Goal: Task Accomplishment & Management: Manage account settings

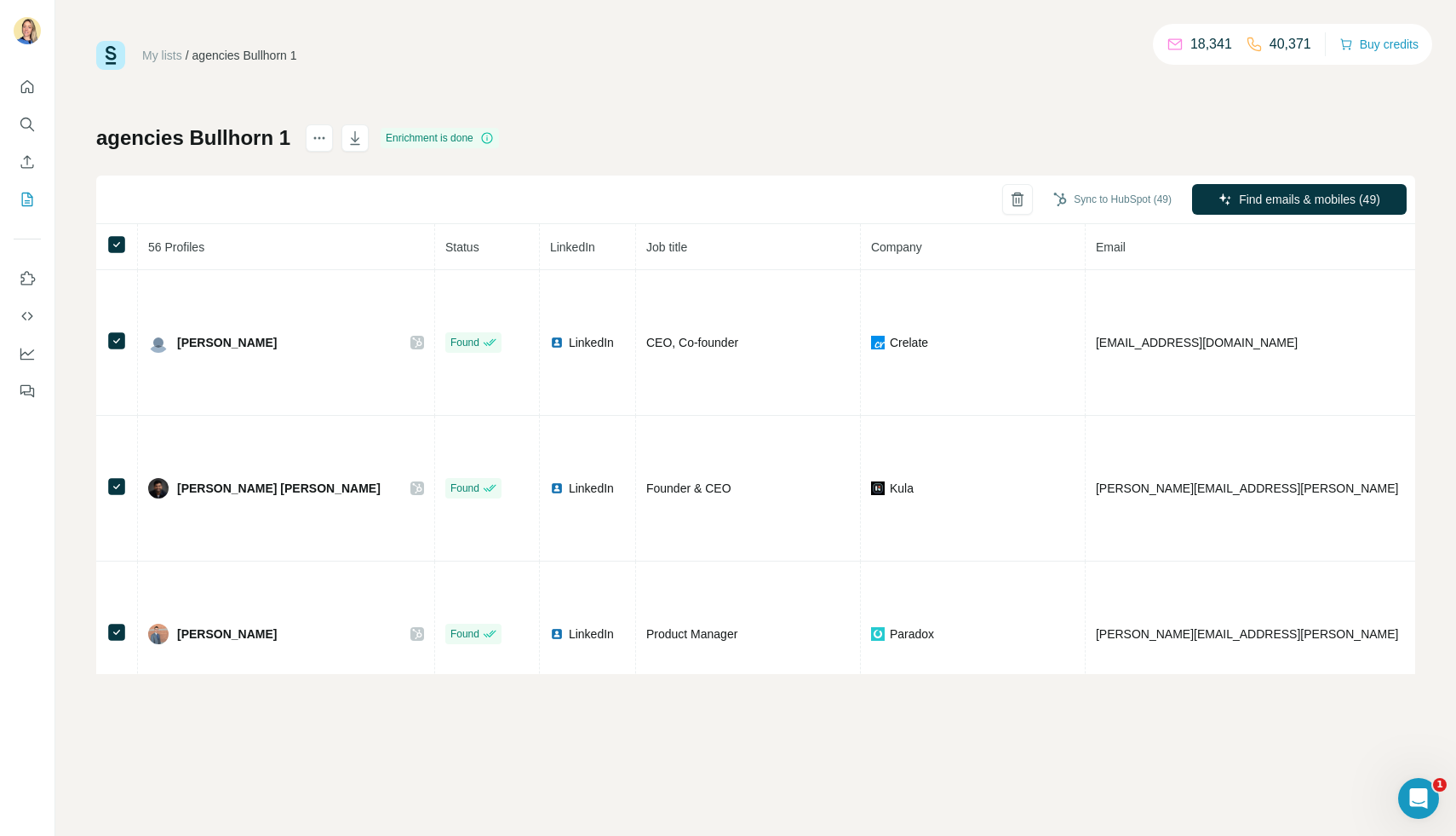
scroll to position [1676, 0]
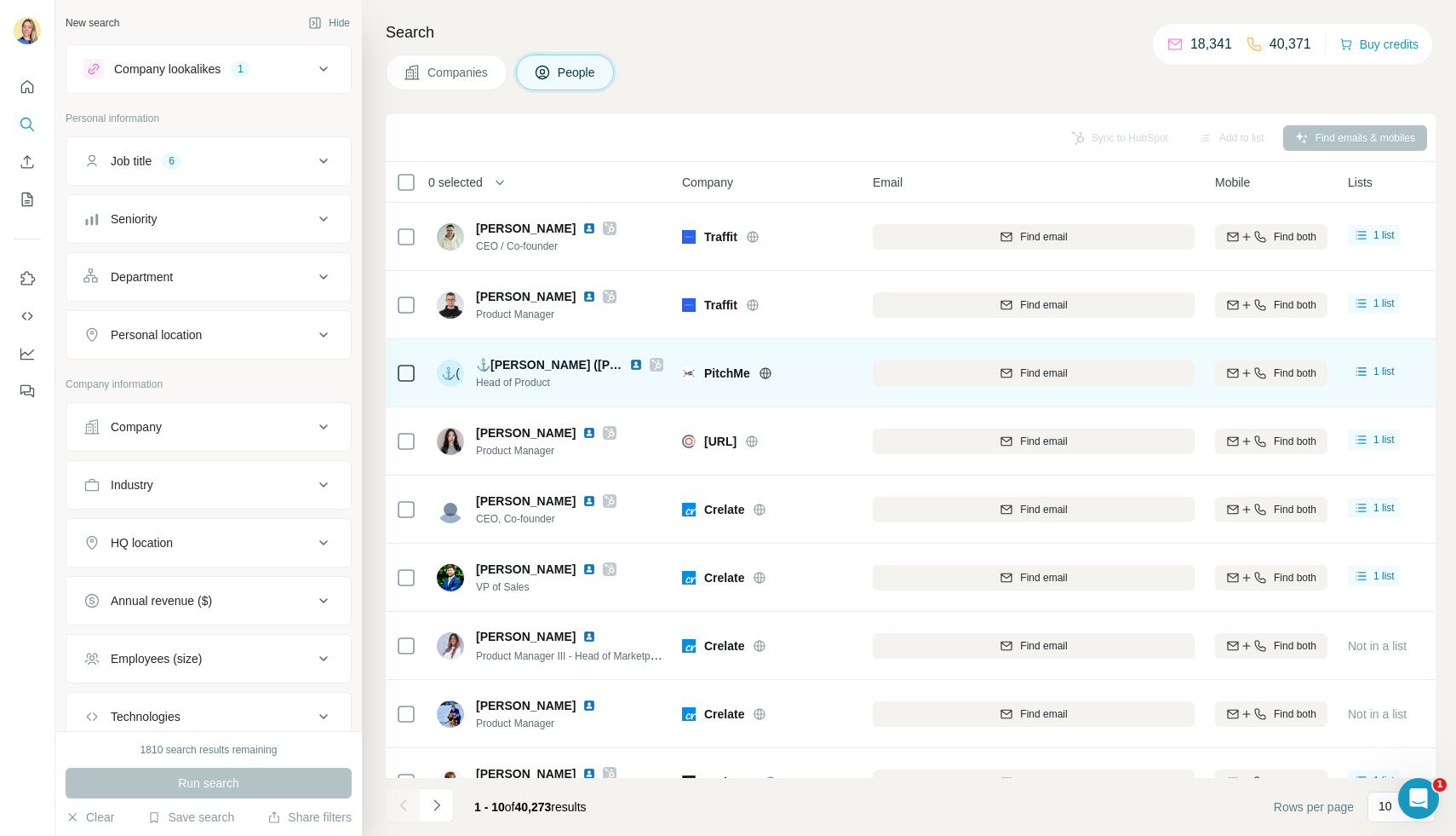
scroll to position [107, 0]
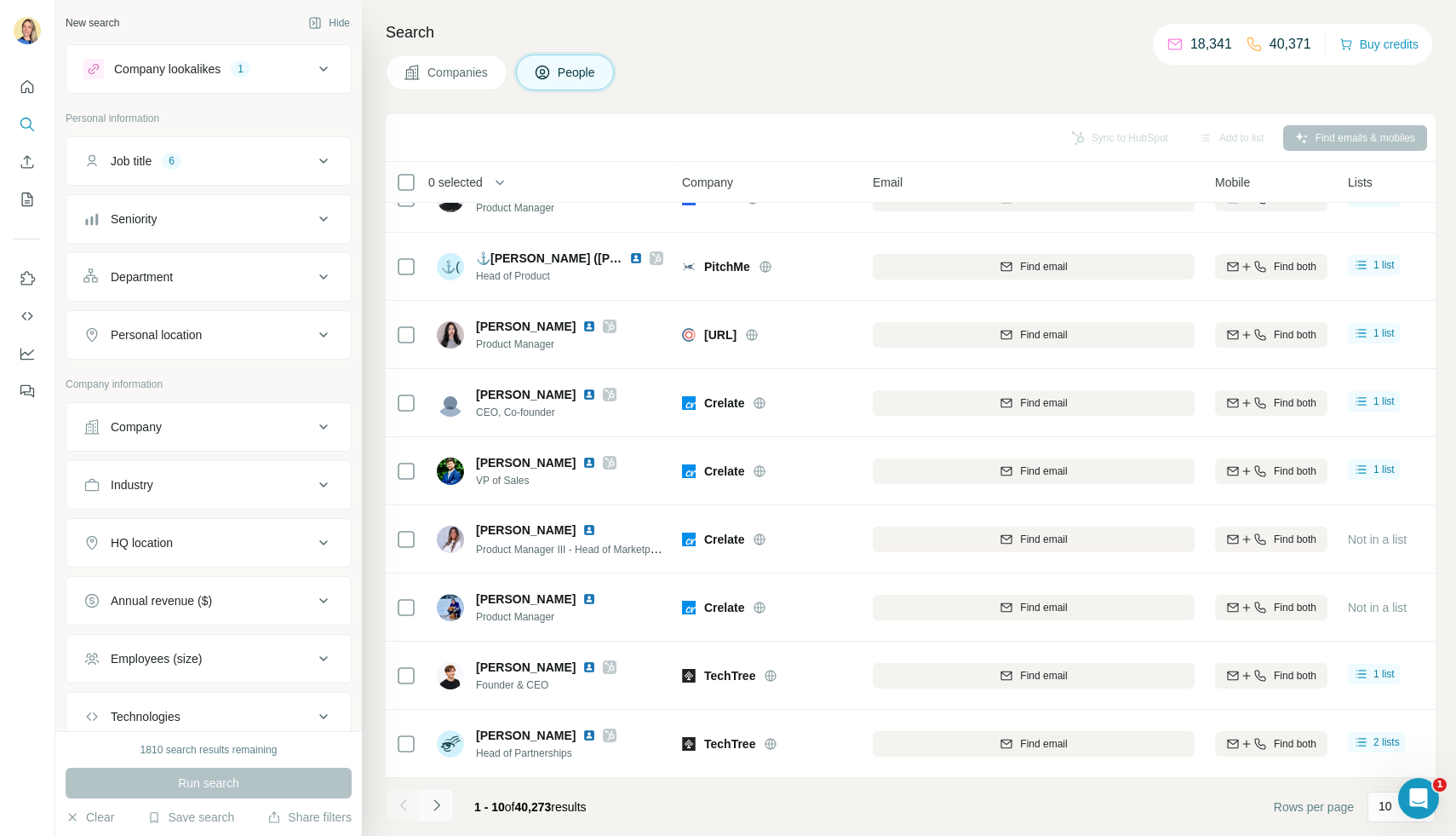
click at [440, 811] on icon "Navigate to next page" at bounding box center [436, 804] width 17 height 17
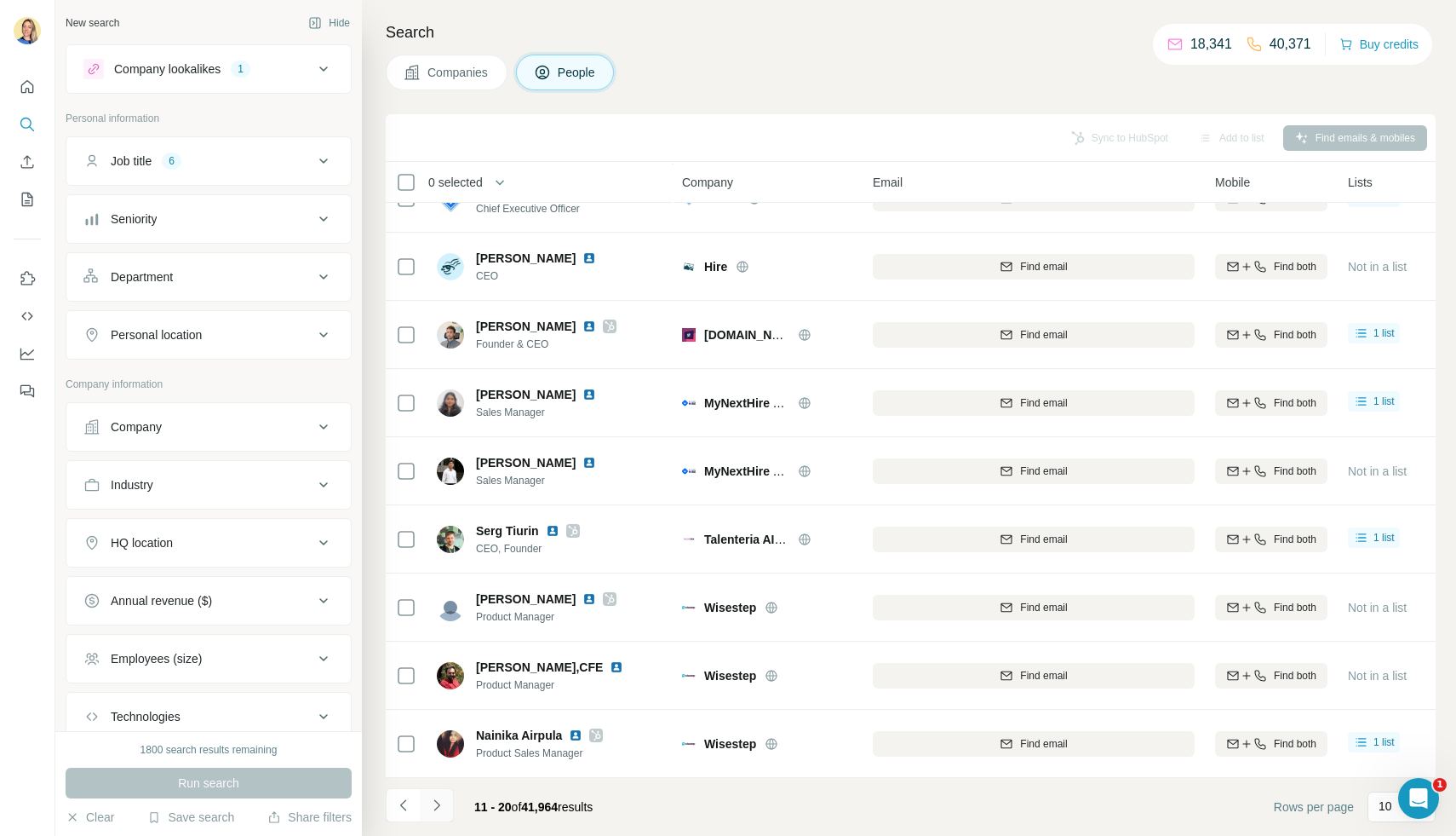
click at [440, 802] on icon "Navigate to next page" at bounding box center [436, 804] width 17 height 17
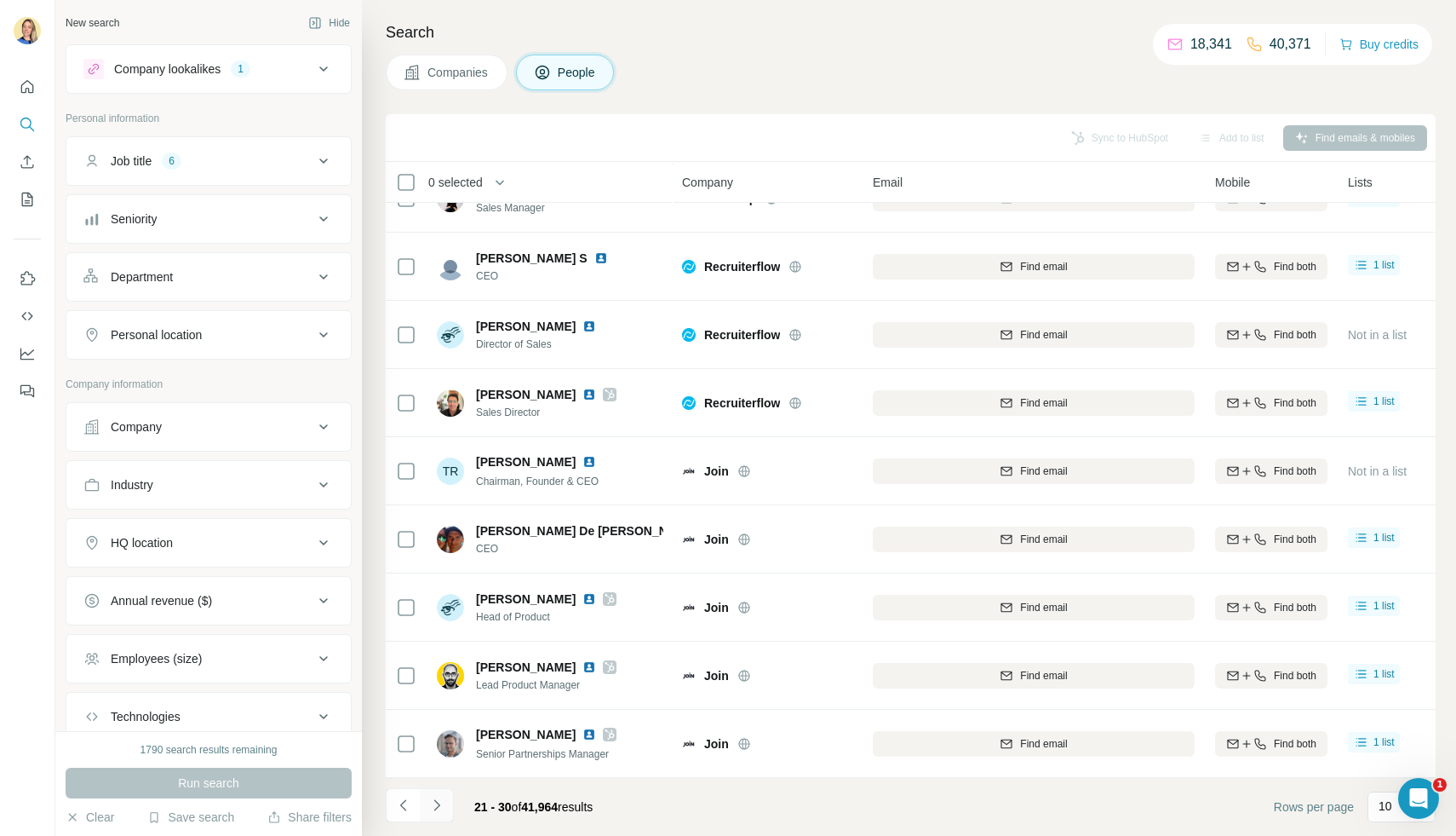
click at [435, 809] on icon "Navigate to next page" at bounding box center [436, 804] width 6 height 11
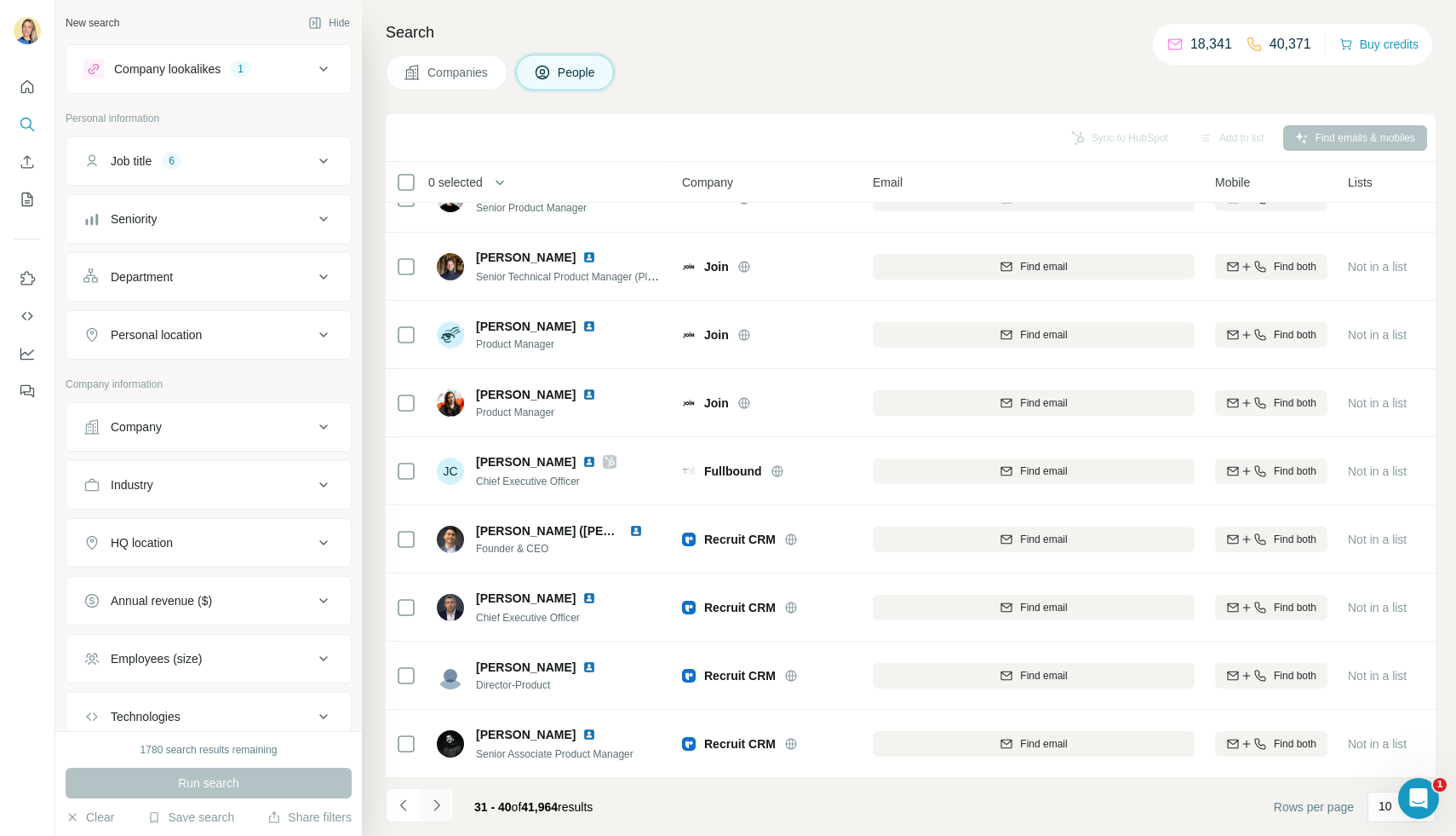
click at [441, 803] on icon "Navigate to next page" at bounding box center [436, 804] width 17 height 17
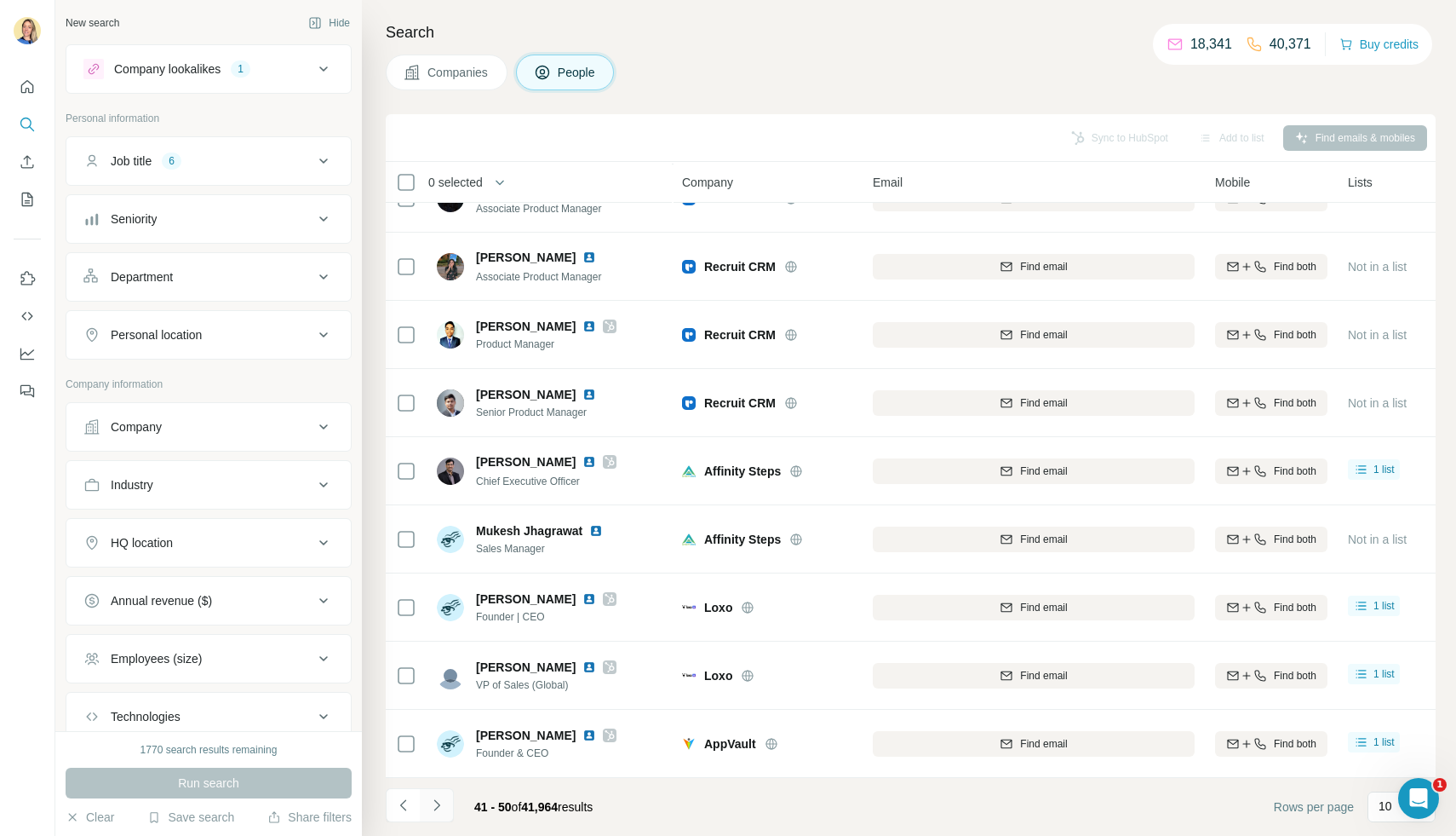
click at [432, 811] on icon "Navigate to next page" at bounding box center [436, 804] width 17 height 17
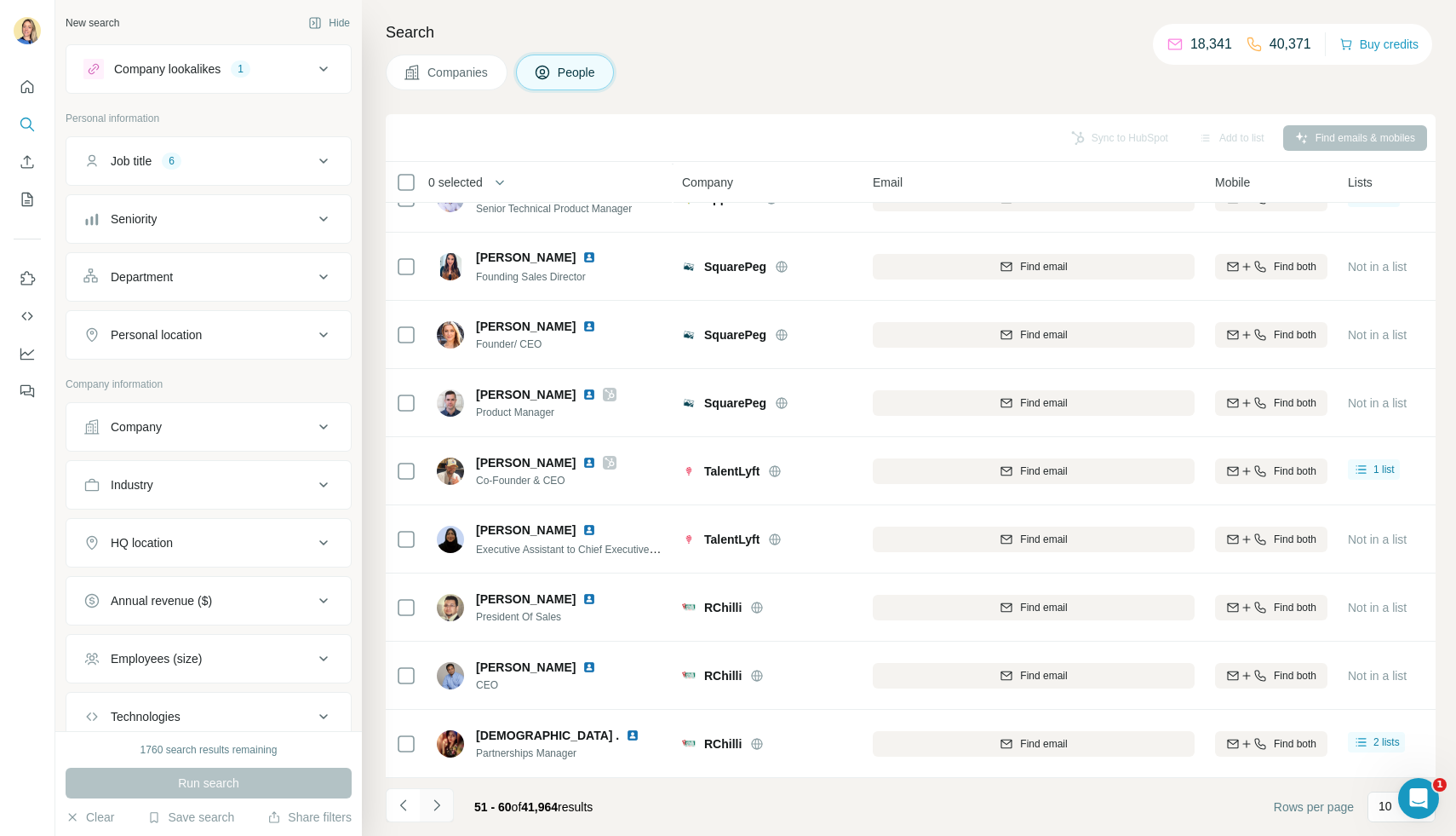
click at [435, 804] on icon "Navigate to next page" at bounding box center [436, 804] width 17 height 17
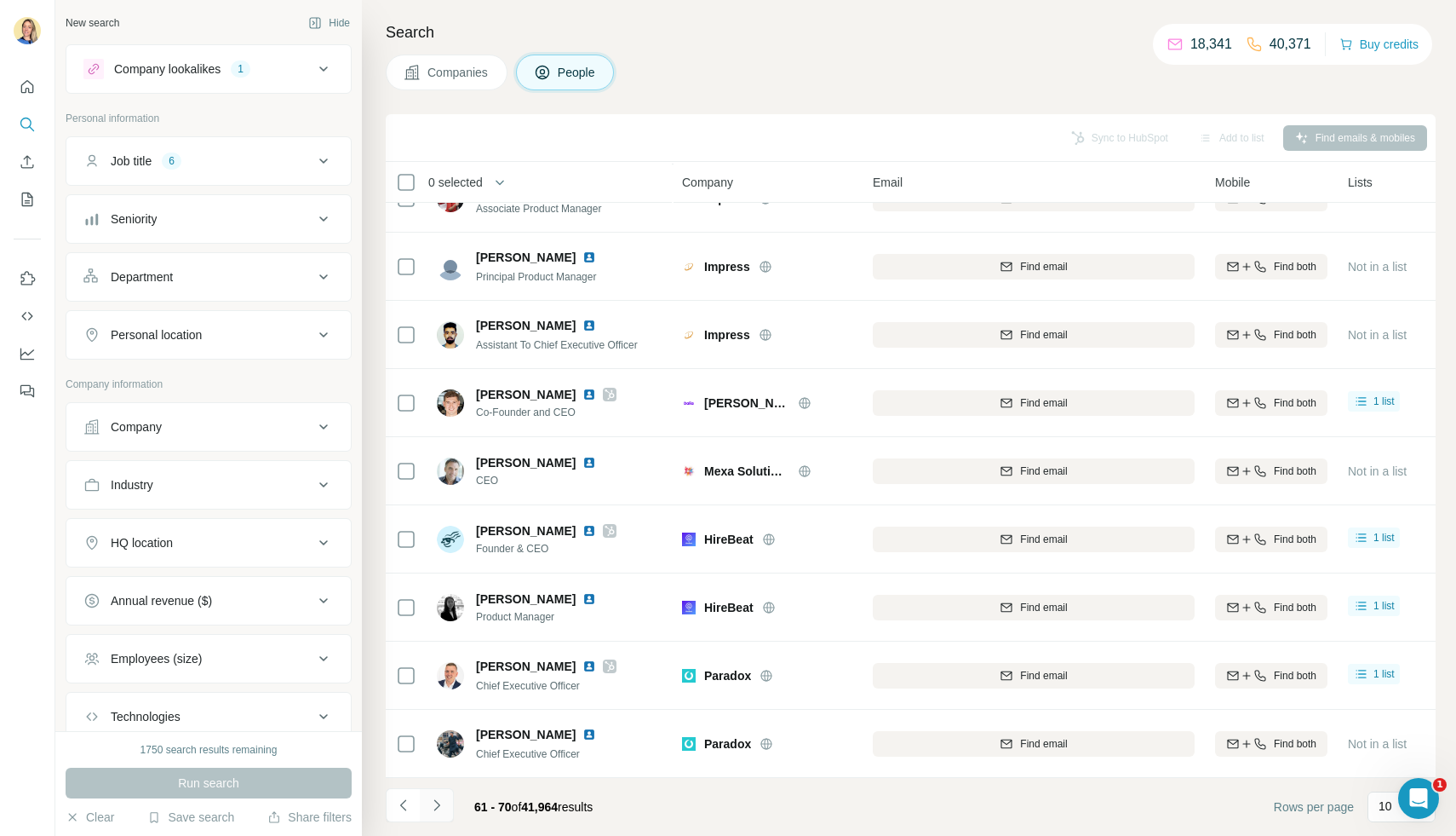
click at [442, 806] on icon "Navigate to next page" at bounding box center [436, 804] width 17 height 17
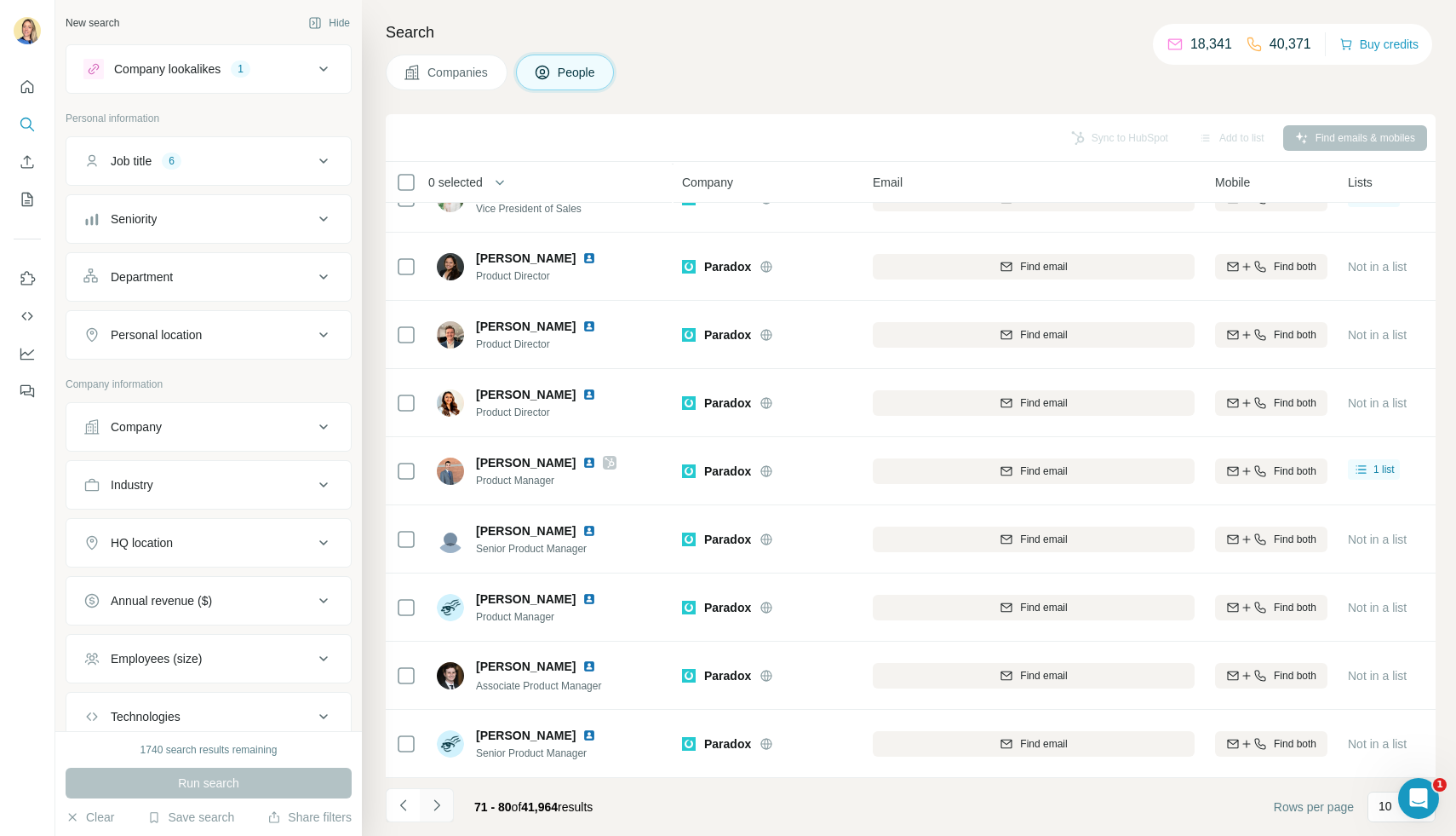
click at [444, 803] on icon "Navigate to next page" at bounding box center [436, 804] width 17 height 17
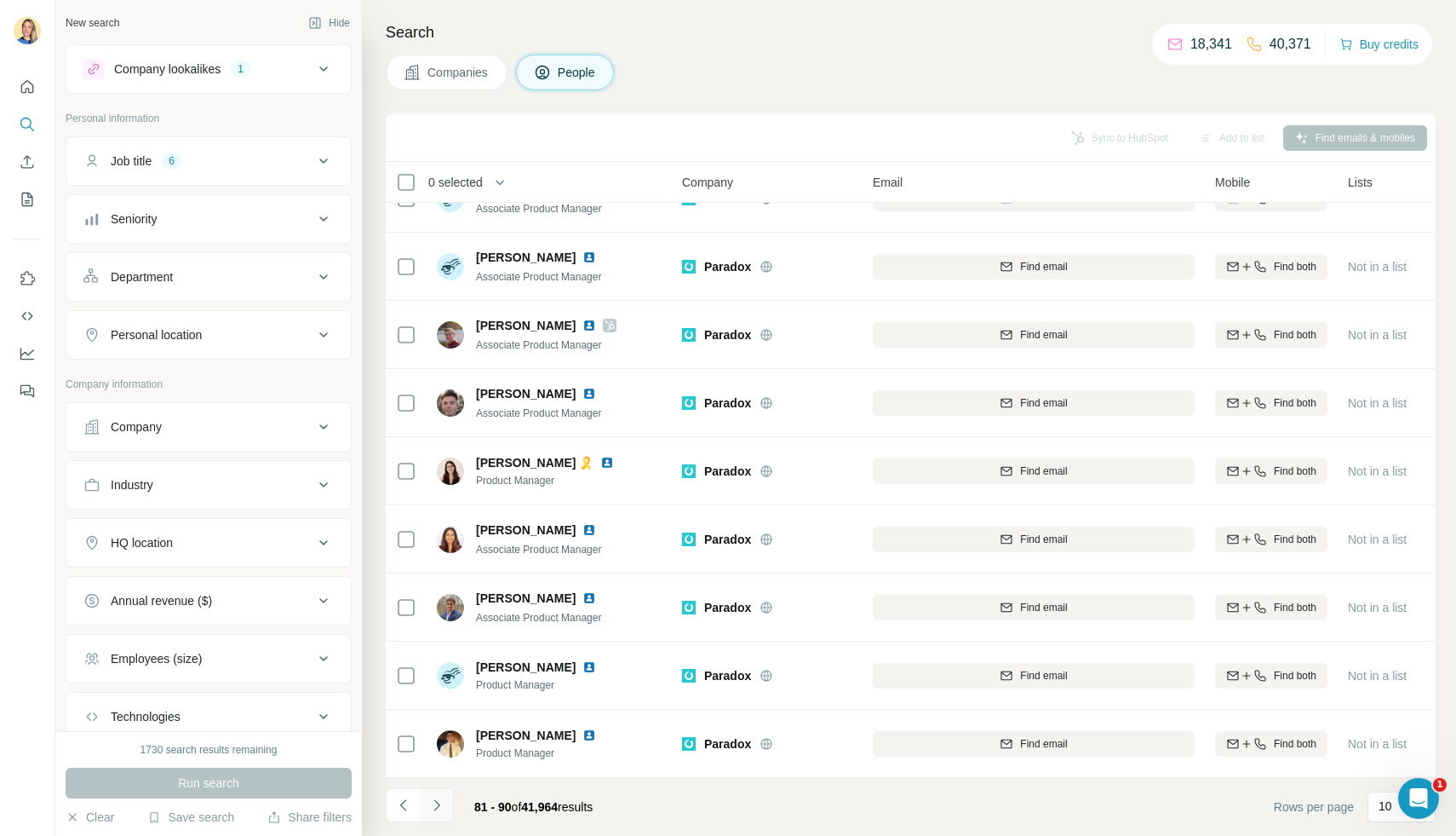
click at [444, 804] on icon "Navigate to next page" at bounding box center [436, 804] width 17 height 17
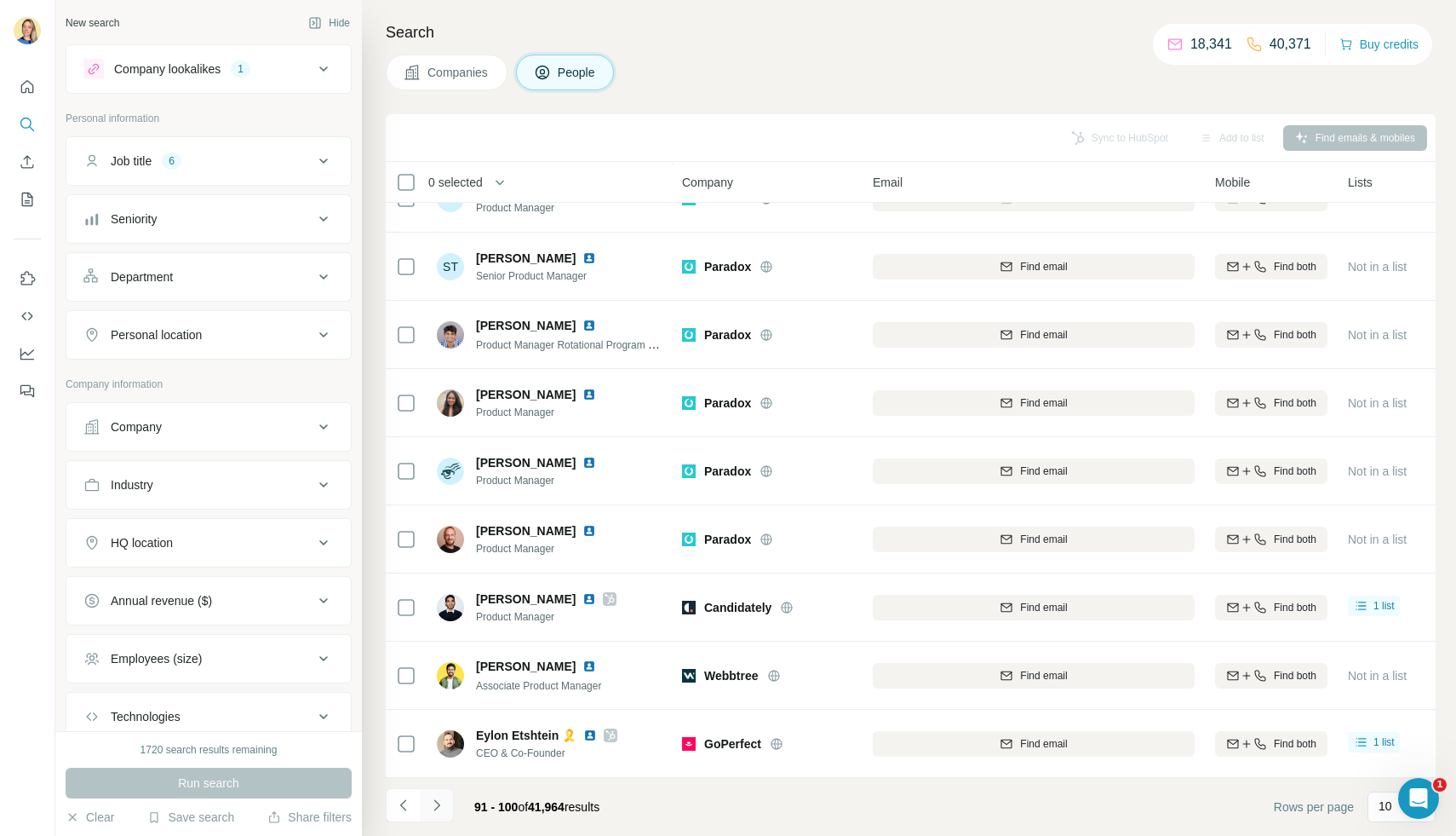
click at [444, 804] on icon "Navigate to next page" at bounding box center [436, 804] width 17 height 17
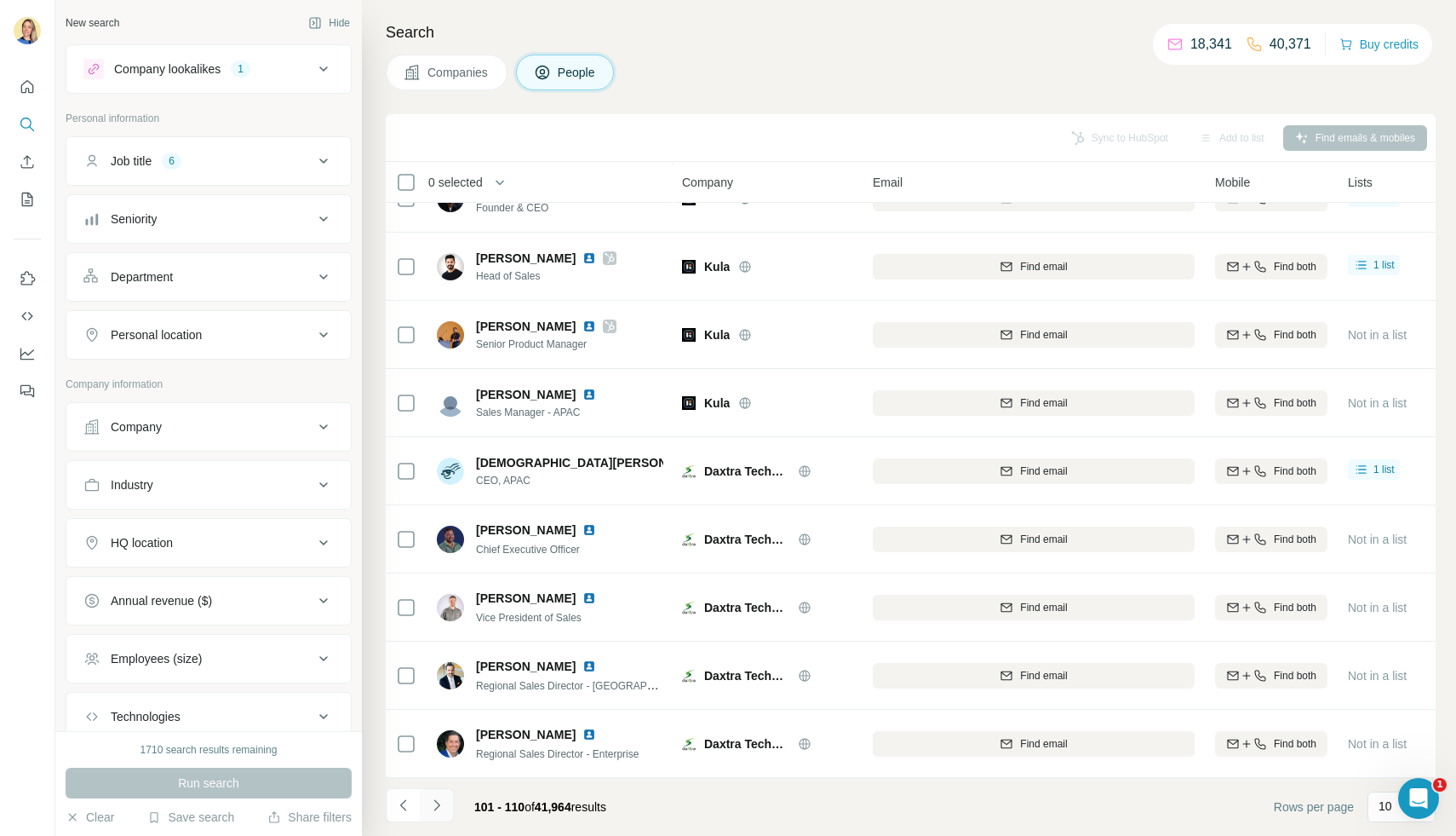
click at [436, 803] on icon "Navigate to next page" at bounding box center [436, 804] width 17 height 17
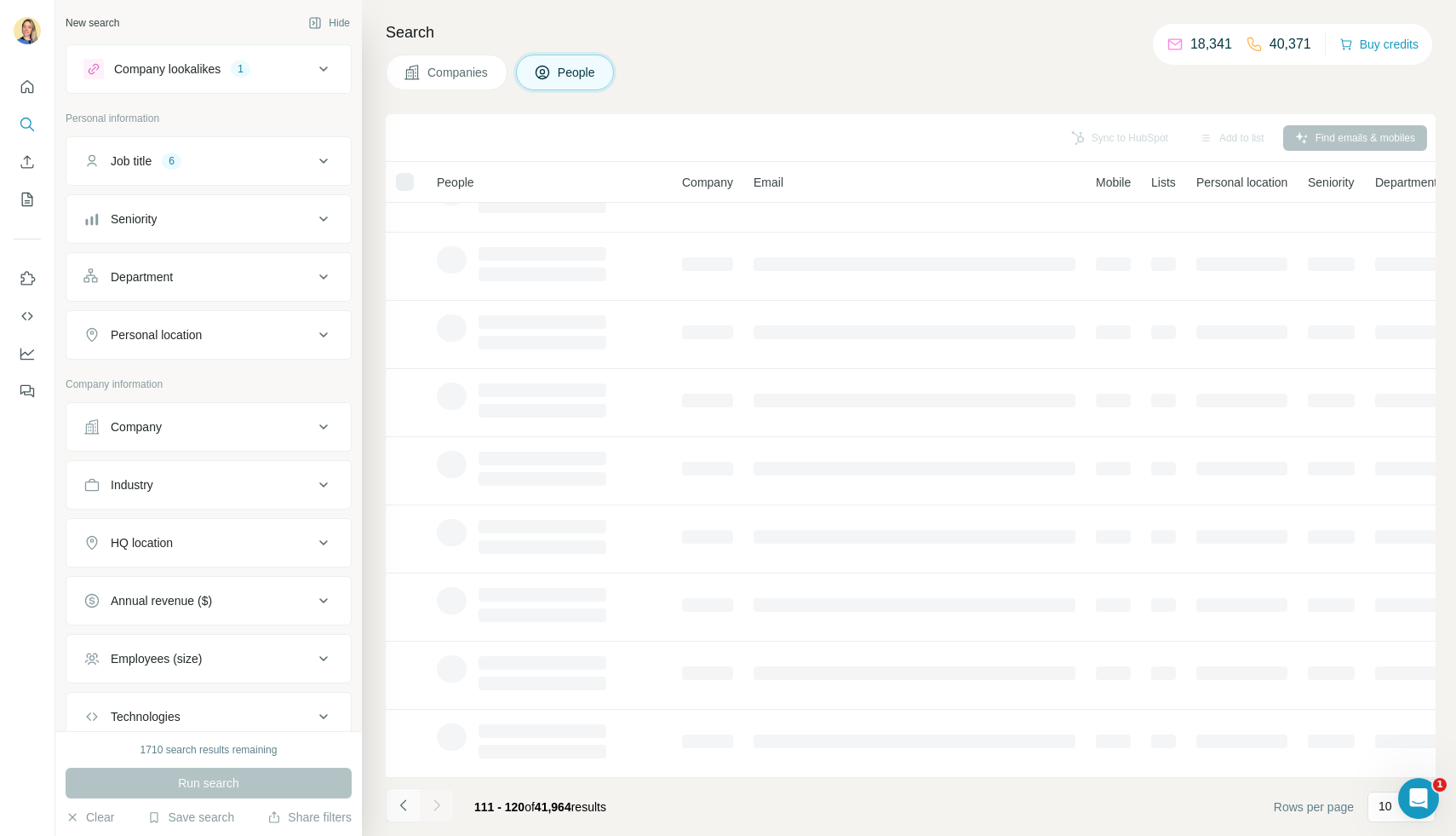
click at [400, 798] on icon "Navigate to previous page" at bounding box center [402, 804] width 17 height 17
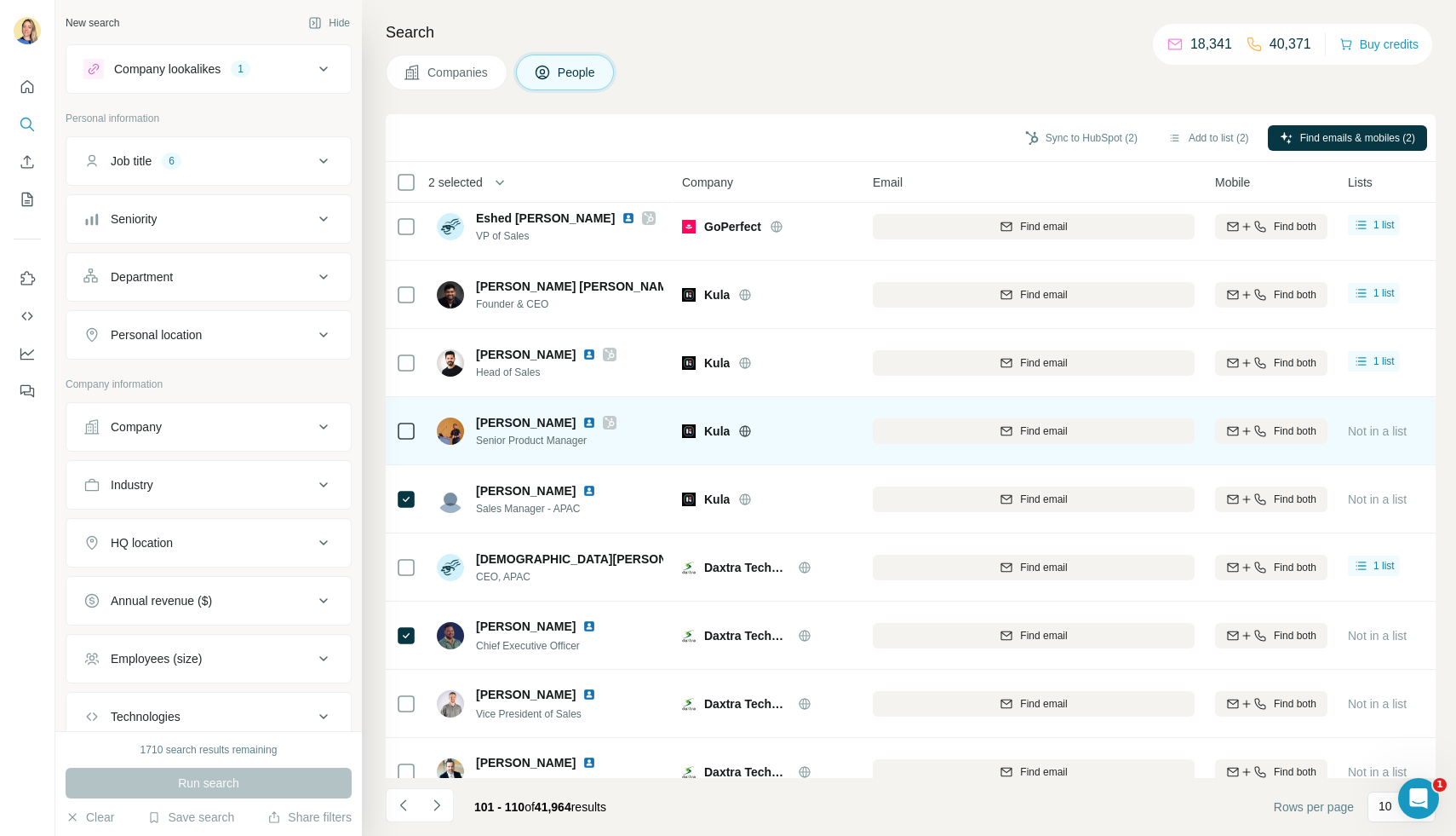
scroll to position [9, 0]
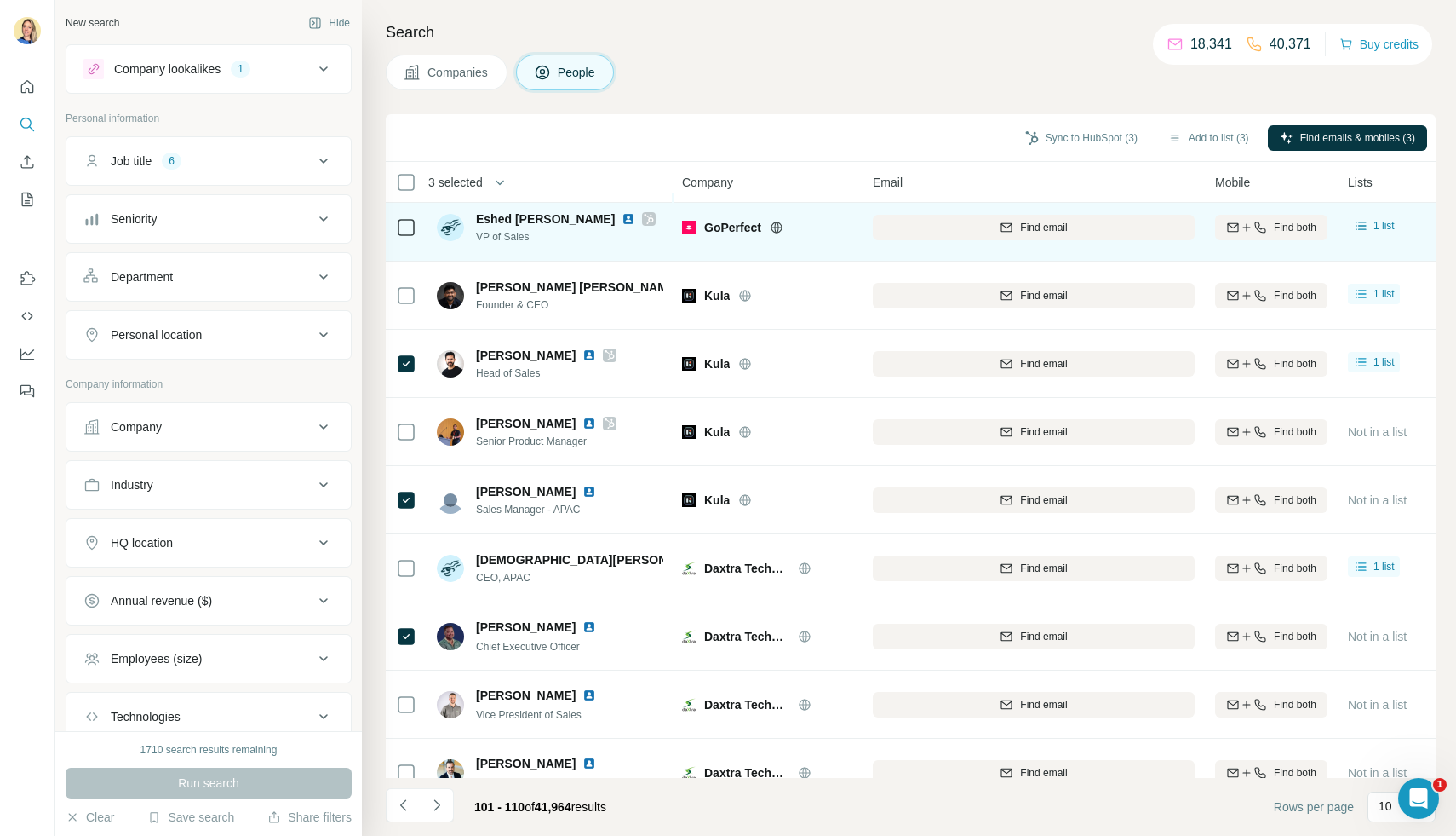
click at [393, 228] on td at bounding box center [405, 227] width 40 height 68
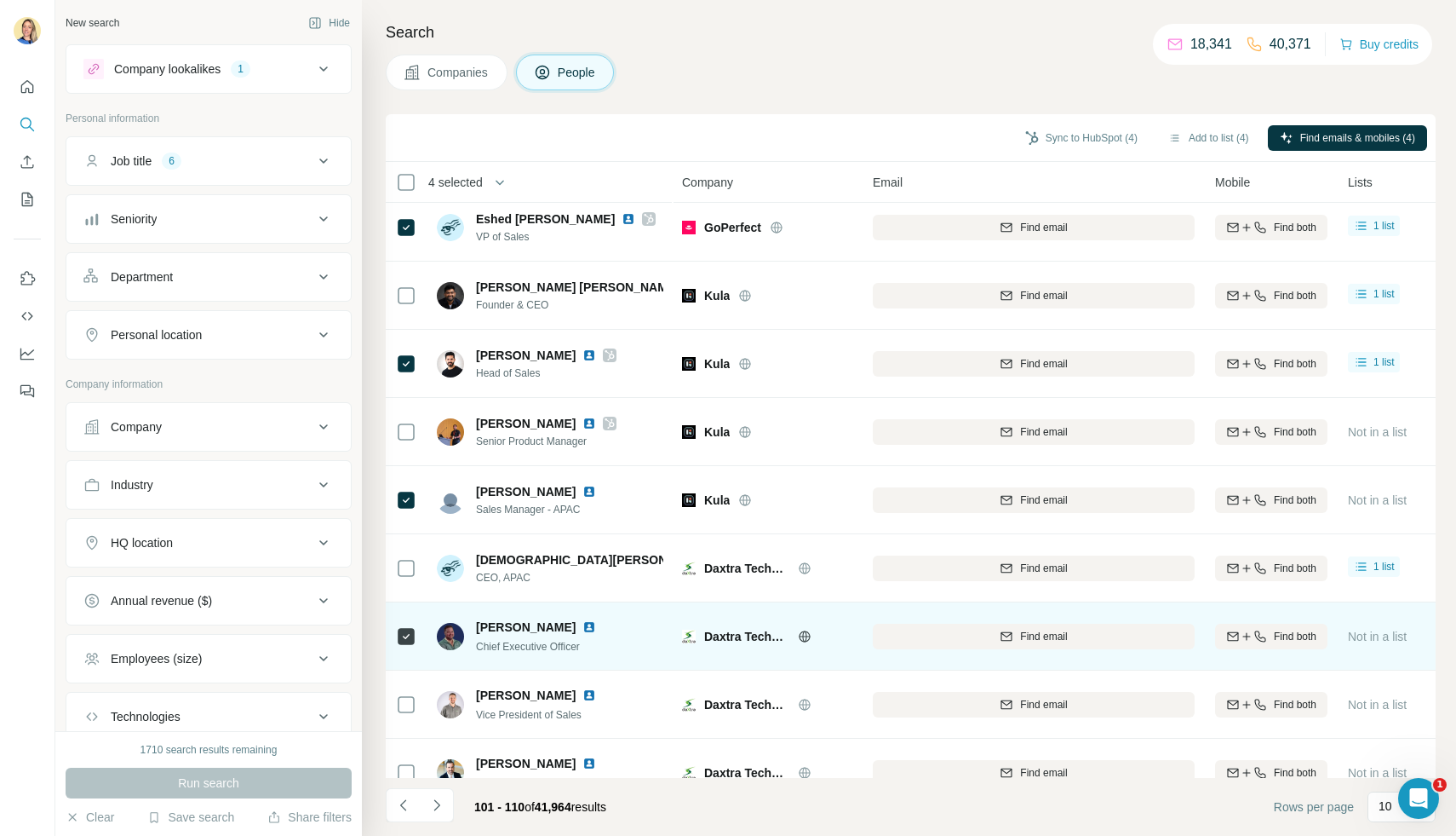
scroll to position [107, 0]
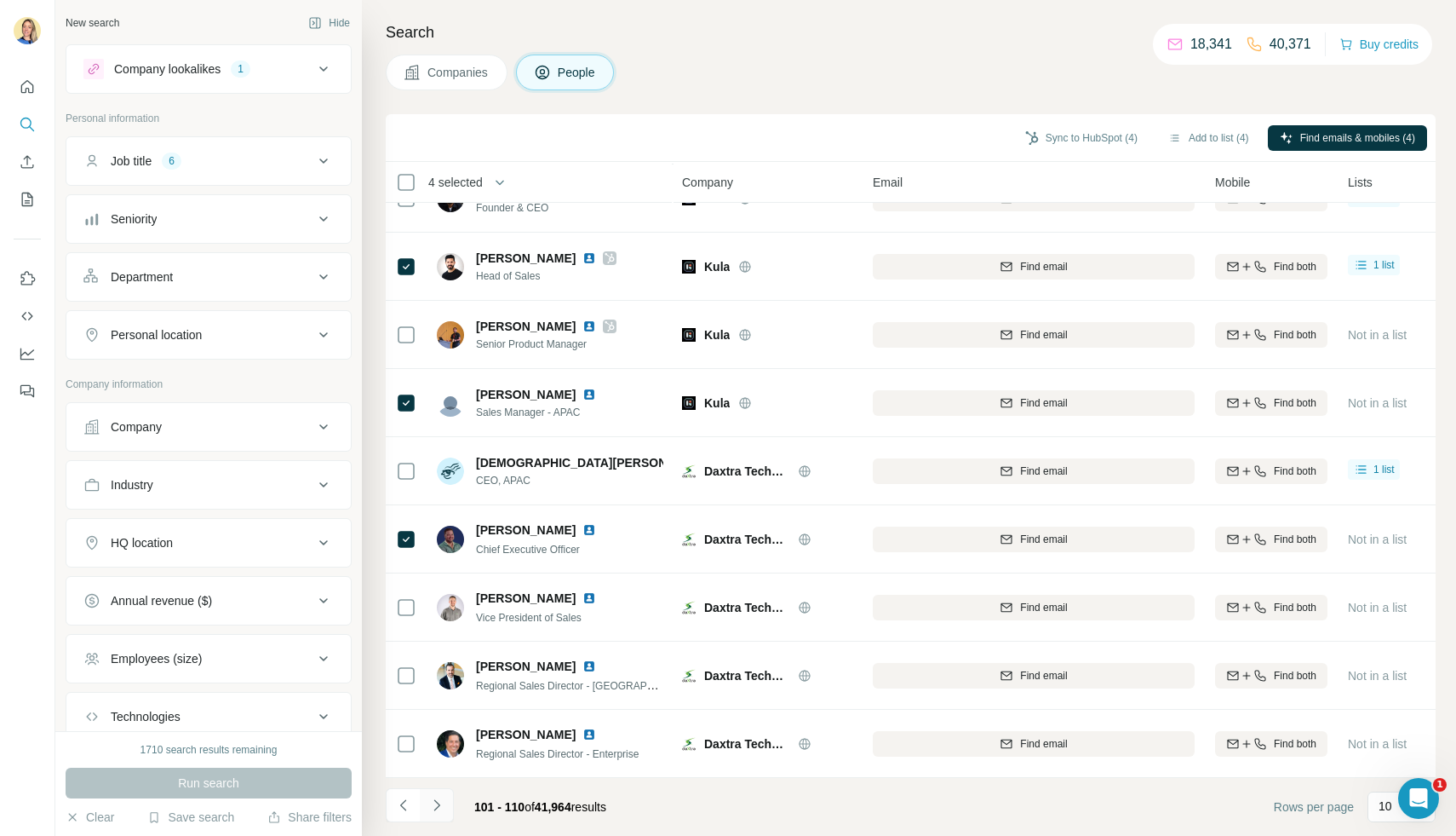
click at [435, 809] on icon "Navigate to next page" at bounding box center [436, 804] width 17 height 17
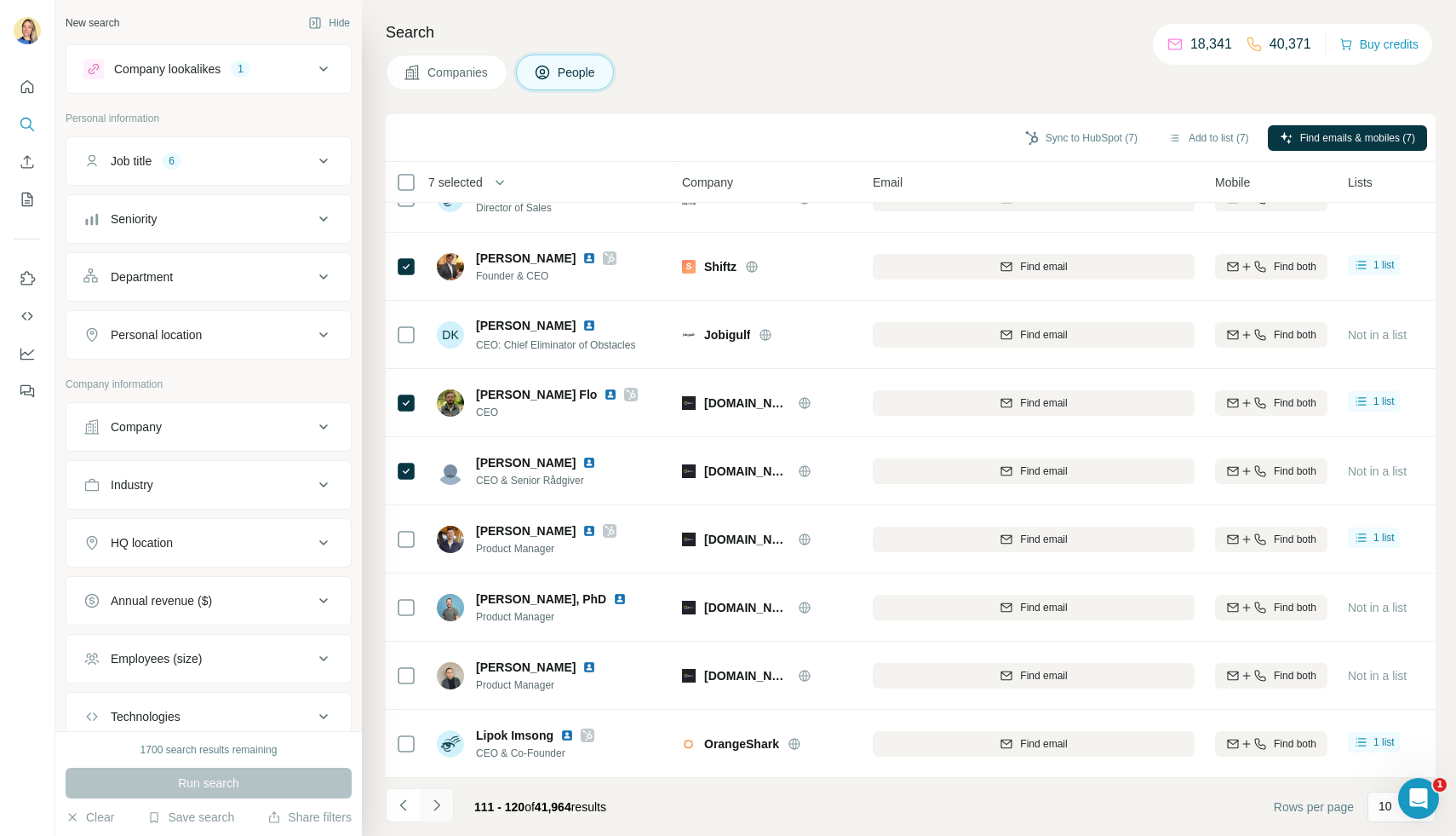
click at [444, 800] on icon "Navigate to next page" at bounding box center [436, 804] width 17 height 17
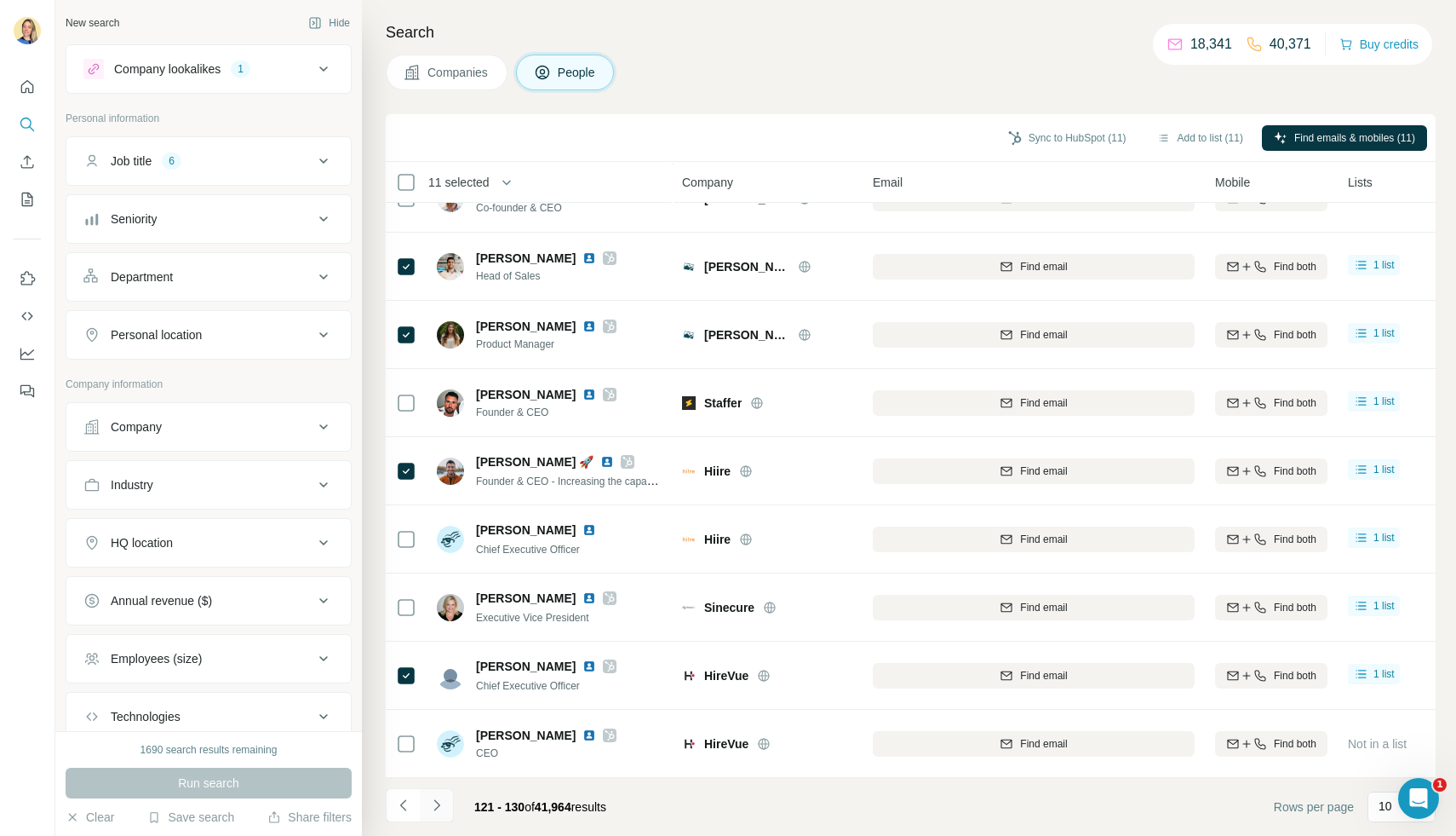
click at [432, 810] on icon "Navigate to next page" at bounding box center [436, 804] width 17 height 17
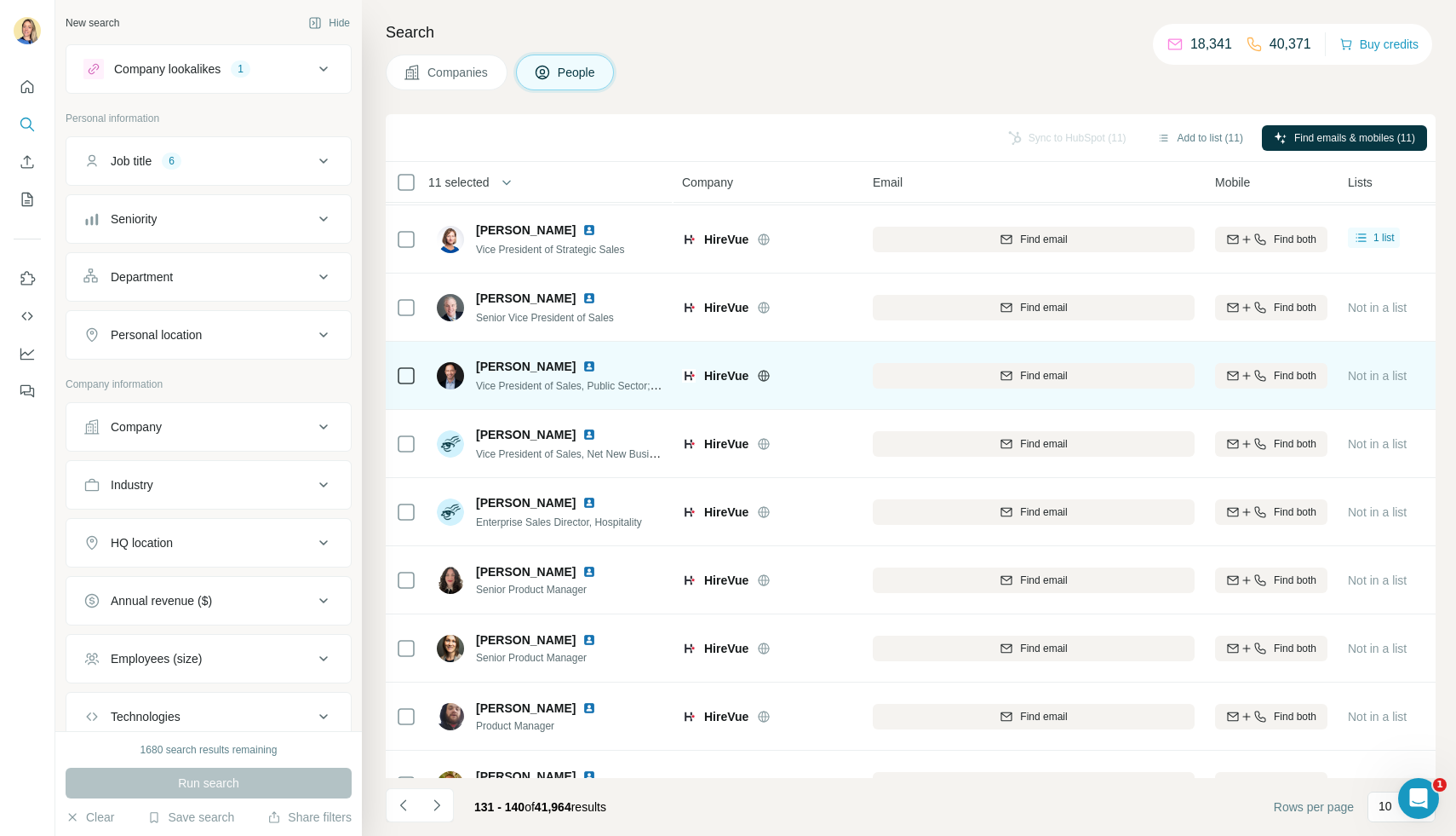
scroll to position [0, 0]
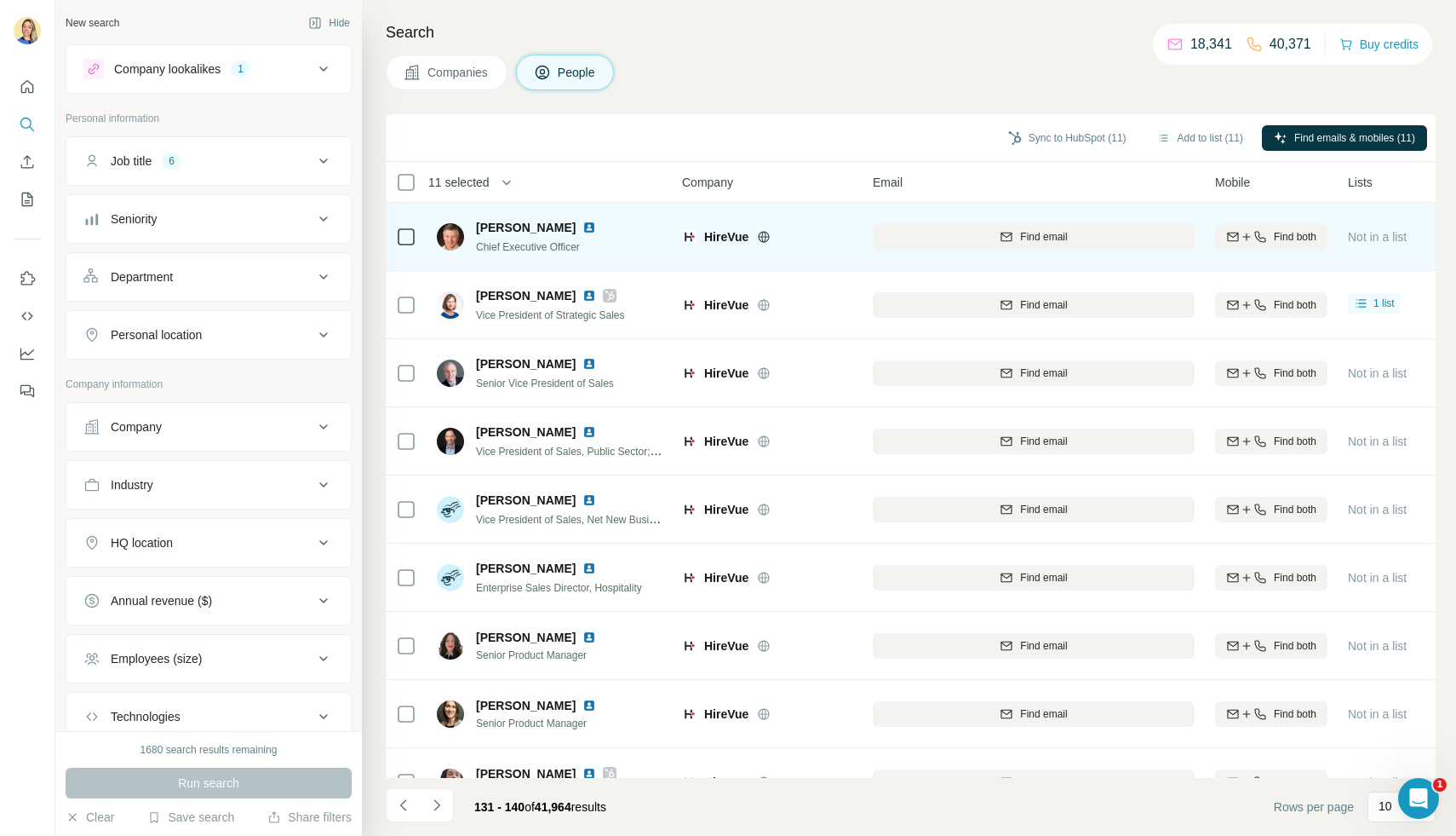
click at [575, 234] on div "[PERSON_NAME]" at bounding box center [546, 227] width 140 height 17
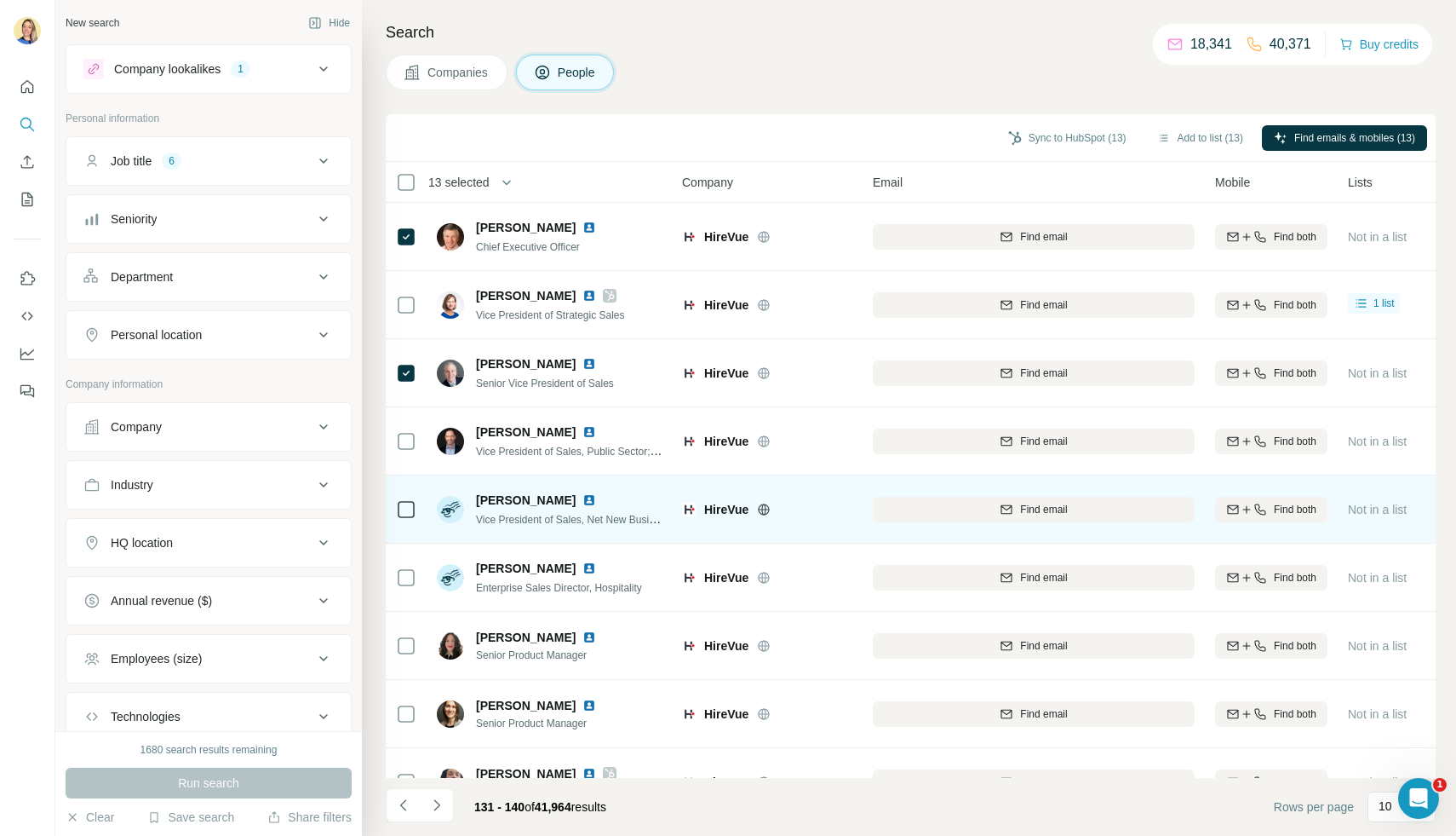
scroll to position [107, 0]
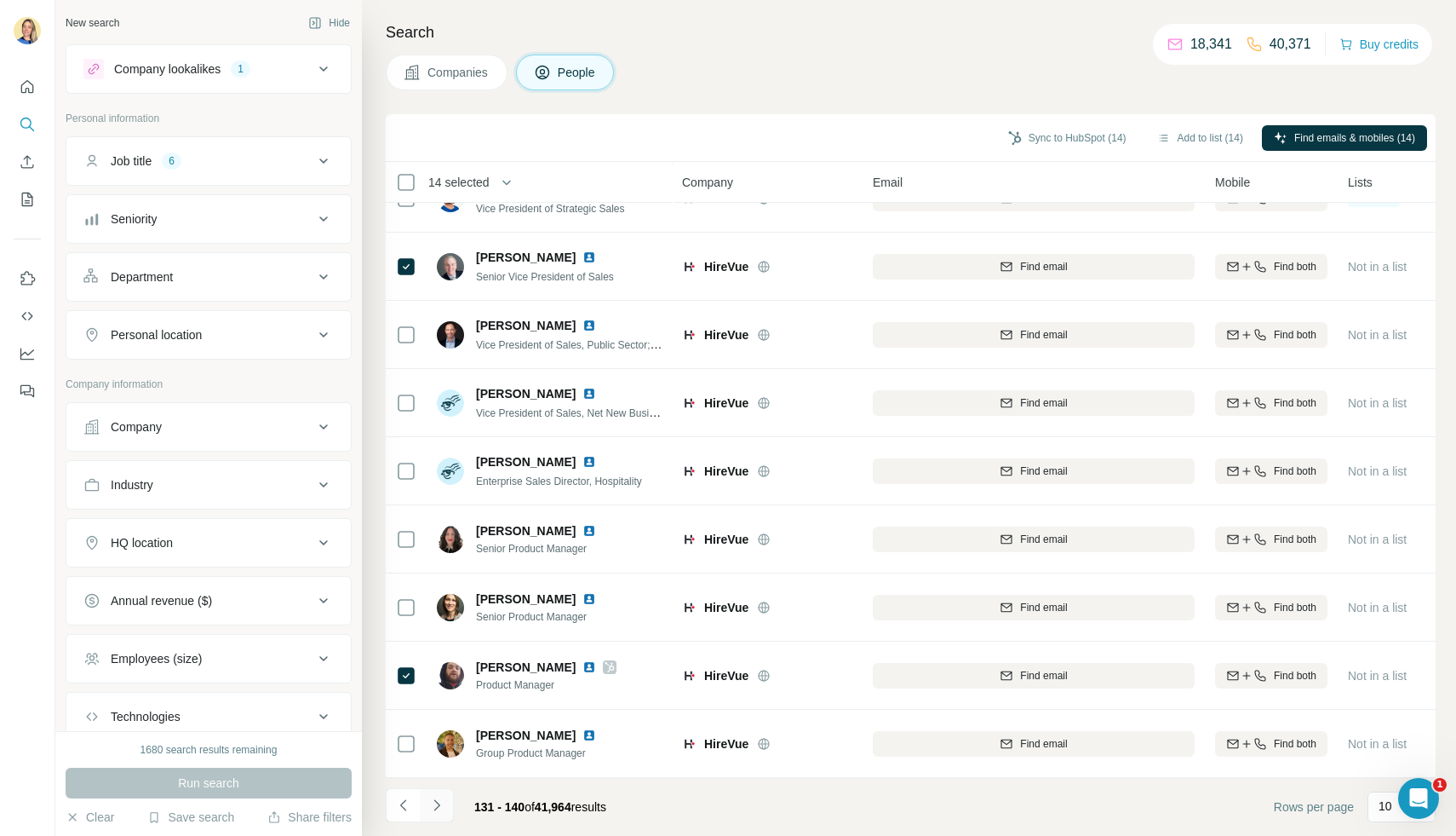
click at [438, 812] on icon "Navigate to next page" at bounding box center [436, 804] width 17 height 17
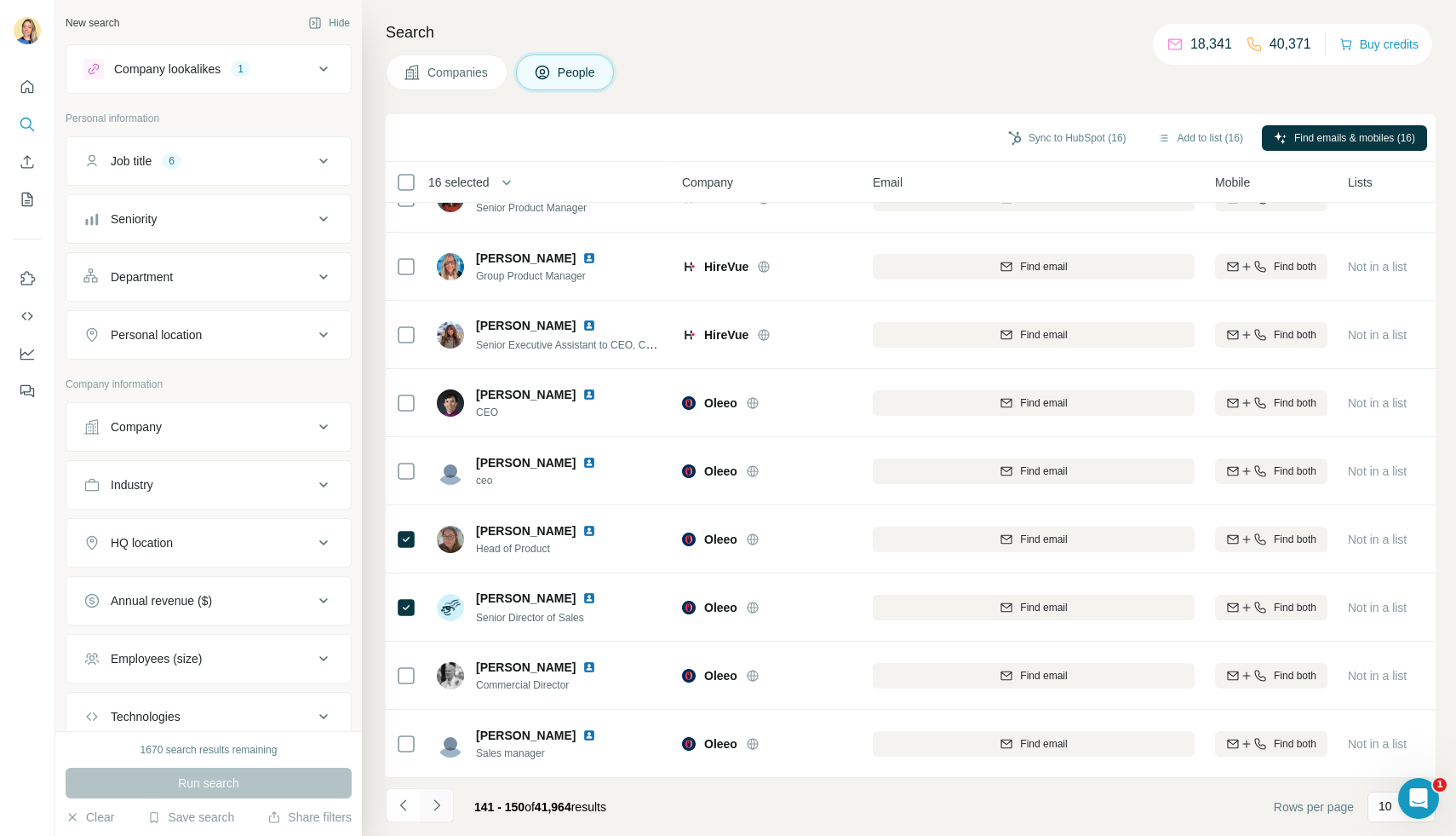
click at [437, 801] on icon "Navigate to next page" at bounding box center [436, 804] width 17 height 17
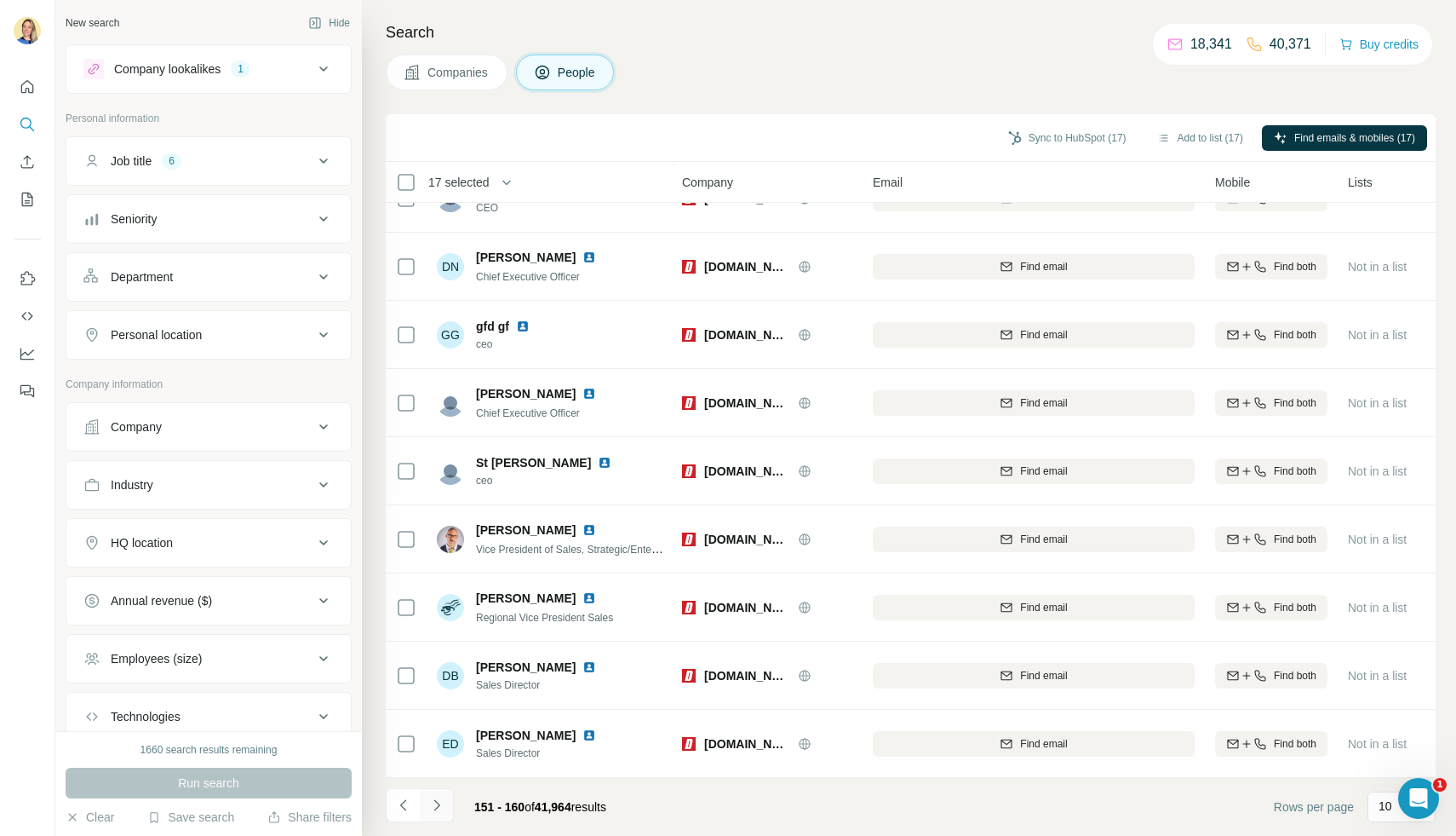
click at [436, 814] on button "Navigate to next page" at bounding box center [436, 804] width 35 height 35
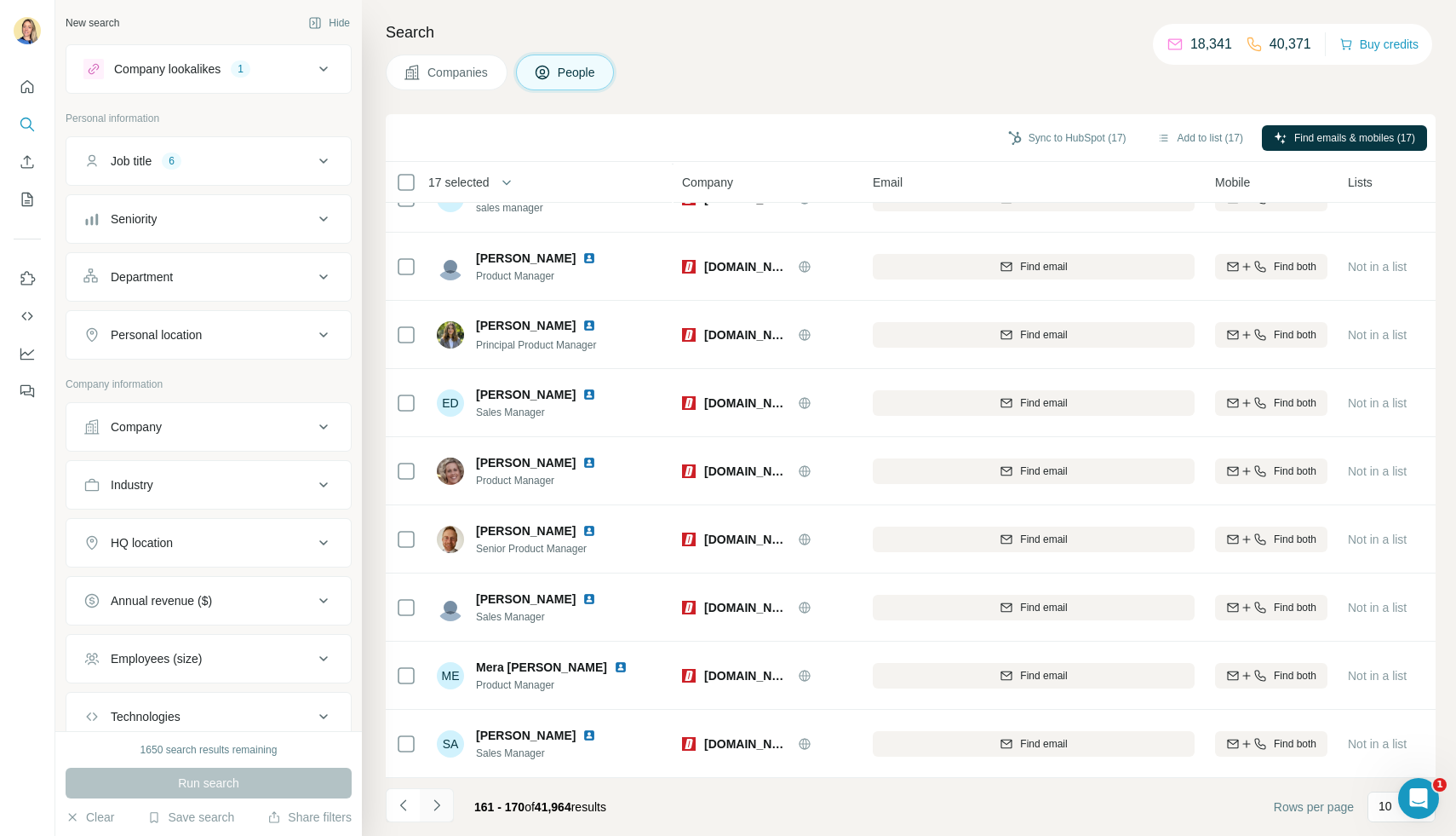
click at [440, 807] on icon "Navigate to next page" at bounding box center [436, 804] width 17 height 17
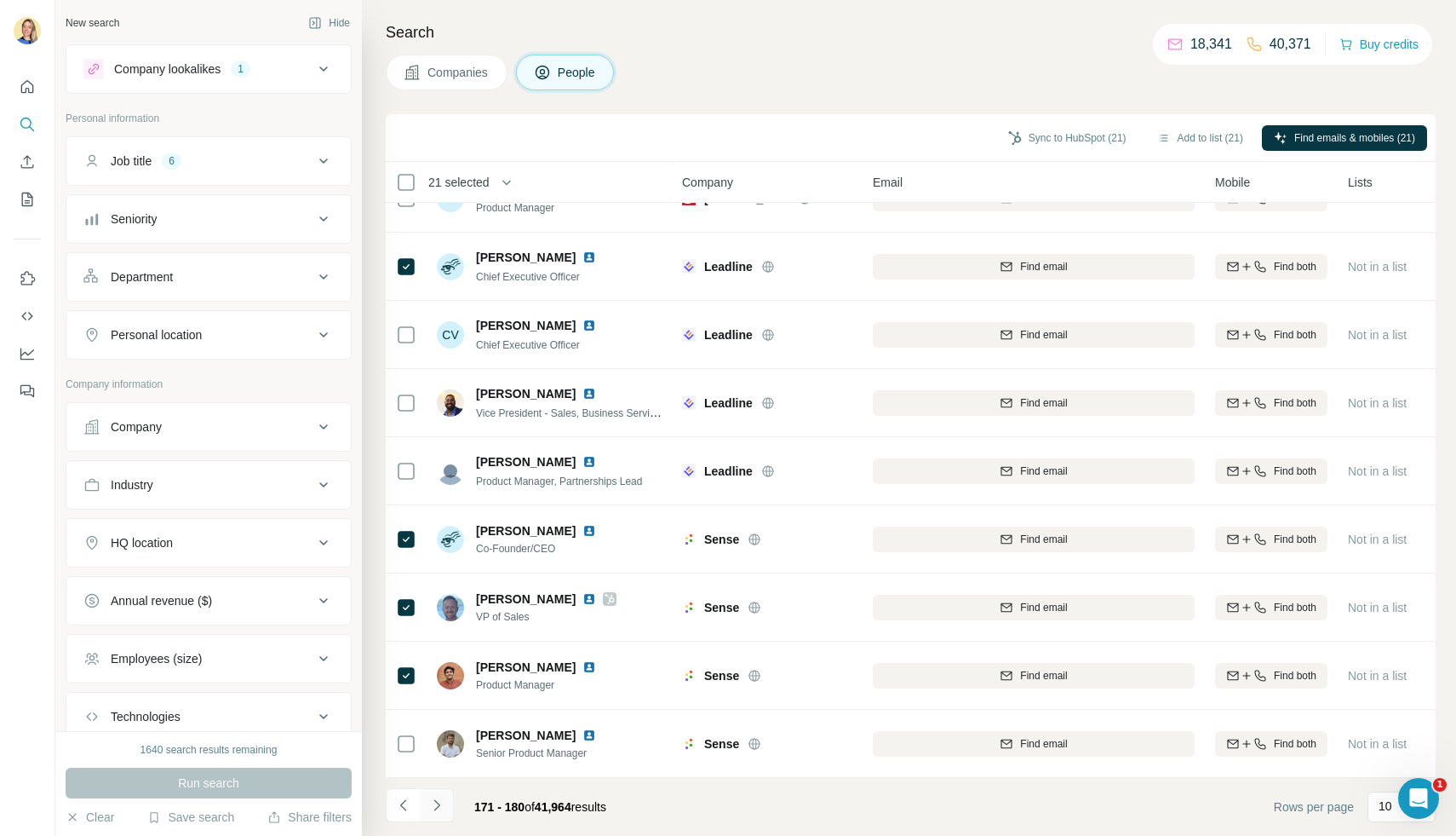
click at [436, 799] on icon "Navigate to next page" at bounding box center [436, 804] width 17 height 17
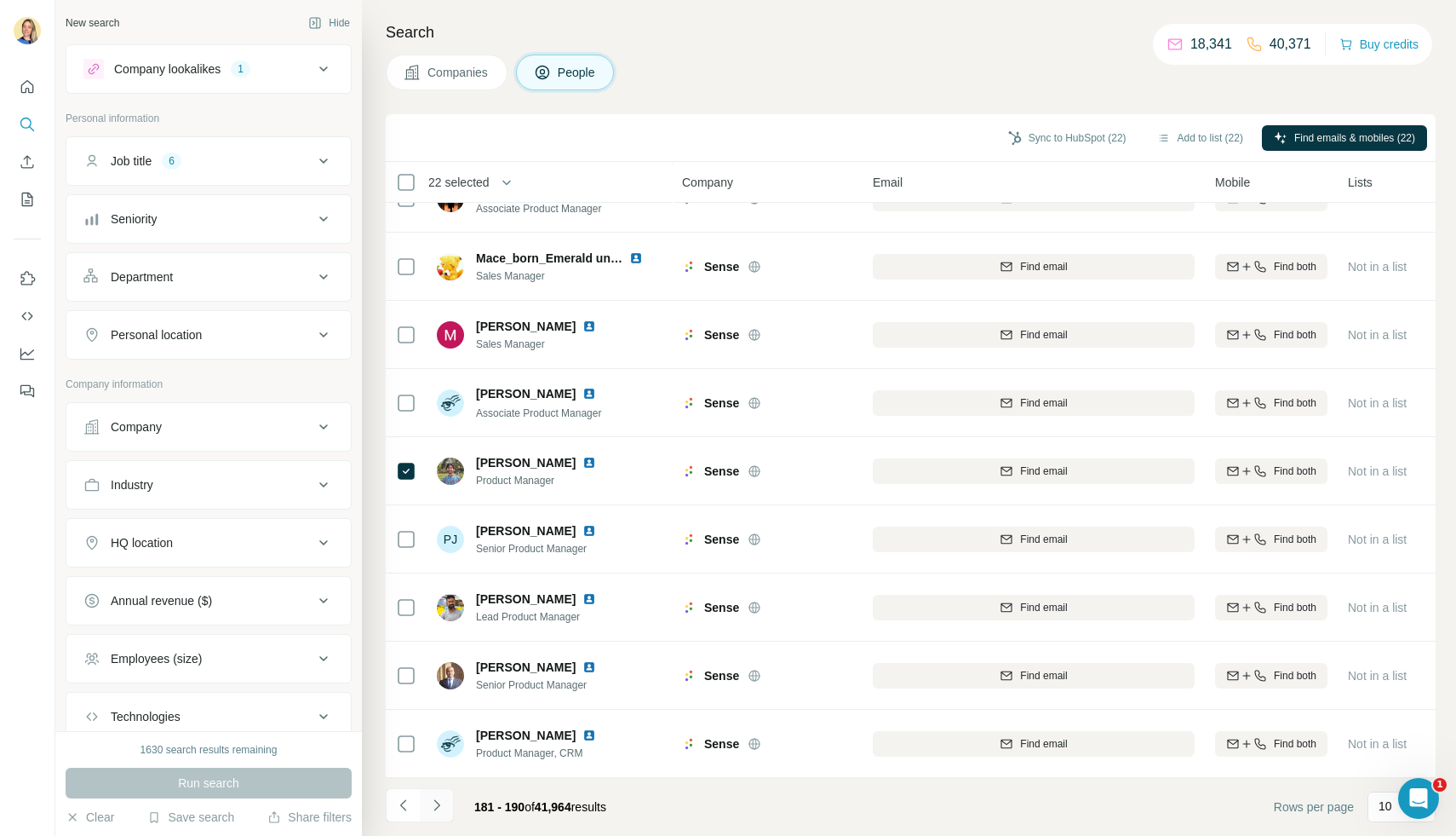
click at [435, 810] on icon "Navigate to next page" at bounding box center [436, 804] width 17 height 17
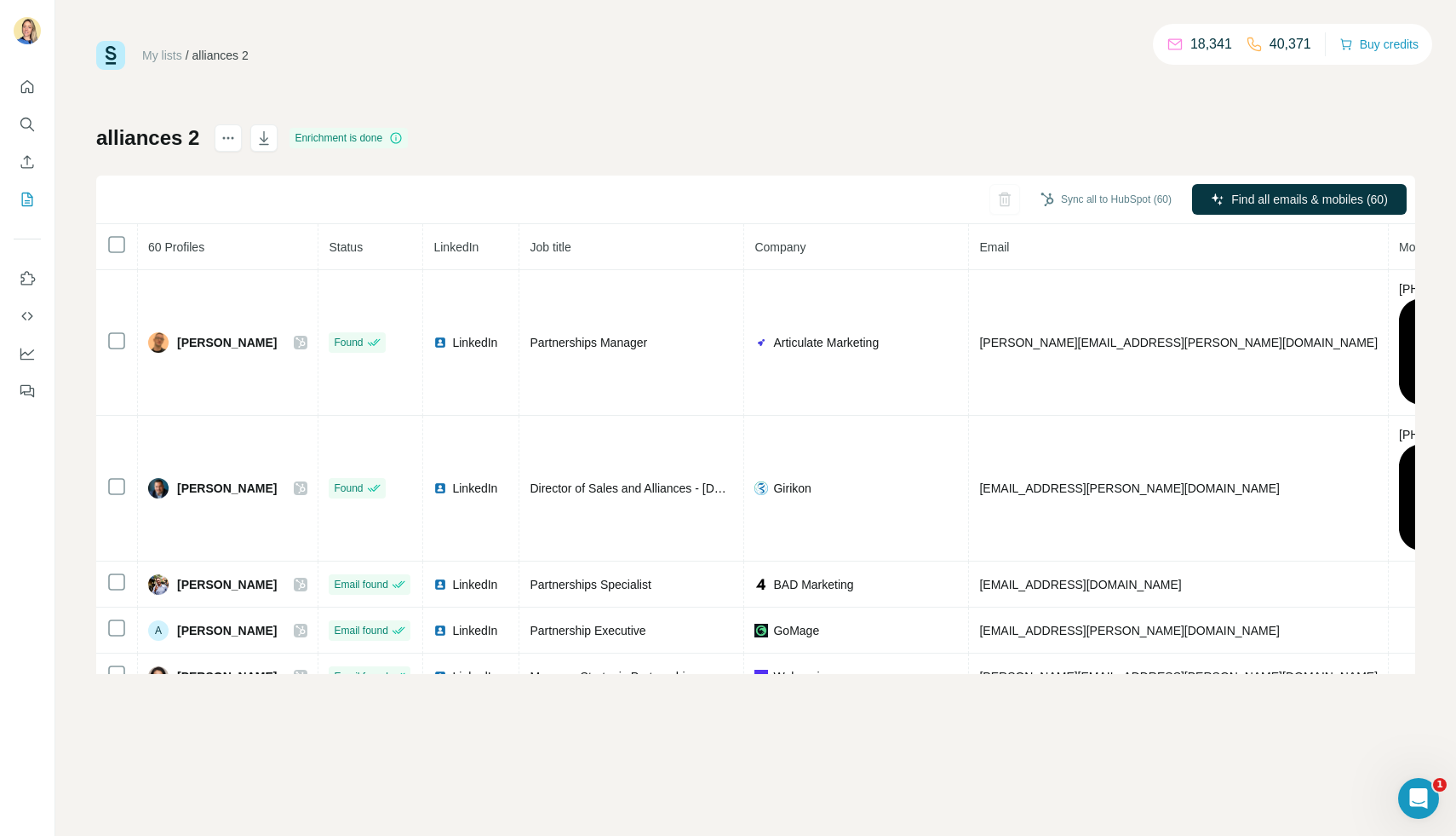
click at [775, 102] on div "My lists / alliances 2 18,341 40,371 Buy credits alliances 2 Enrichment is done…" at bounding box center [756, 356] width 1319 height 633
click at [28, 121] on icon "Search" at bounding box center [27, 123] width 17 height 17
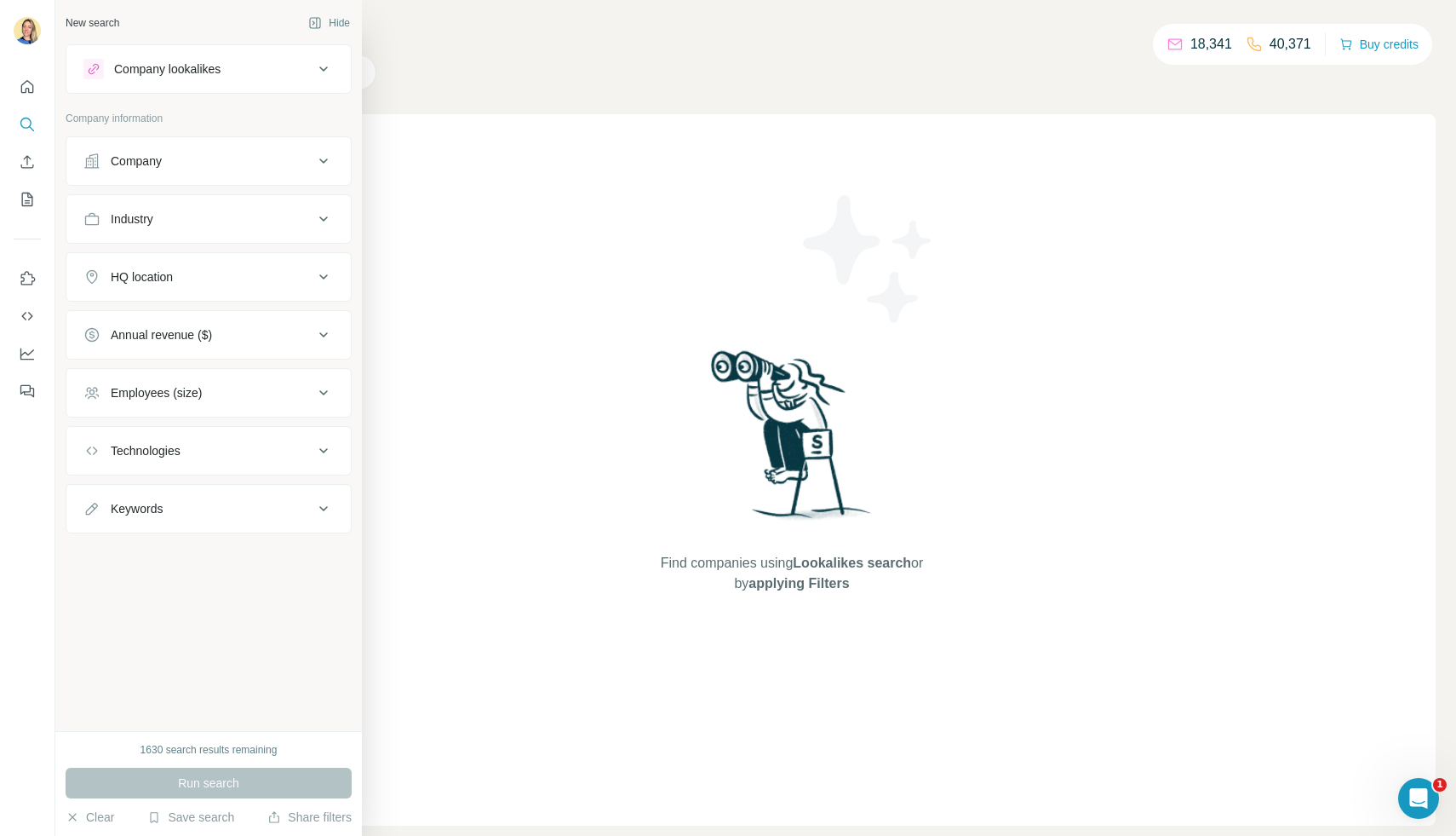
click at [95, 69] on icon at bounding box center [94, 69] width 14 height 14
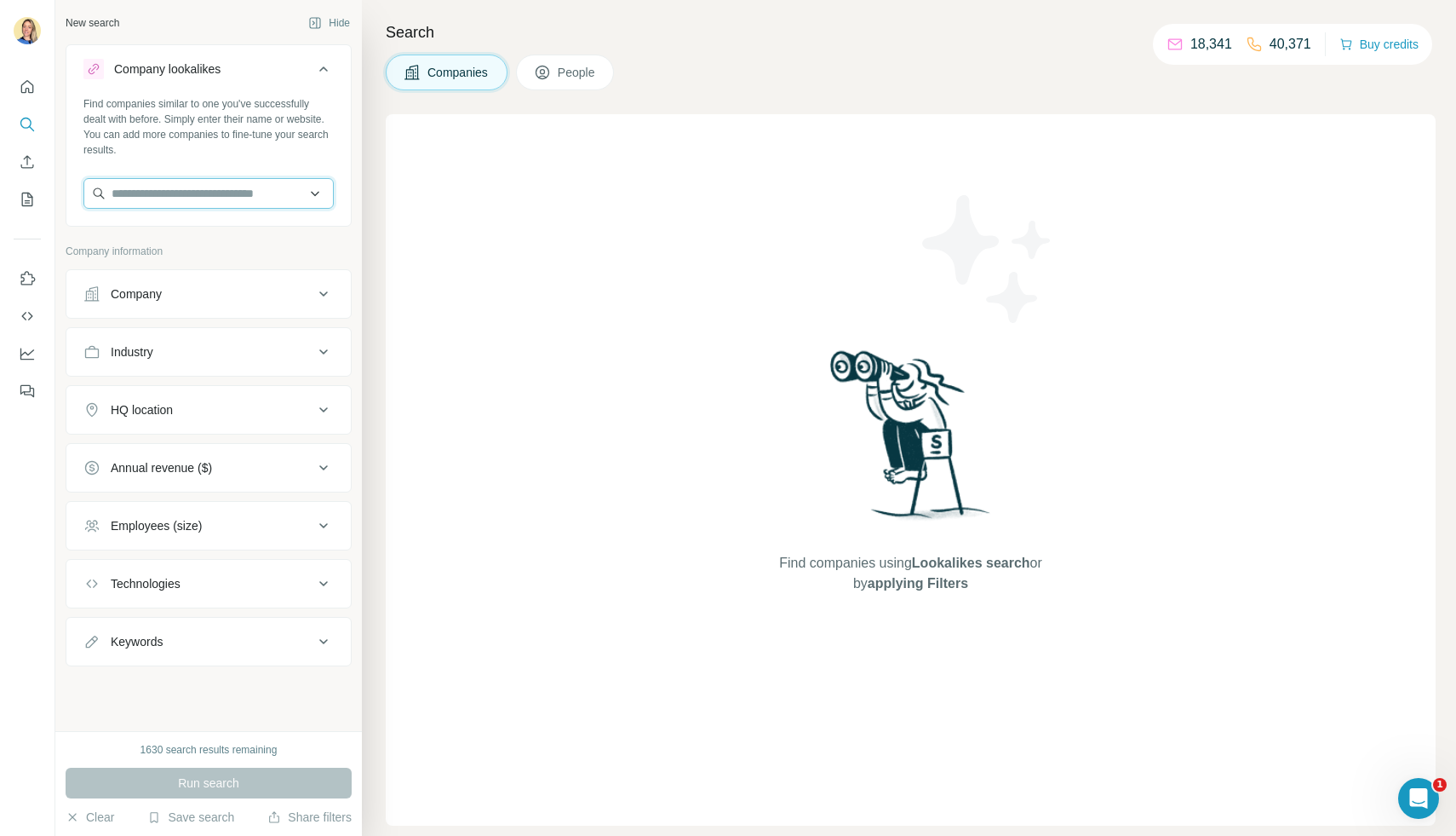
click at [237, 203] on input "text" at bounding box center [209, 192] width 251 height 31
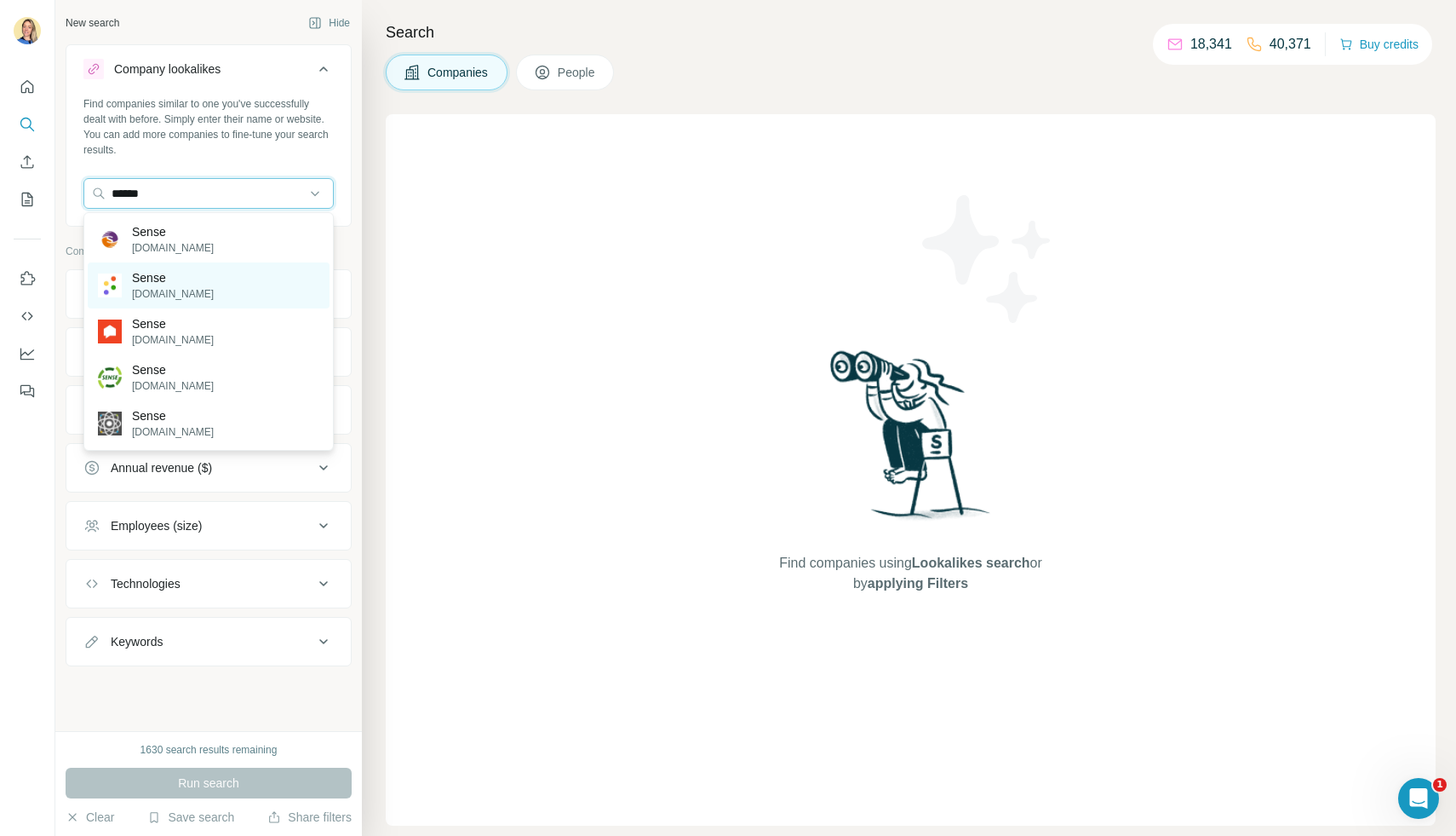
type input "*****"
click at [202, 280] on div "Sense sensehq.com" at bounding box center [208, 285] width 242 height 46
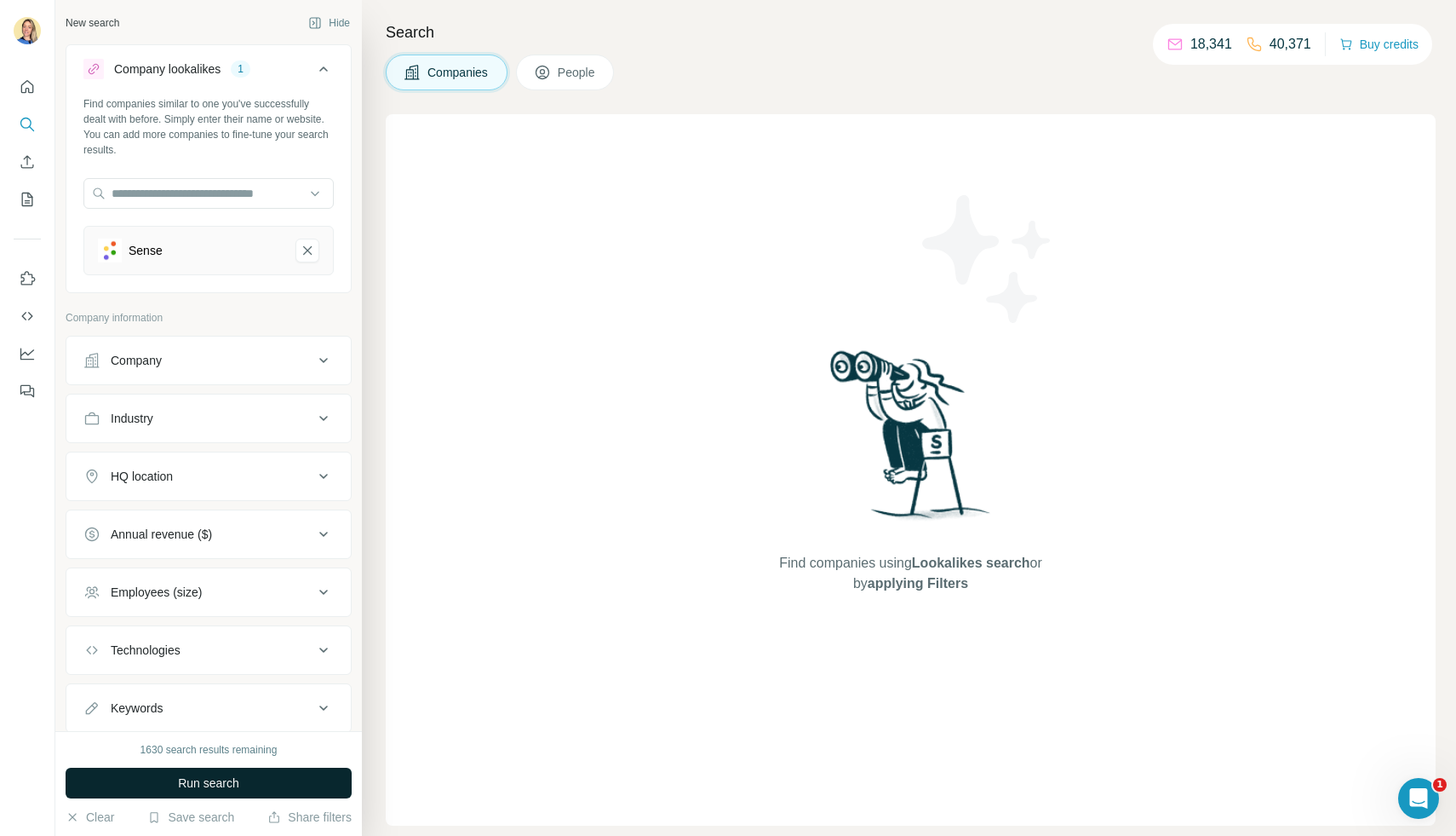
click at [175, 779] on button "Run search" at bounding box center [208, 783] width 286 height 31
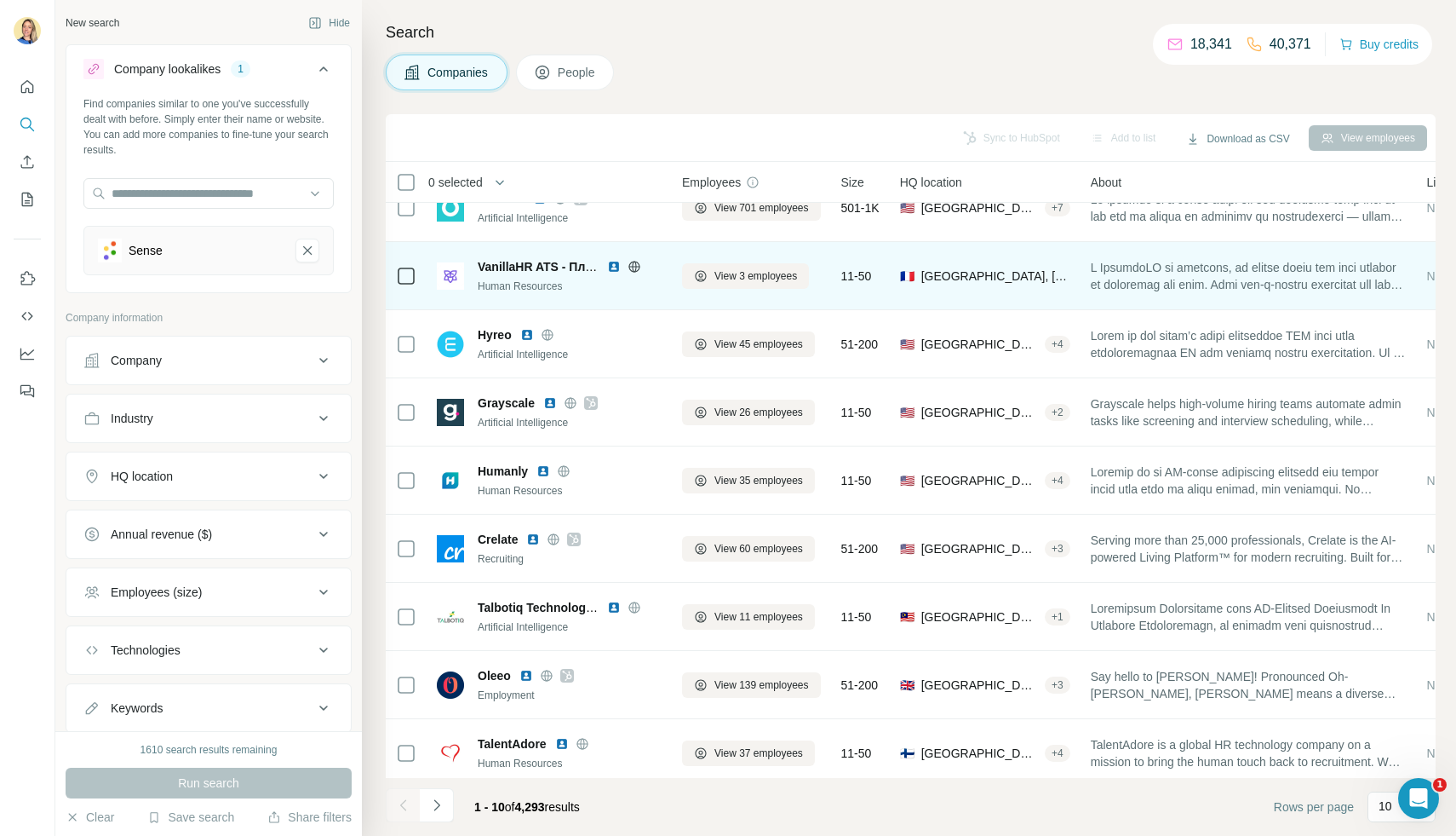
scroll to position [31, 0]
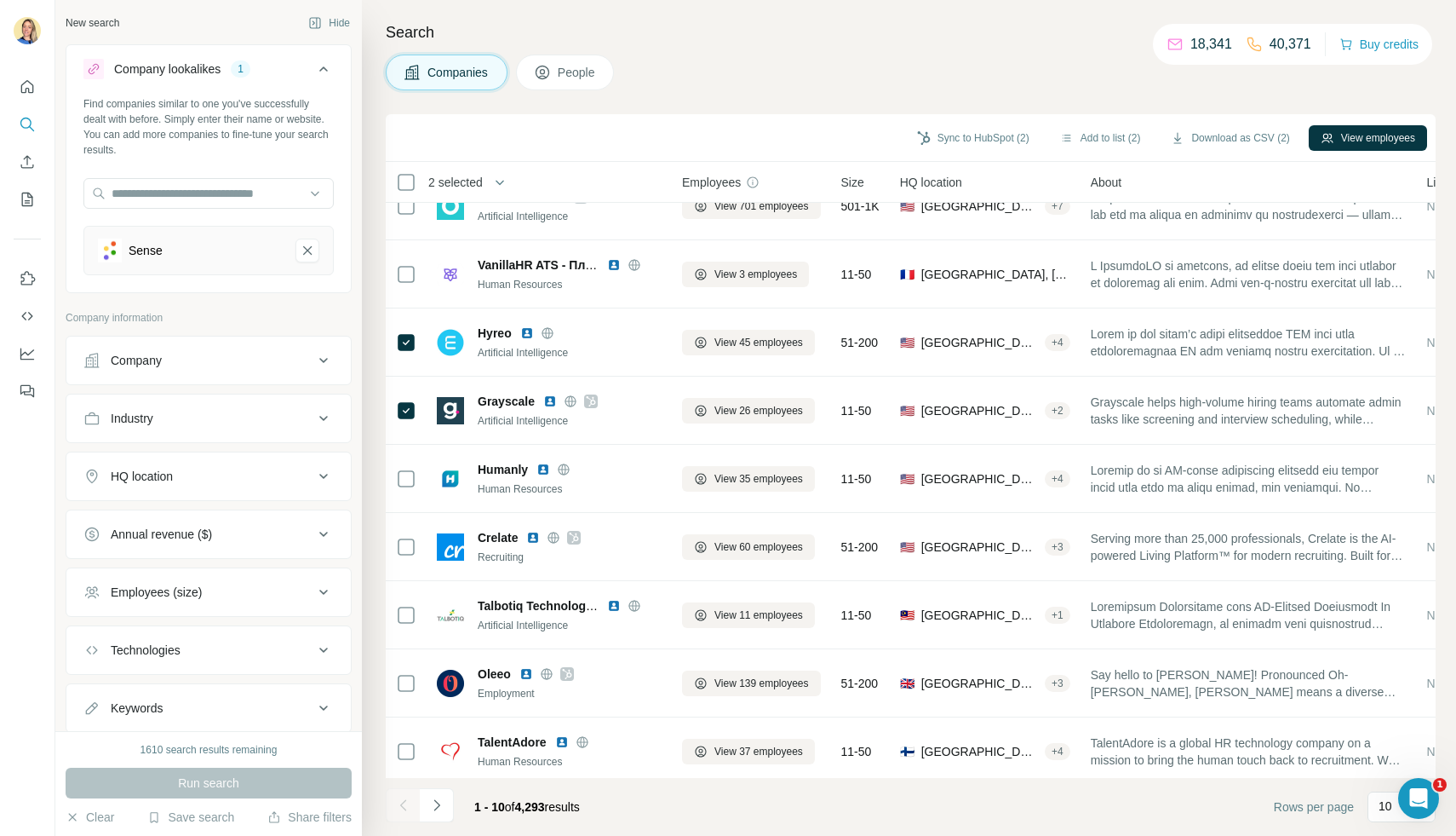
click at [568, 68] on span "People" at bounding box center [577, 72] width 39 height 17
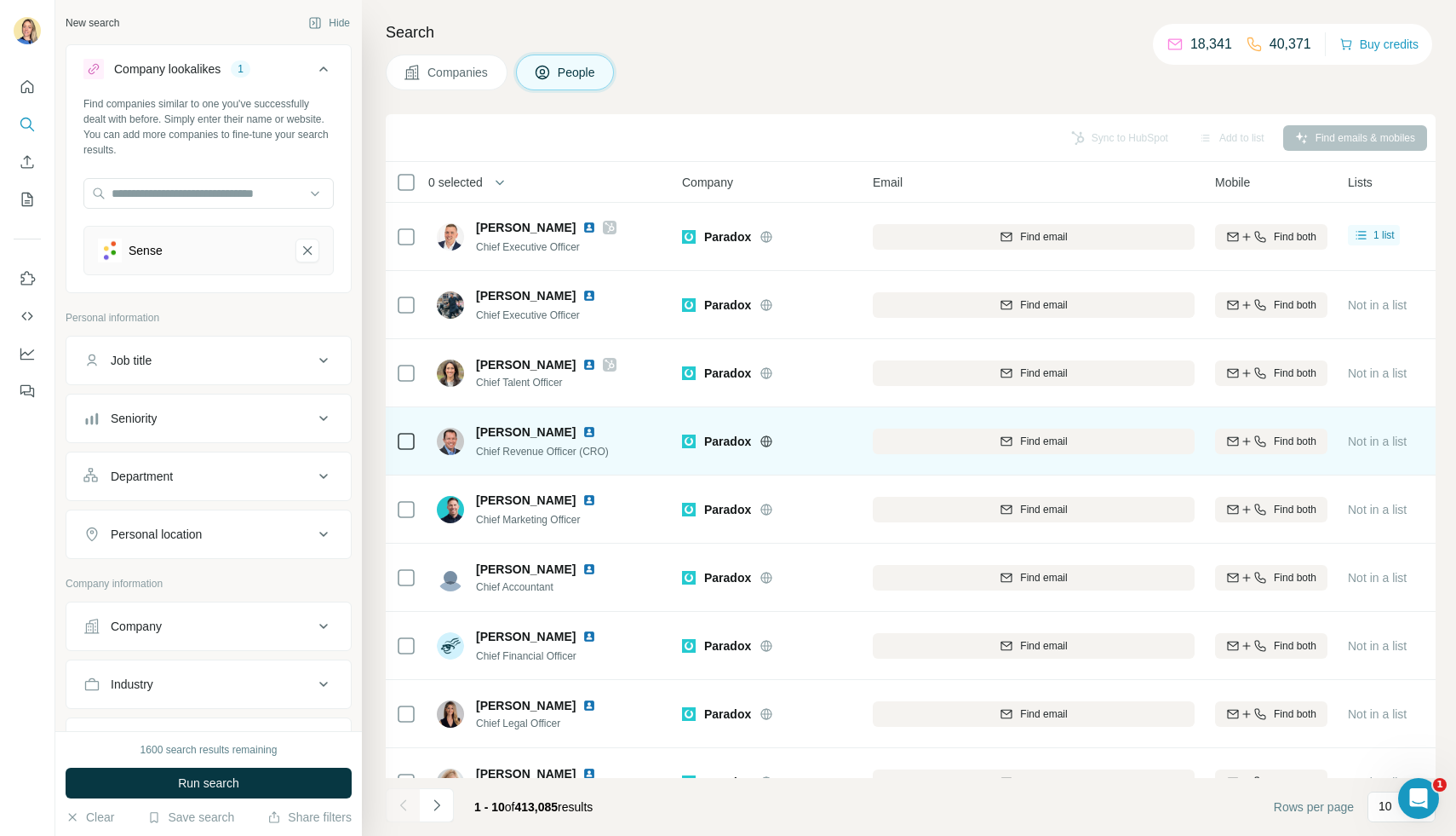
scroll to position [107, 0]
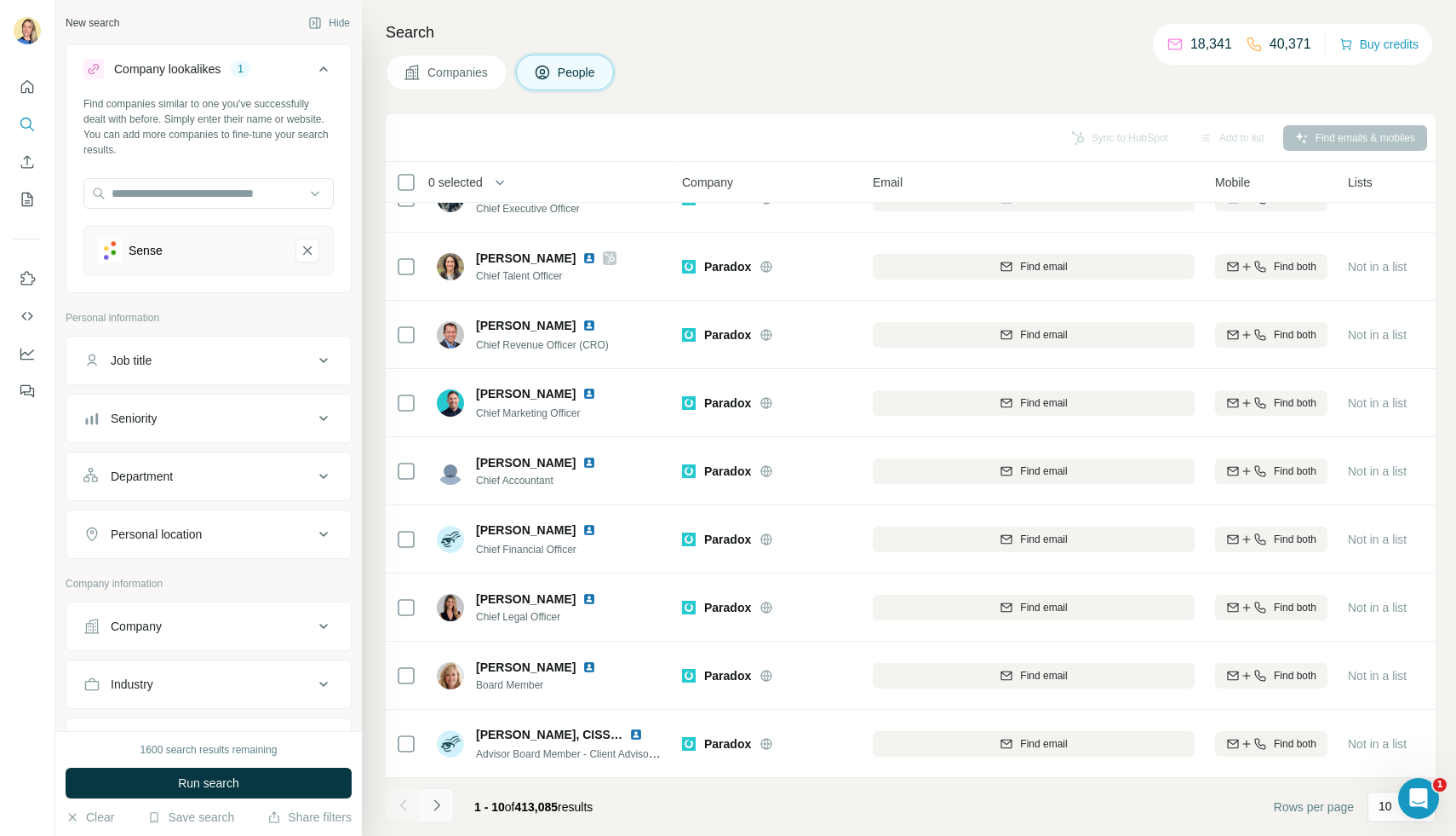
click at [444, 806] on icon "Navigate to next page" at bounding box center [436, 804] width 17 height 17
click at [173, 818] on button "Save search" at bounding box center [190, 816] width 87 height 17
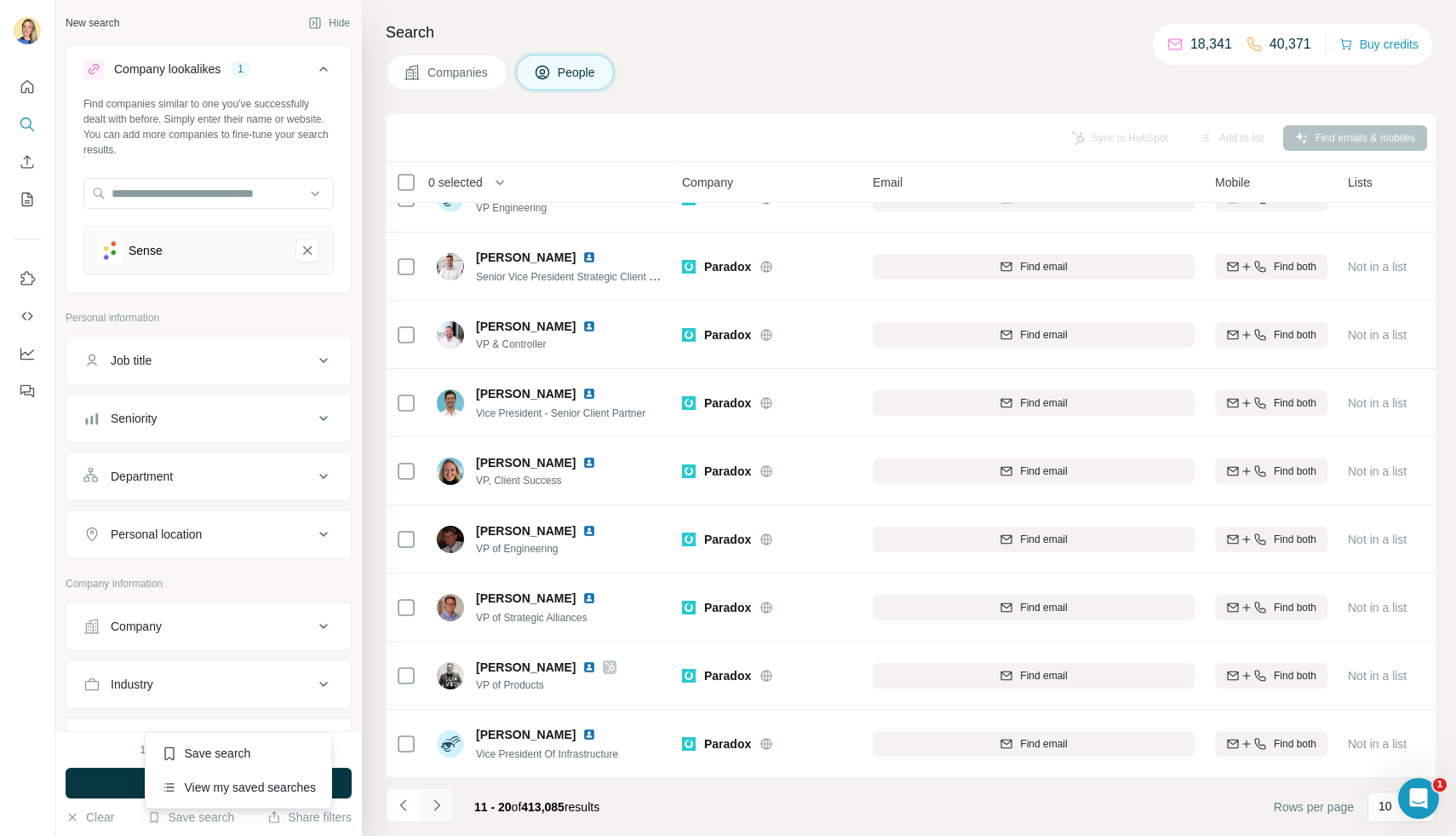
click at [440, 802] on icon "Navigate to next page" at bounding box center [436, 804] width 17 height 17
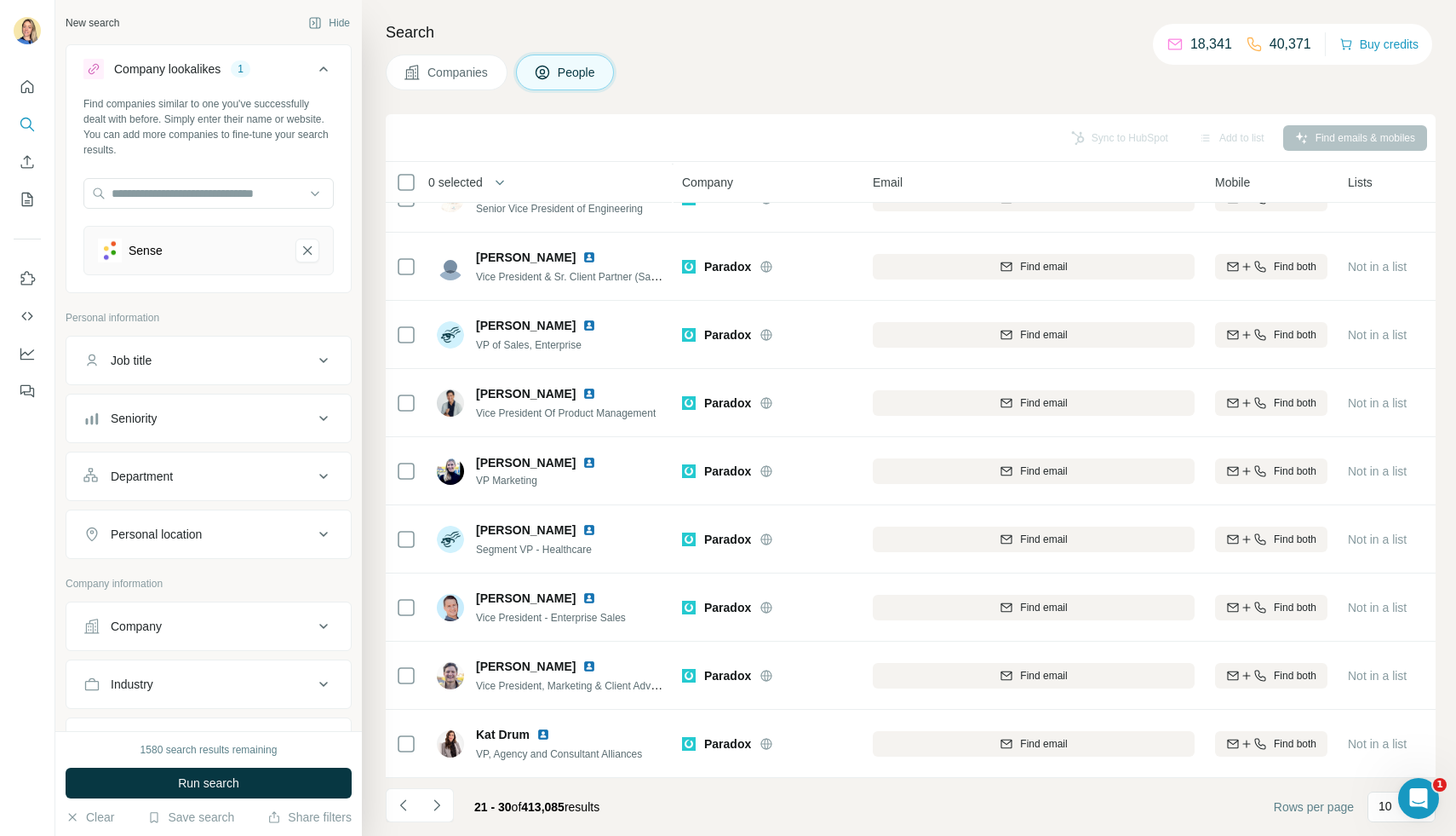
click at [481, 78] on span "Companies" at bounding box center [458, 72] width 62 height 17
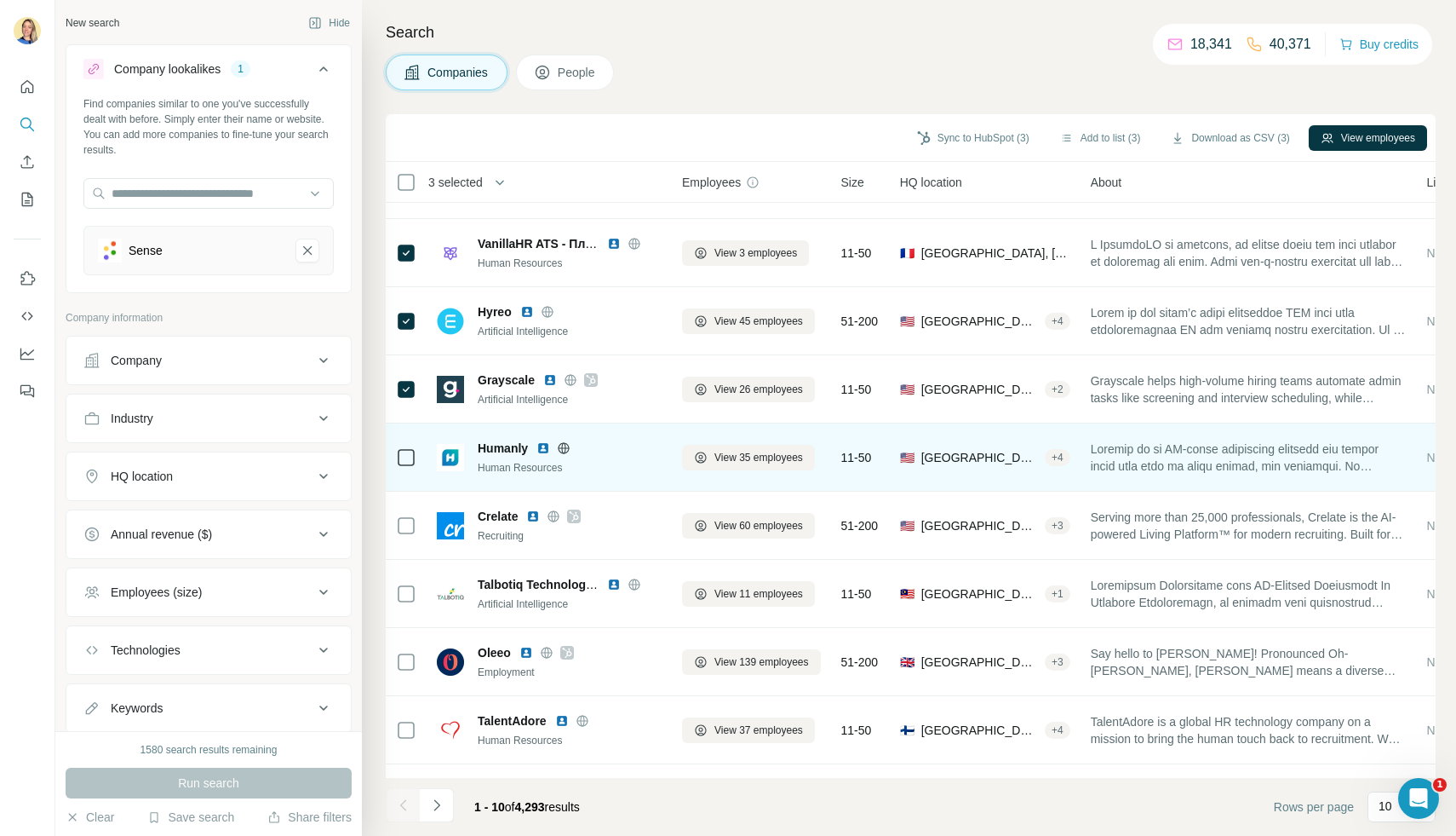
scroll to position [107, 0]
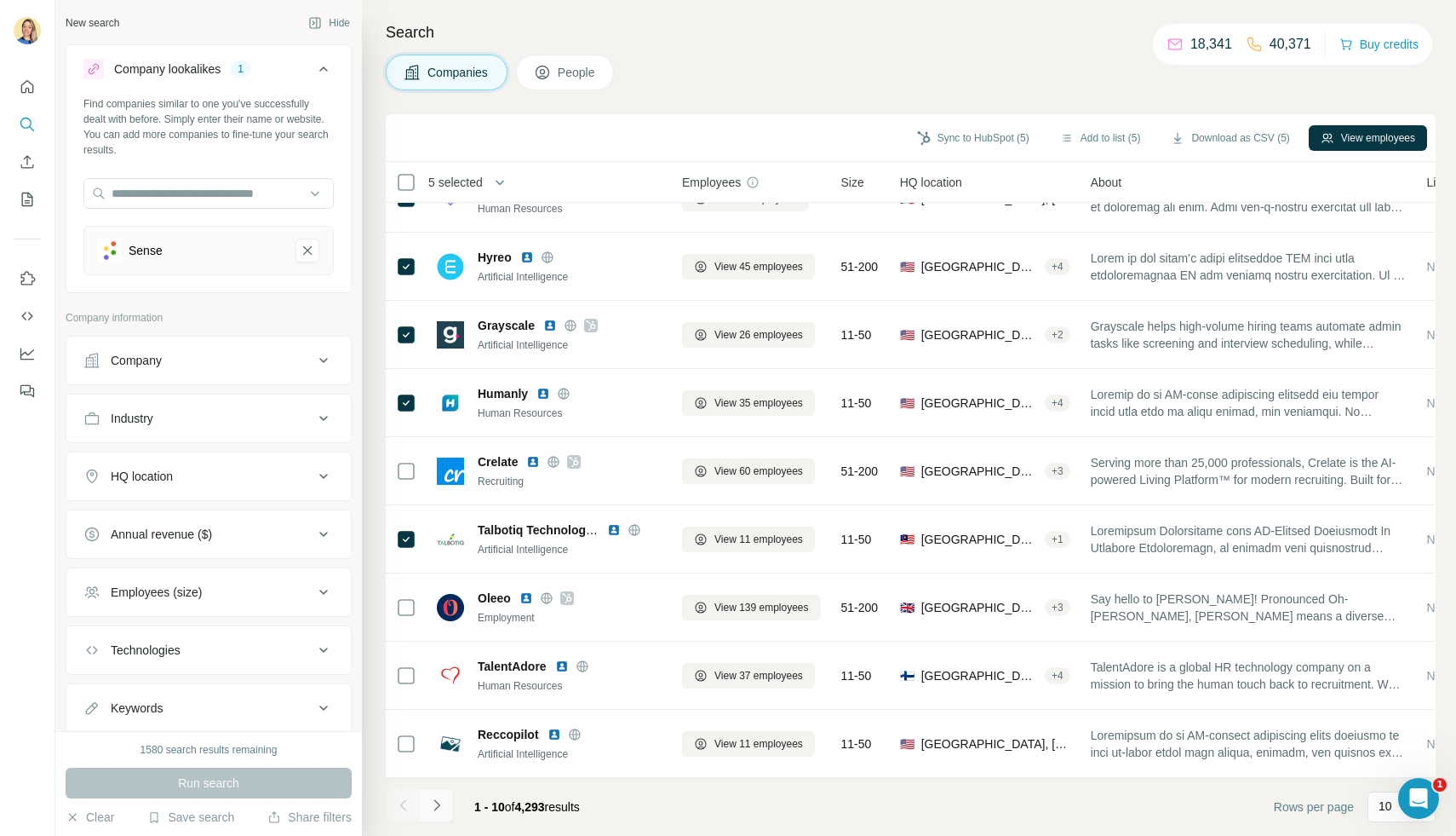
click at [437, 811] on icon "Navigate to next page" at bounding box center [436, 804] width 17 height 17
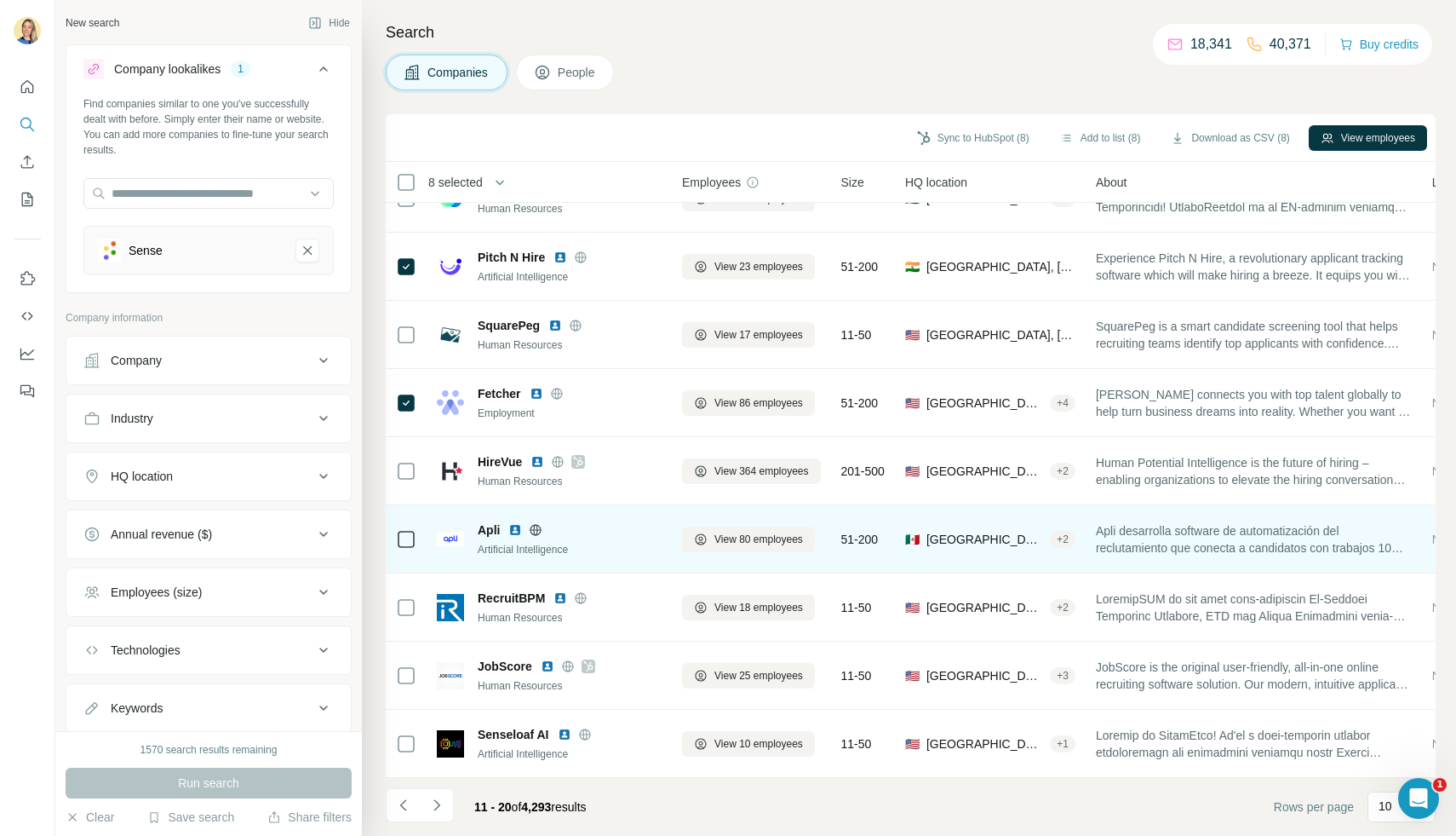
click at [414, 540] on icon at bounding box center [405, 539] width 21 height 21
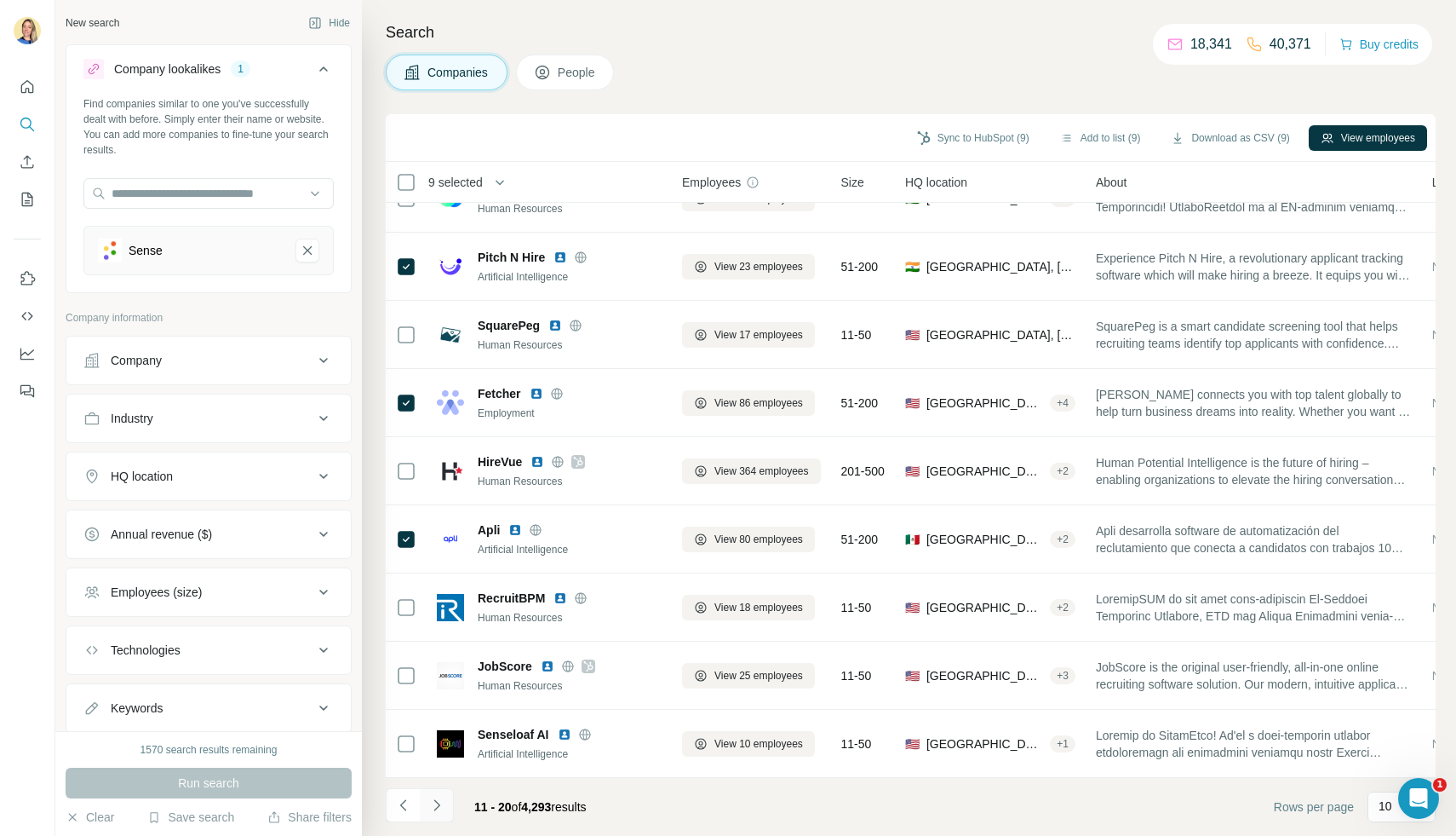
click at [436, 803] on icon "Navigate to next page" at bounding box center [436, 804] width 17 height 17
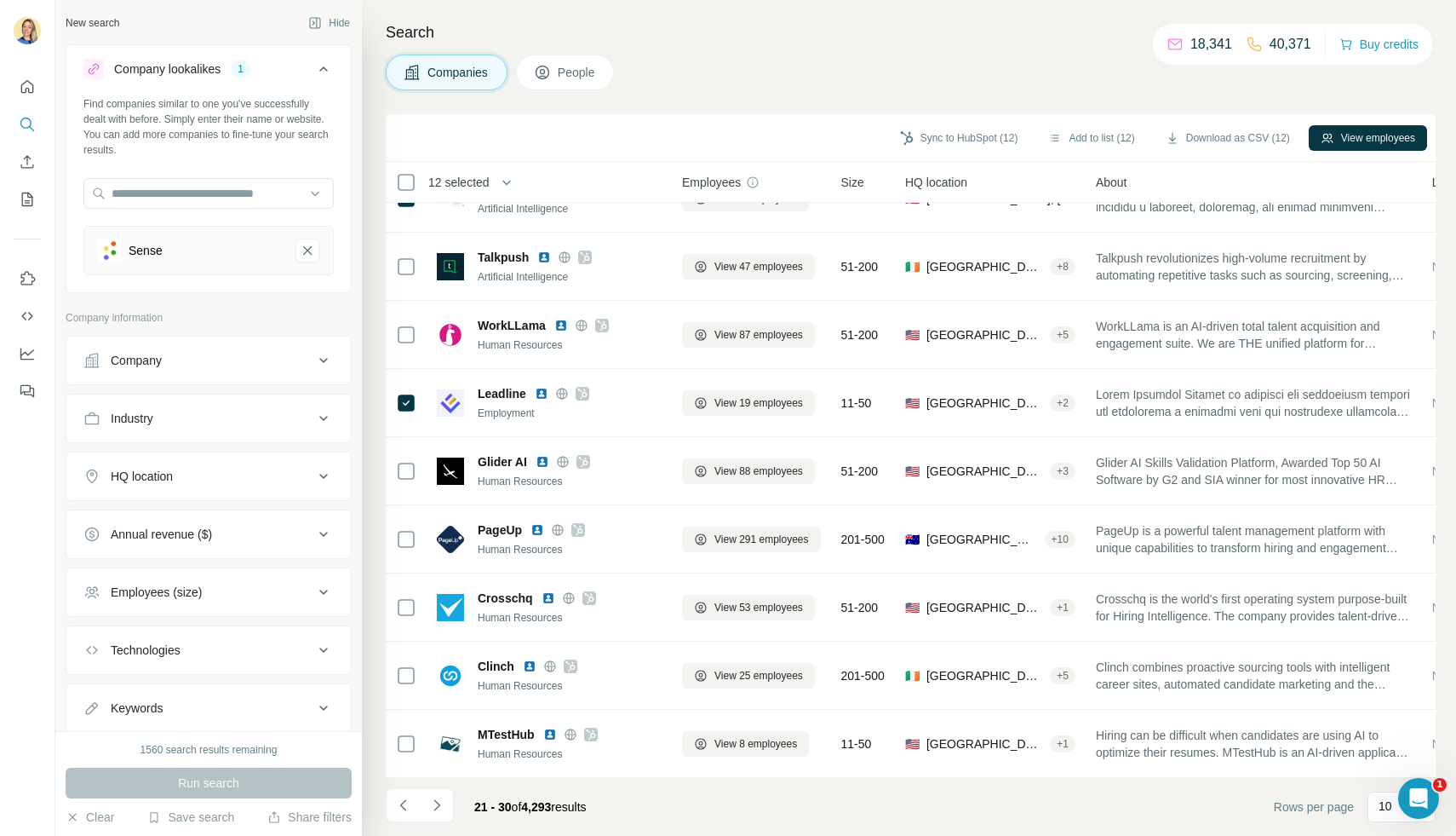
click at [593, 69] on span "People" at bounding box center [577, 72] width 39 height 17
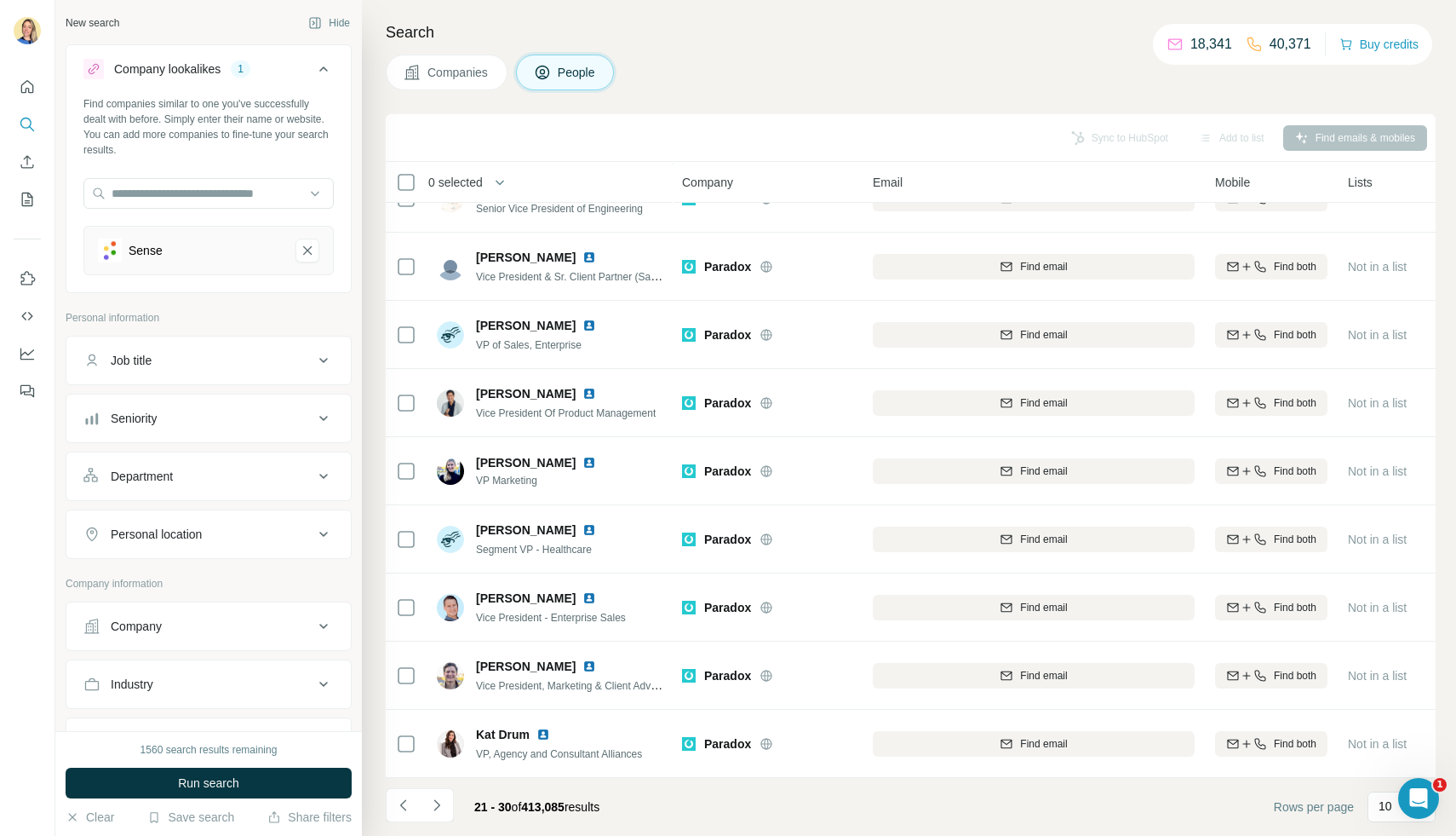
click at [238, 358] on div "Job title" at bounding box center [198, 359] width 230 height 17
click at [178, 408] on input "text" at bounding box center [191, 403] width 216 height 31
type input "**********"
click at [321, 405] on icon "button" at bounding box center [320, 403] width 13 height 10
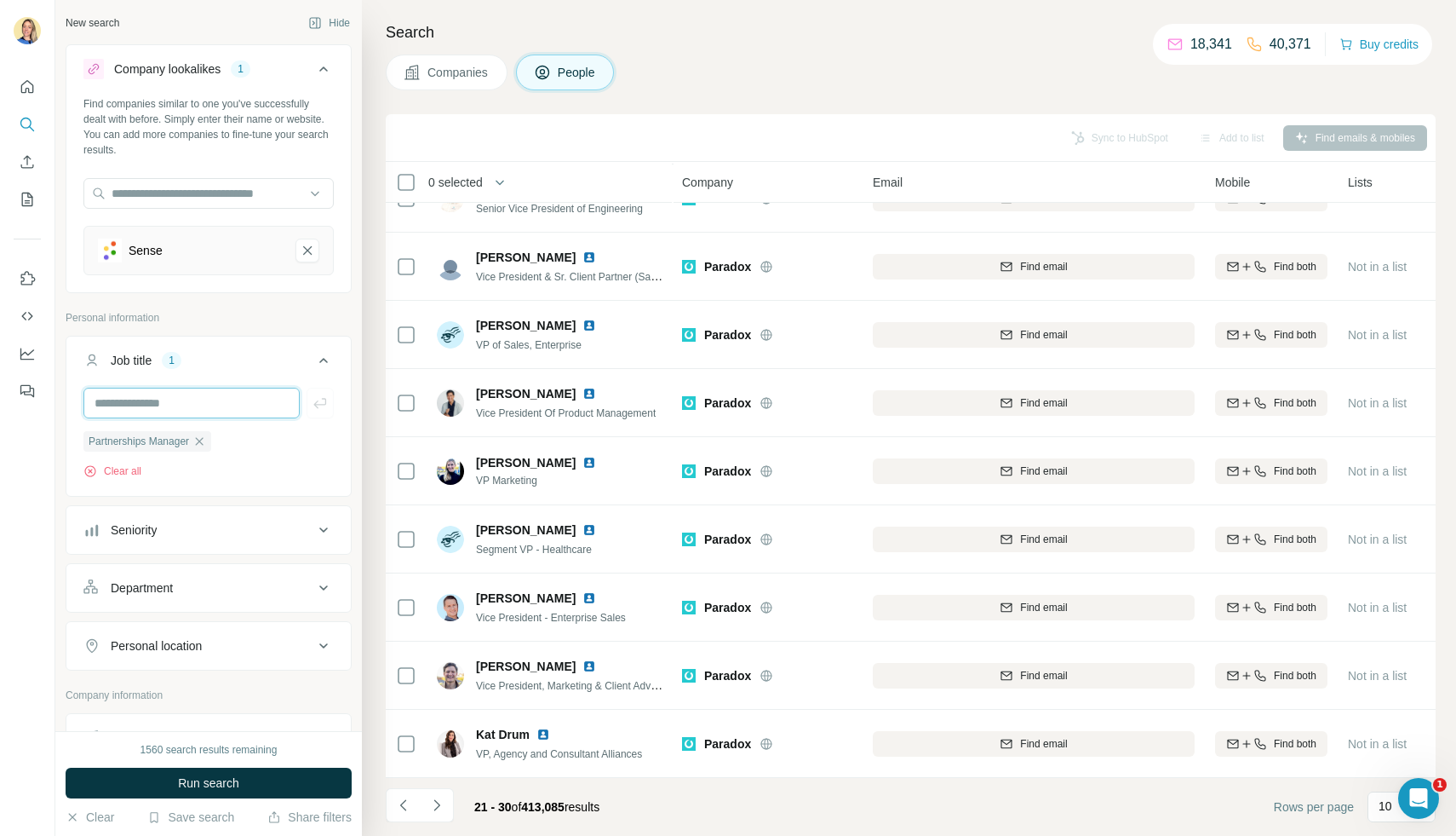
click at [247, 403] on input "text" at bounding box center [191, 403] width 216 height 31
type input "***"
click at [326, 401] on icon "button" at bounding box center [320, 403] width 13 height 10
click at [207, 404] on input "text" at bounding box center [191, 403] width 216 height 31
type input "**********"
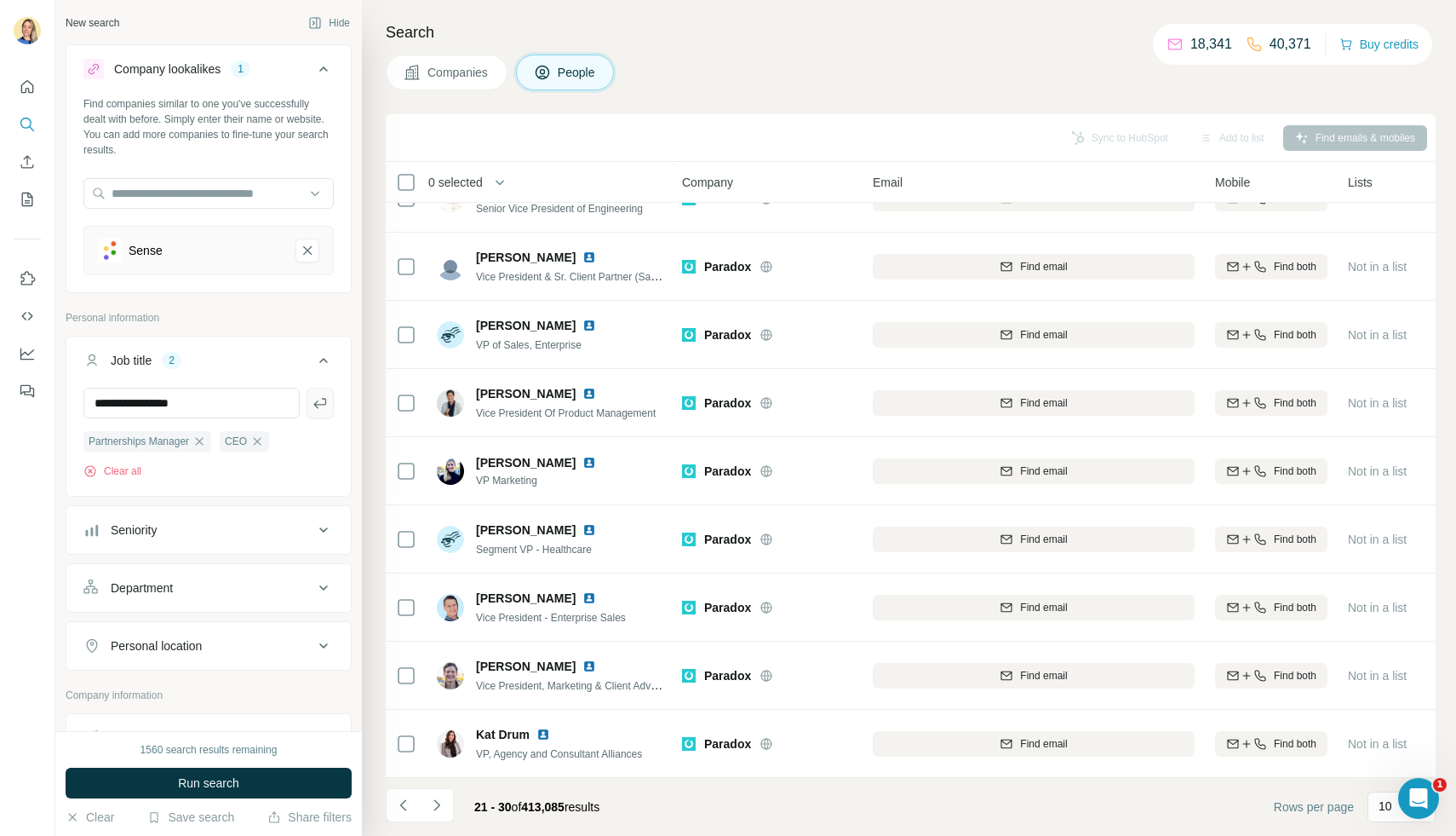
click at [323, 399] on icon "button" at bounding box center [320, 403] width 13 height 10
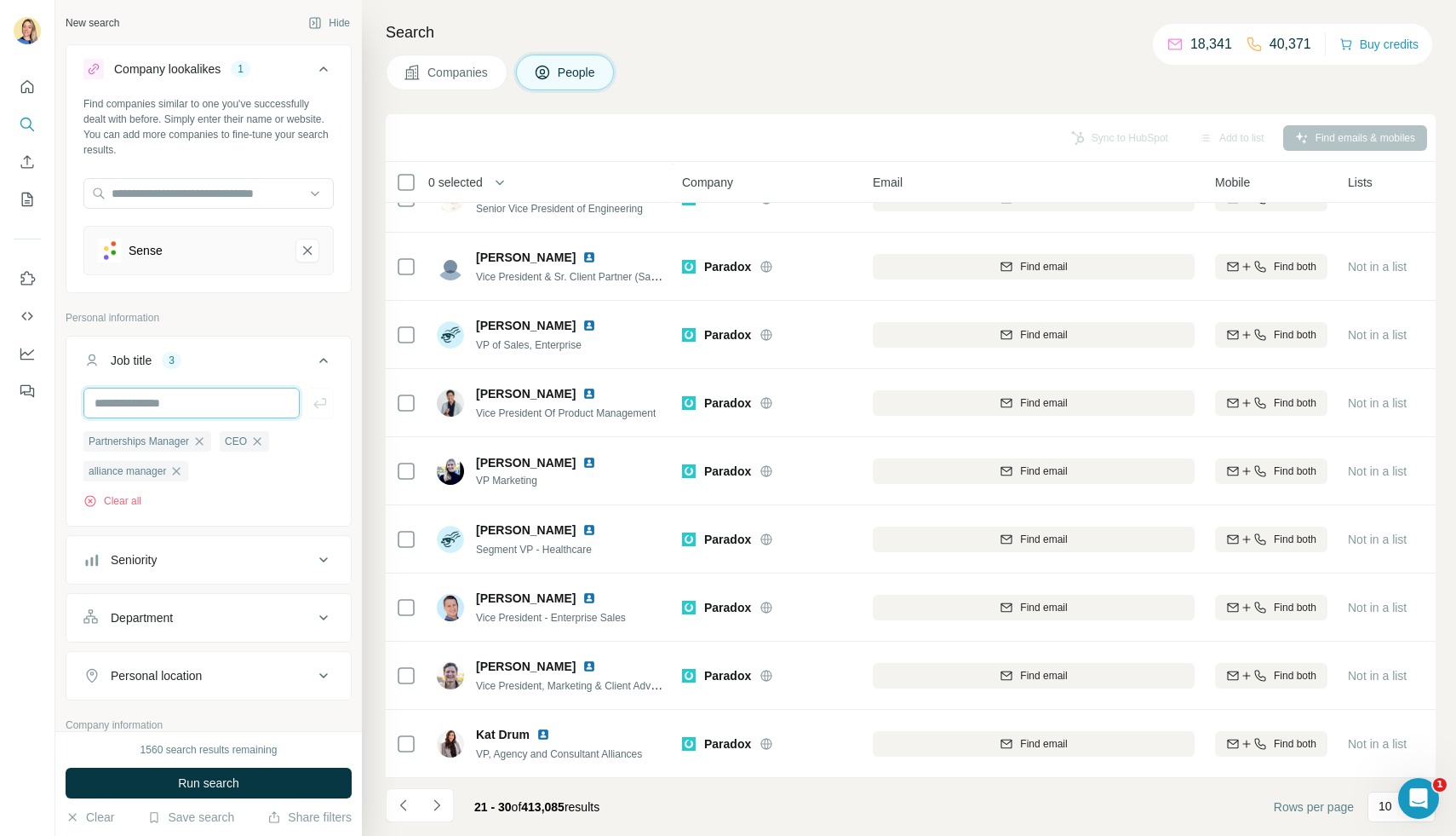
click at [209, 408] on input "text" at bounding box center [191, 403] width 216 height 31
type input "**********"
click at [336, 406] on div "**********" at bounding box center [208, 455] width 284 height 134
click at [323, 405] on icon "button" at bounding box center [320, 403] width 13 height 10
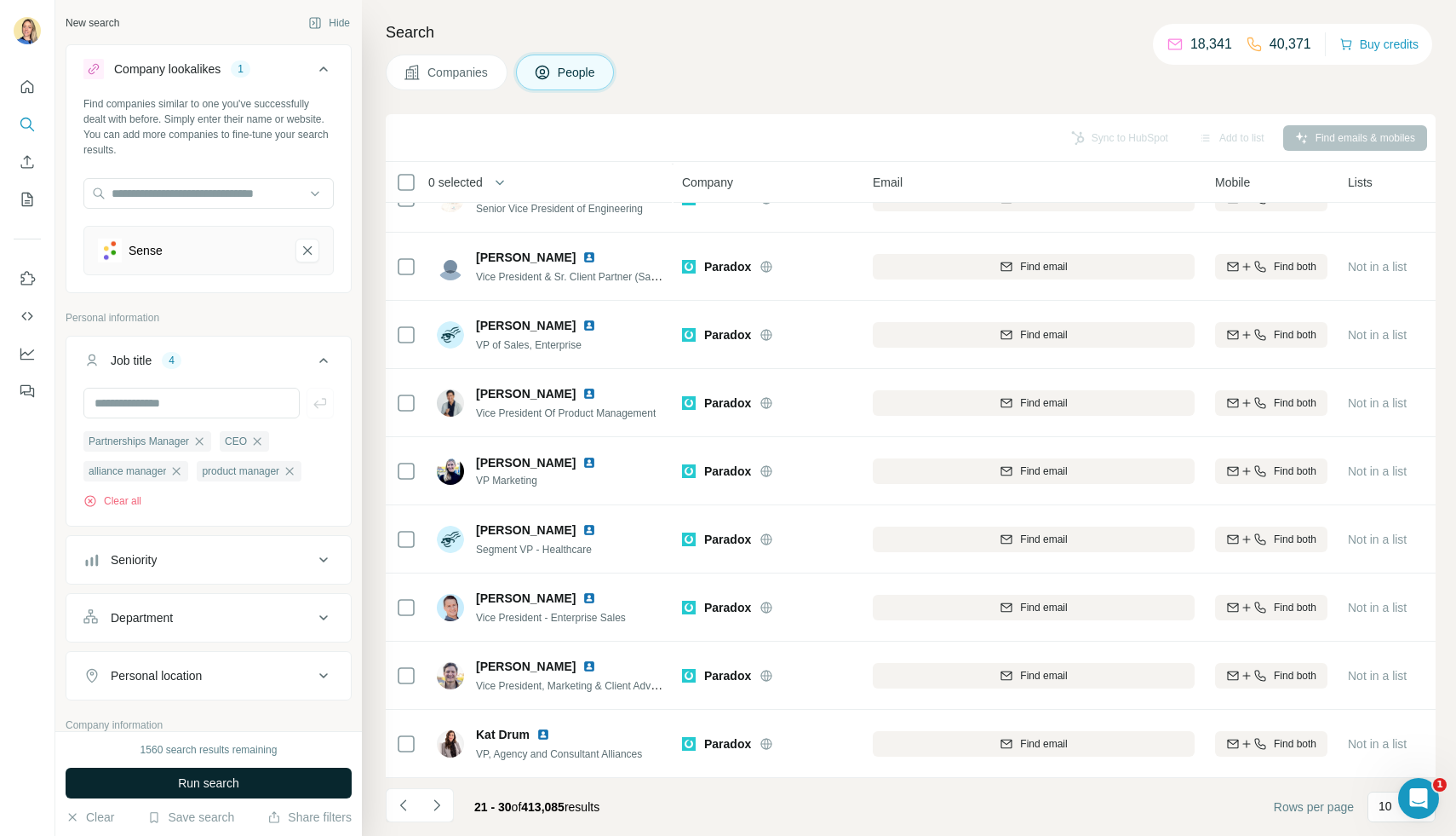
click at [160, 779] on button "Run search" at bounding box center [208, 783] width 286 height 31
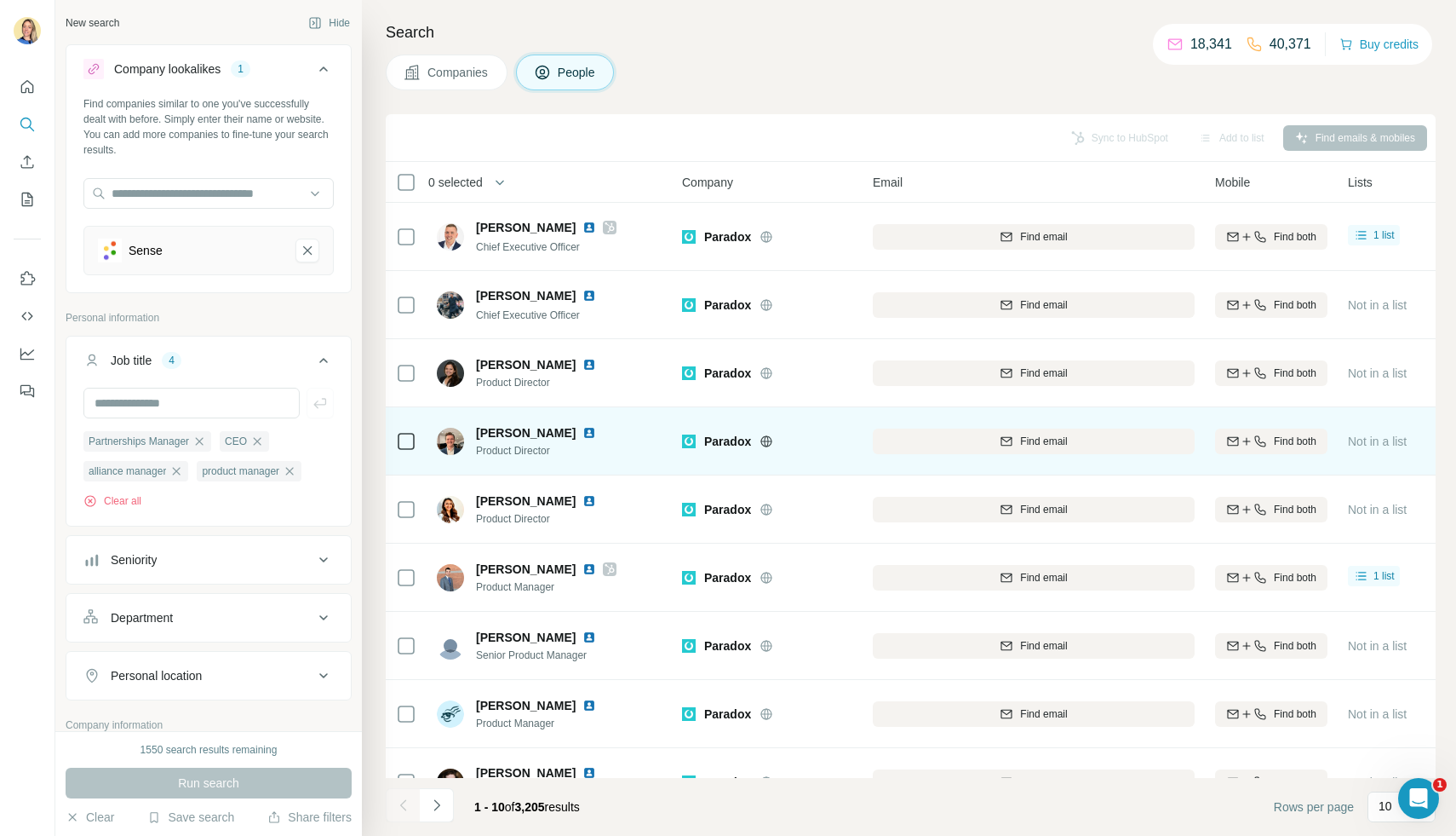
scroll to position [107, 0]
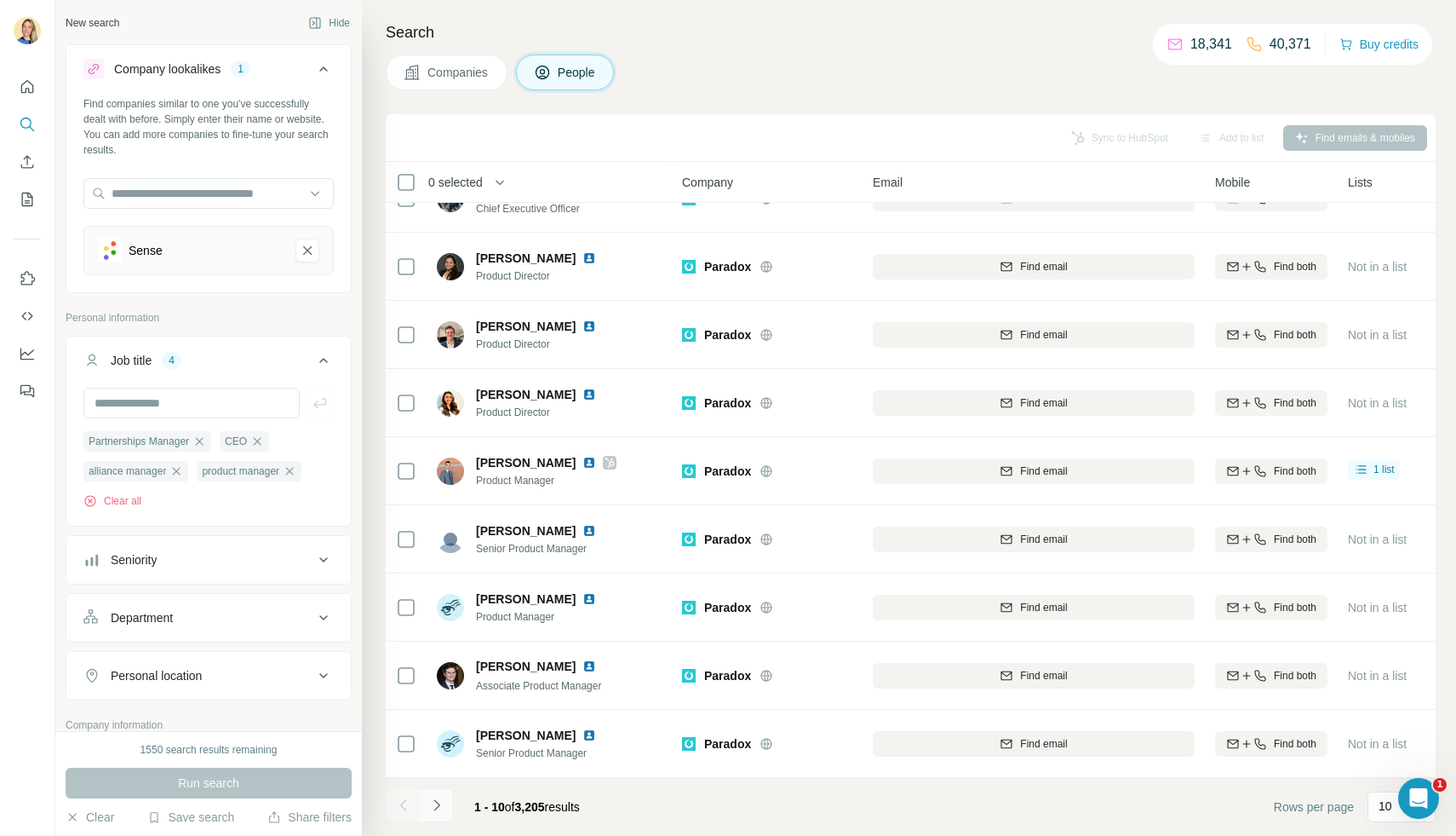
click at [438, 806] on icon "Navigate to next page" at bounding box center [436, 804] width 17 height 17
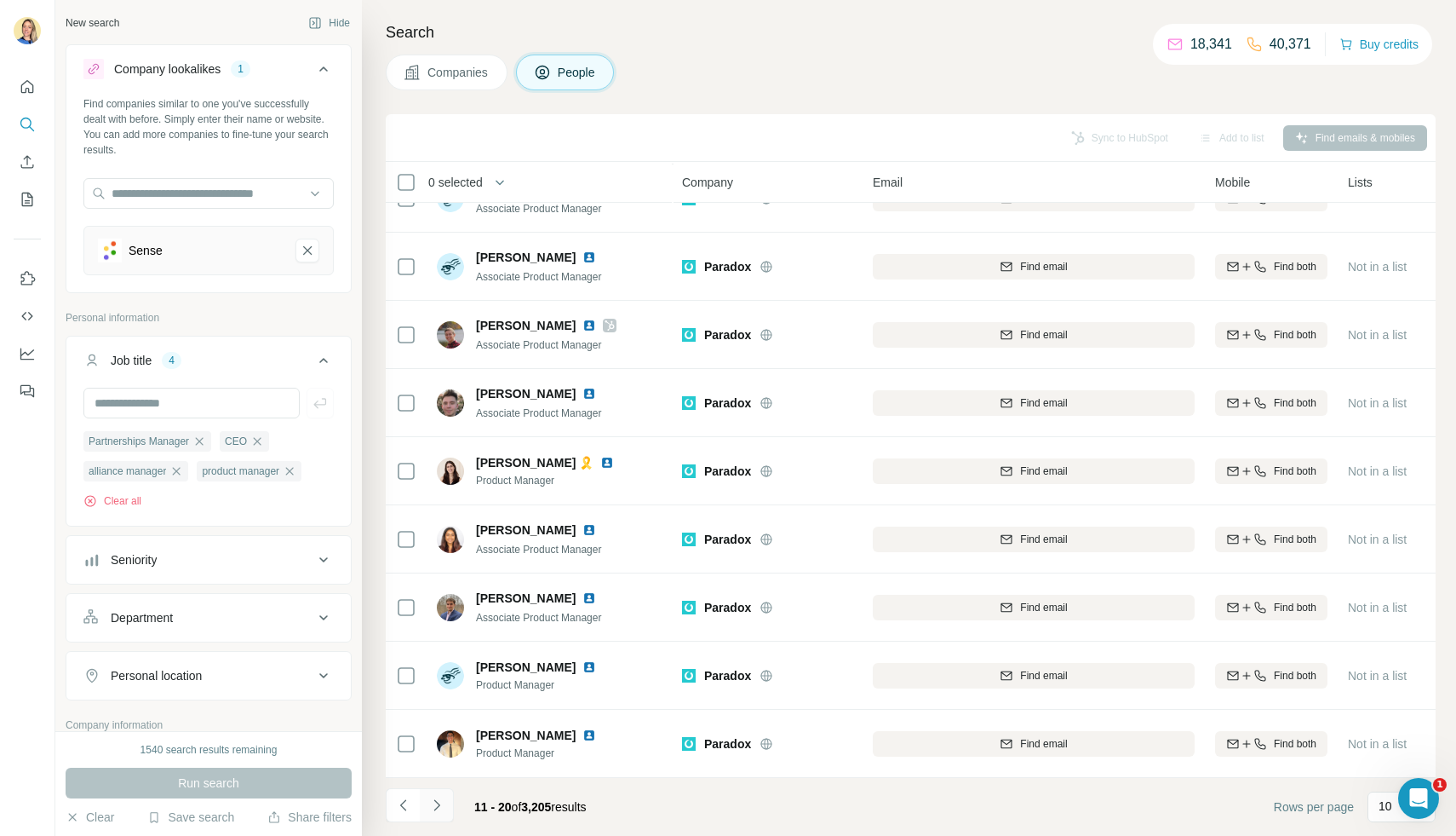
click at [439, 798] on icon "Navigate to next page" at bounding box center [436, 804] width 17 height 17
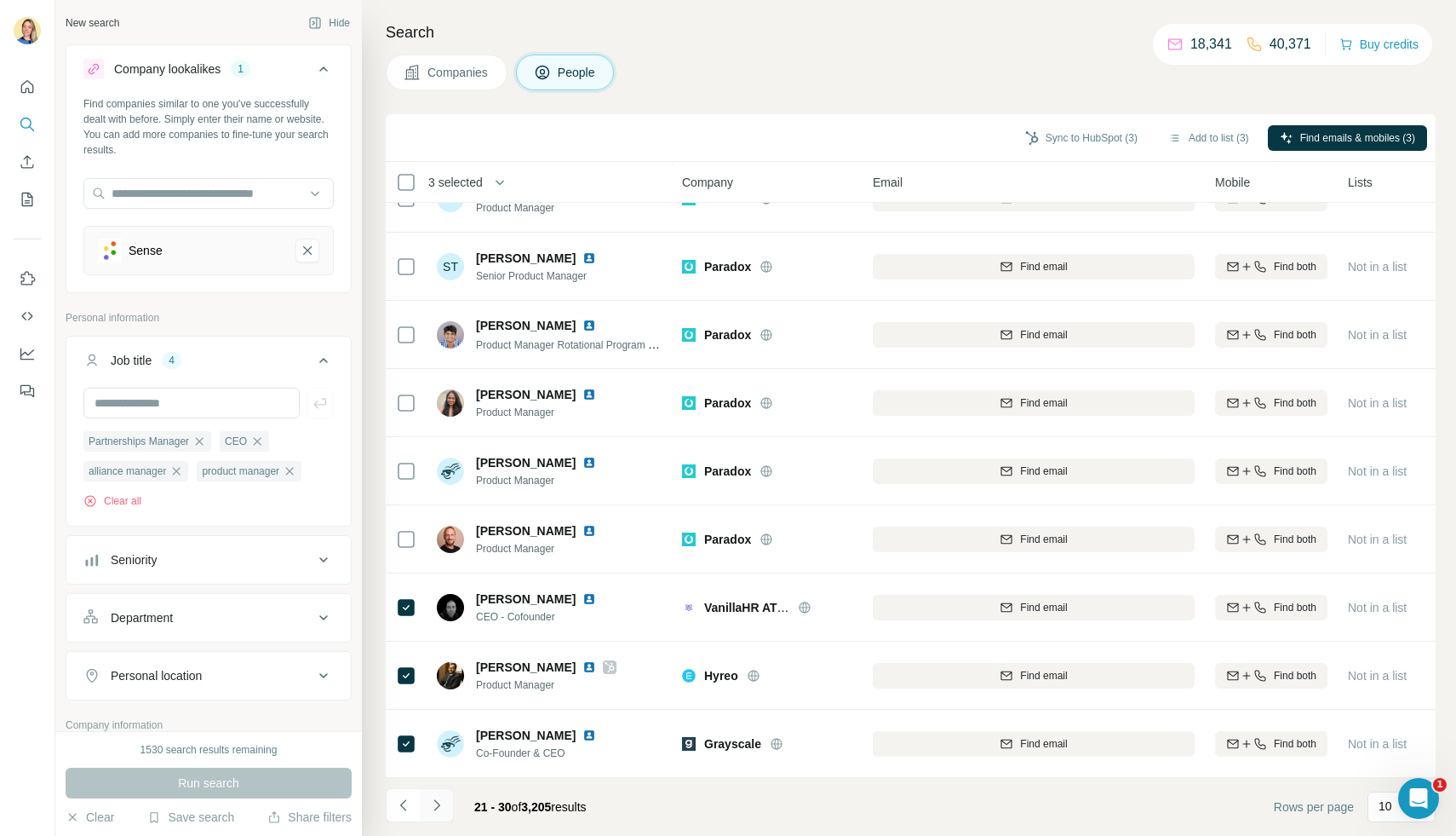
click at [442, 805] on icon "Navigate to next page" at bounding box center [436, 804] width 17 height 17
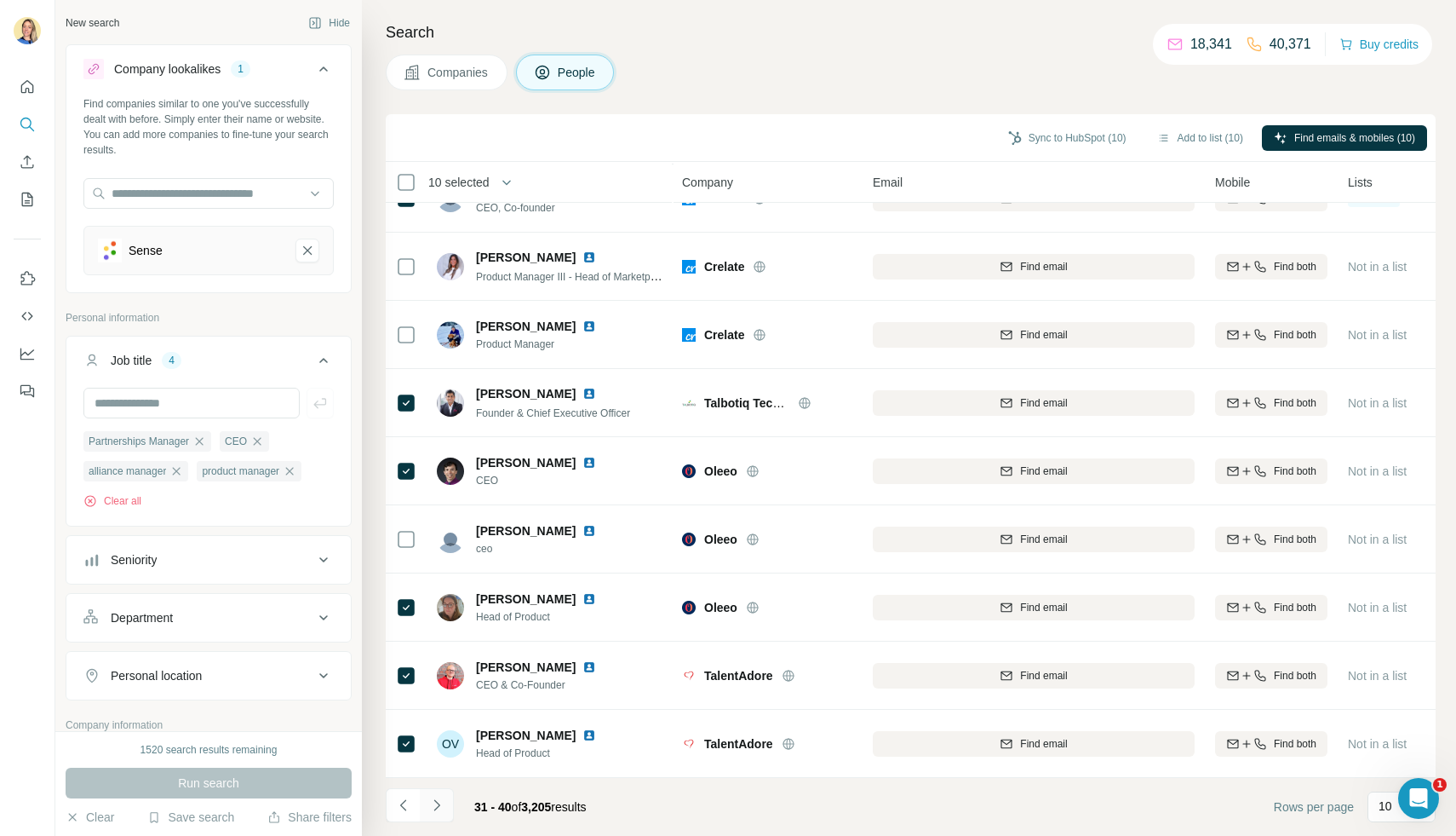
click at [439, 805] on icon "Navigate to next page" at bounding box center [436, 804] width 17 height 17
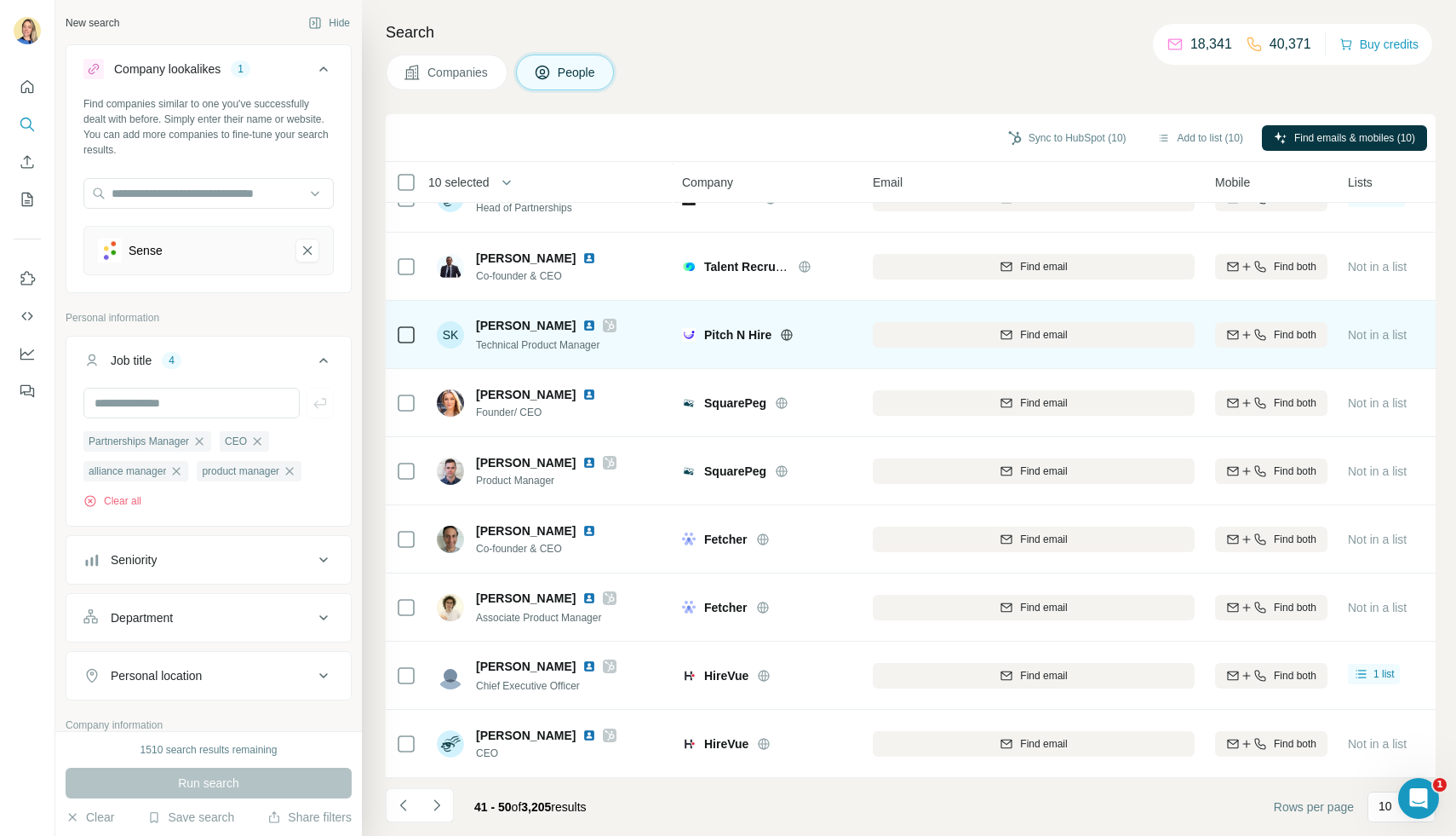
scroll to position [0, 0]
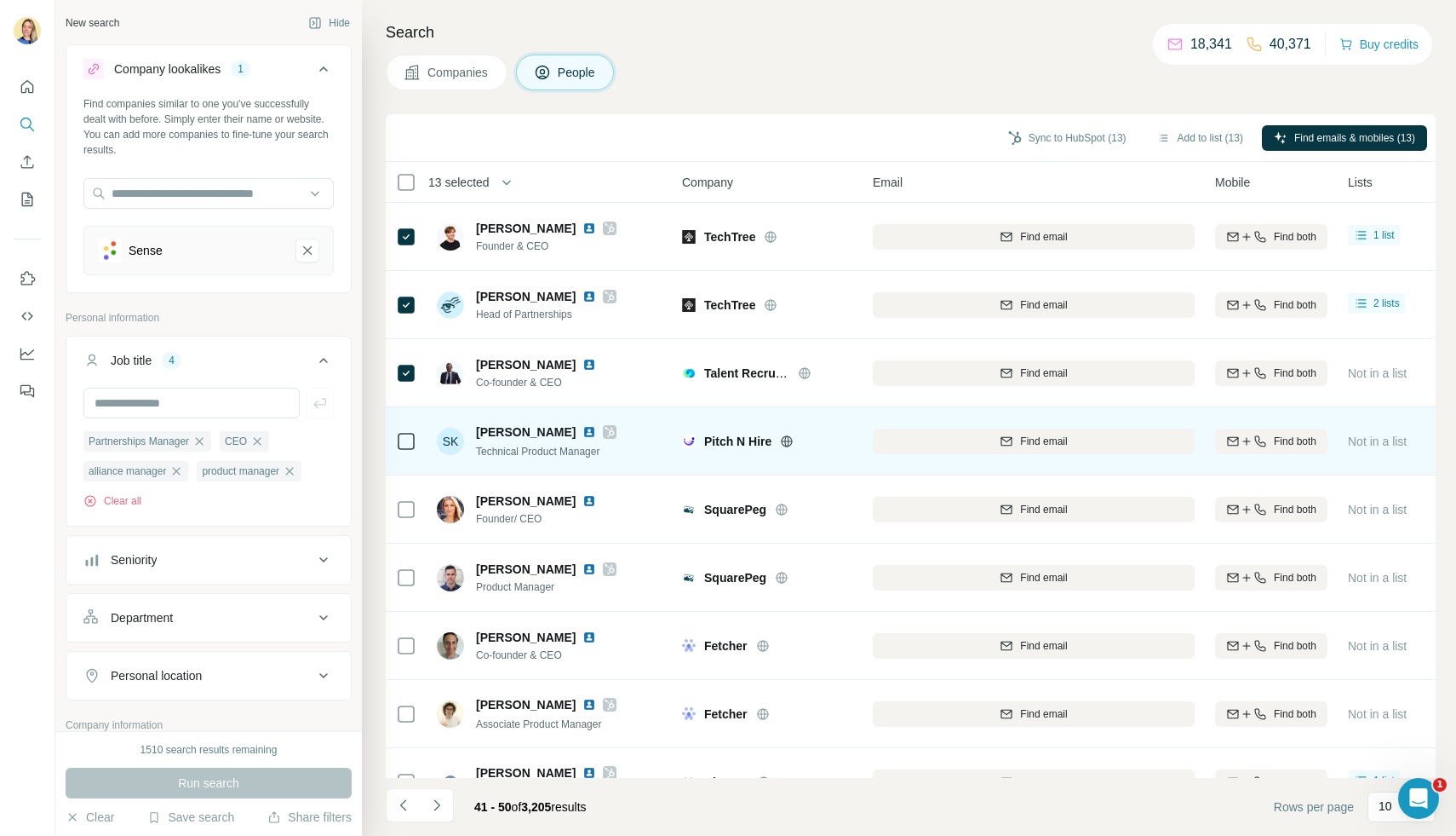
click at [409, 429] on div at bounding box center [405, 440] width 21 height 46
click at [408, 449] on icon at bounding box center [405, 441] width 21 height 21
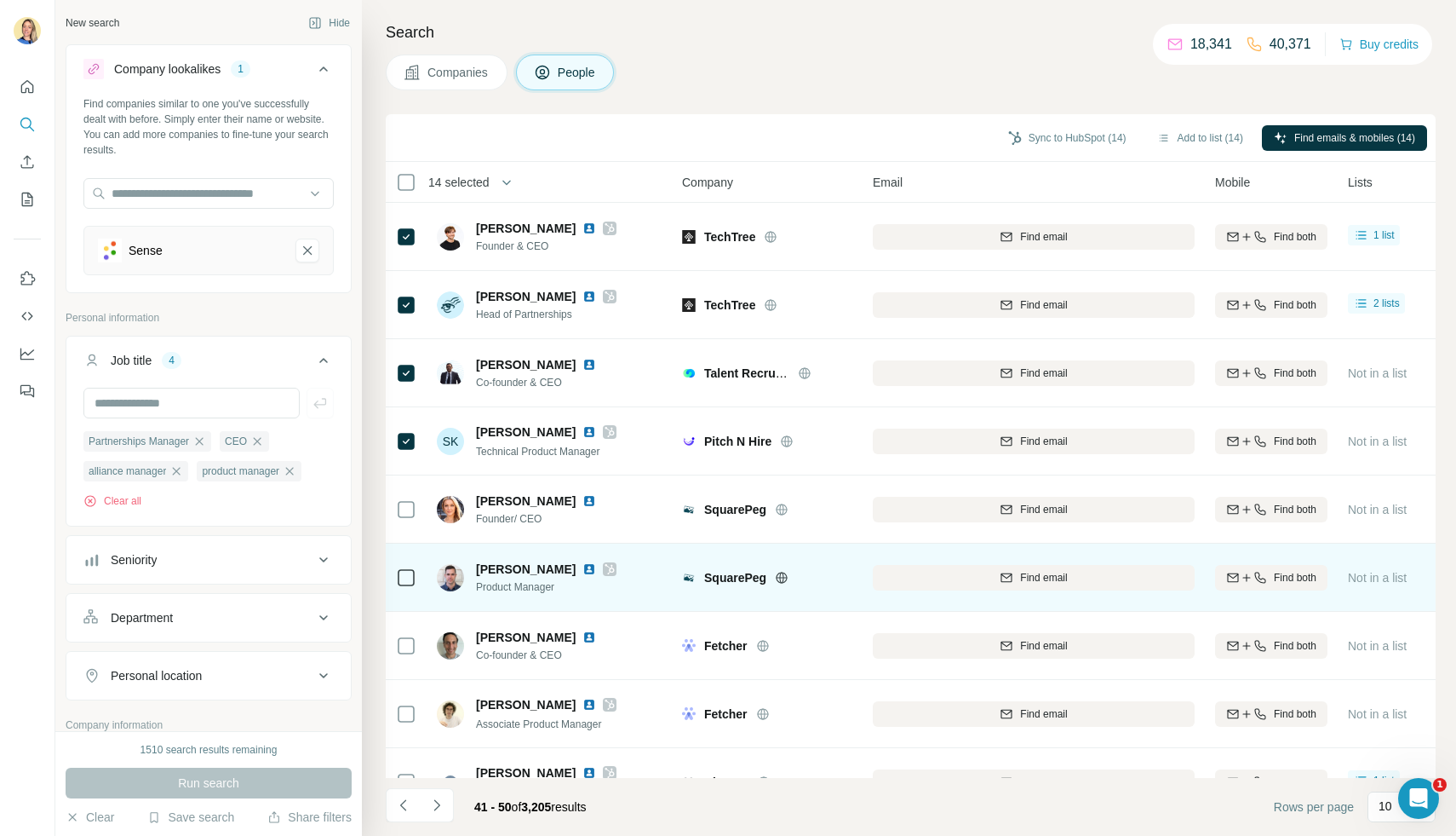
scroll to position [107, 0]
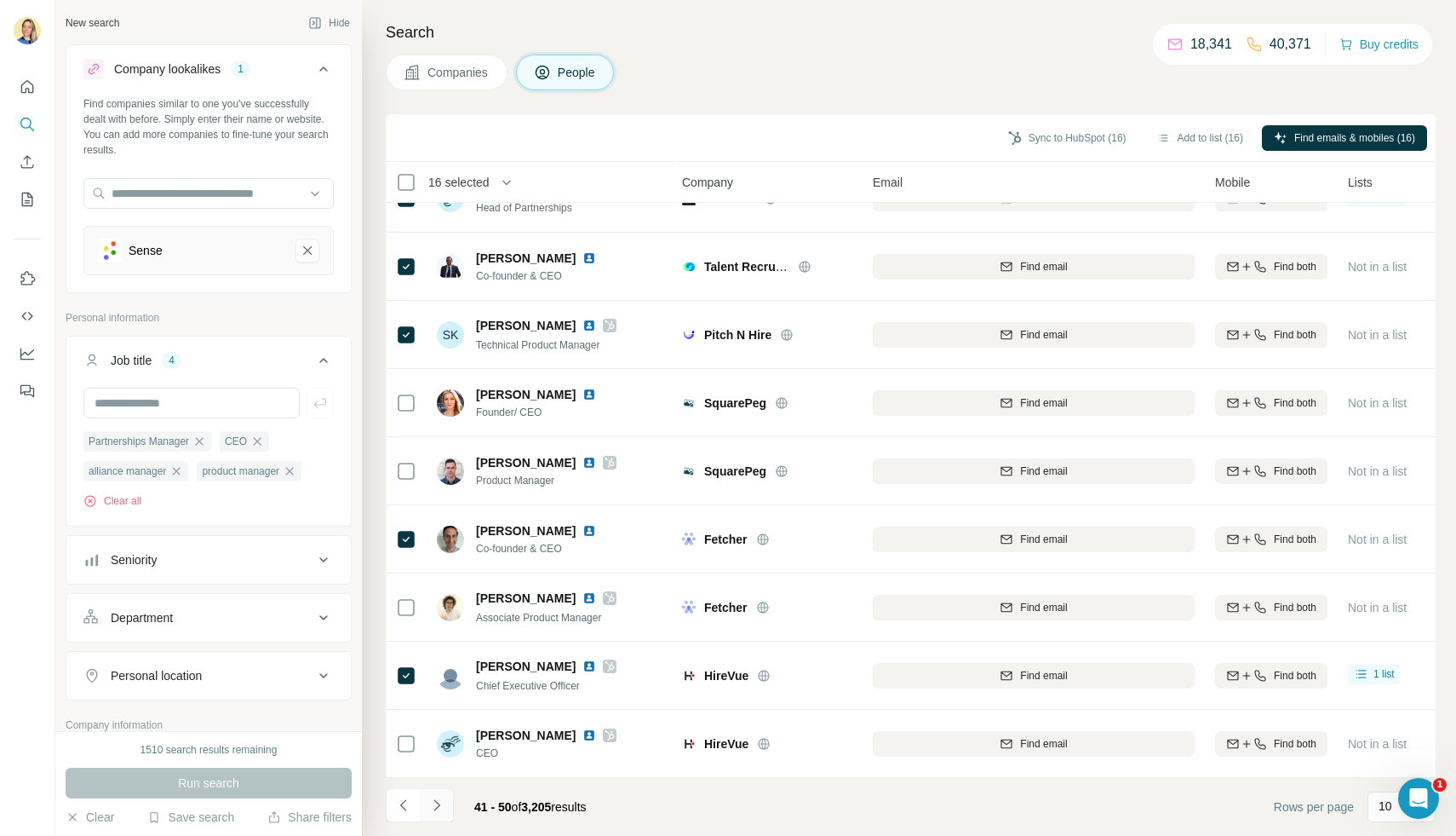
click at [441, 800] on icon "Navigate to next page" at bounding box center [436, 804] width 17 height 17
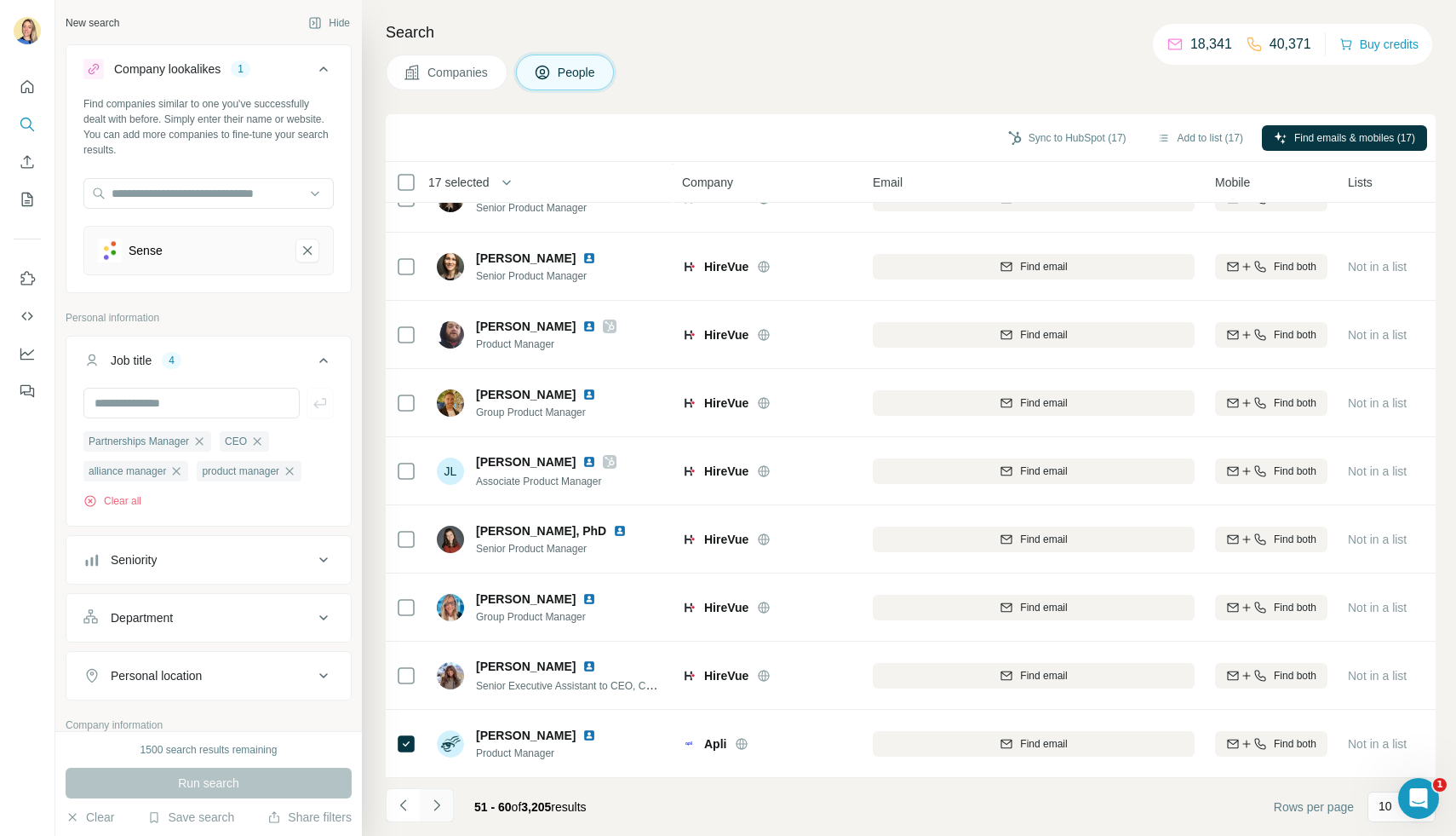
click at [445, 814] on button "Navigate to next page" at bounding box center [436, 804] width 35 height 35
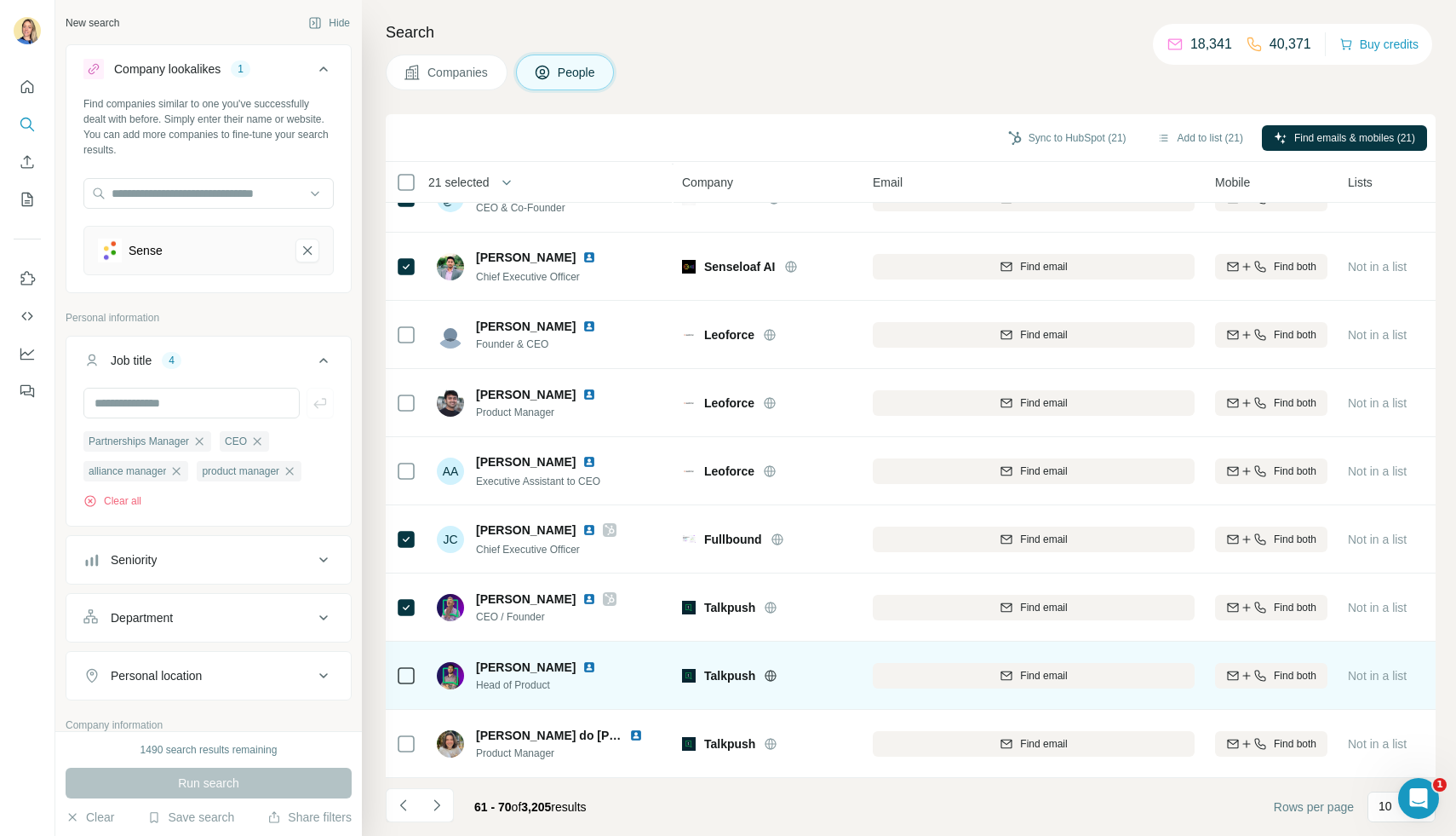
click at [396, 674] on icon at bounding box center [405, 675] width 21 height 21
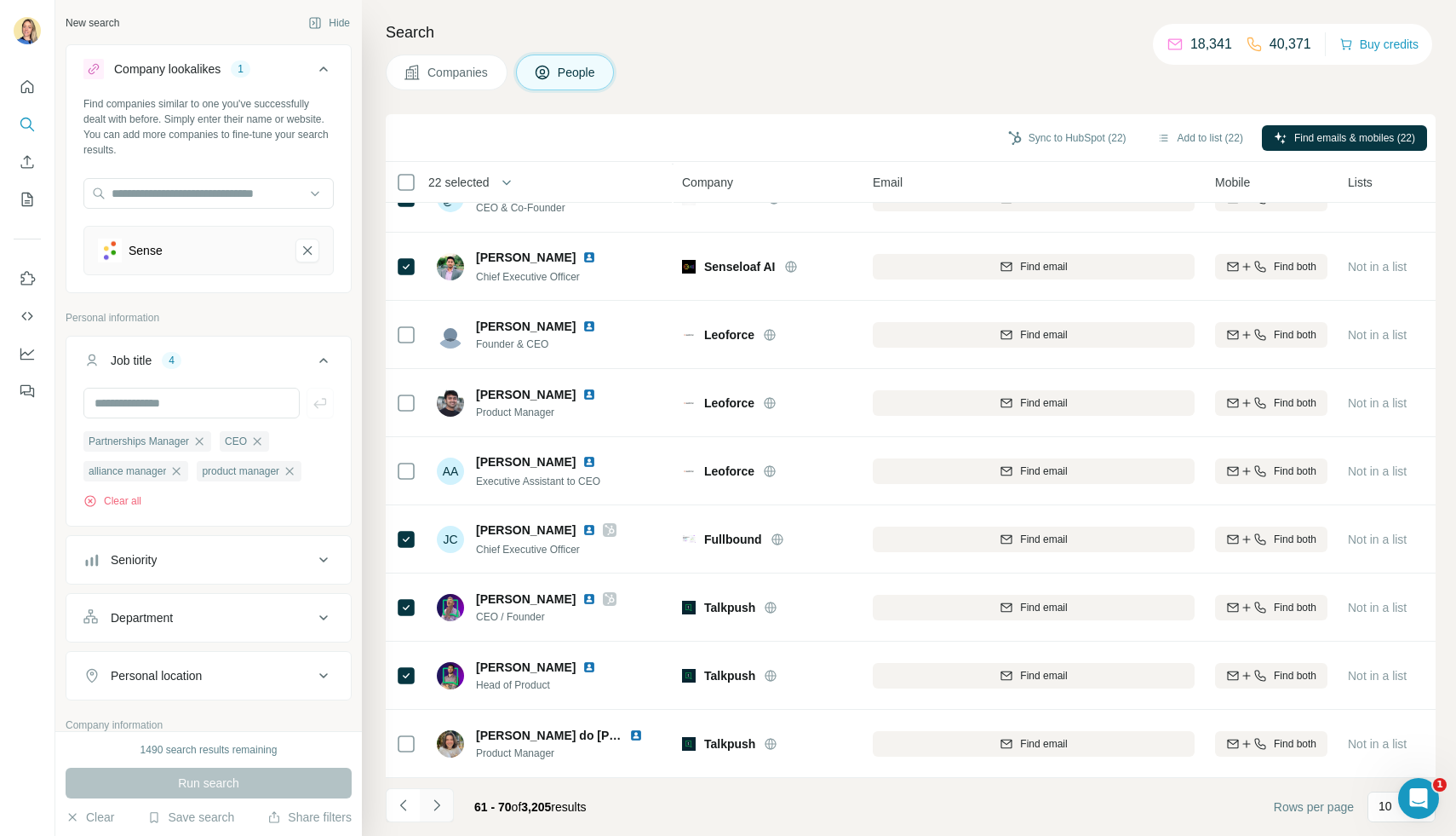
click at [440, 805] on icon "Navigate to next page" at bounding box center [436, 804] width 17 height 17
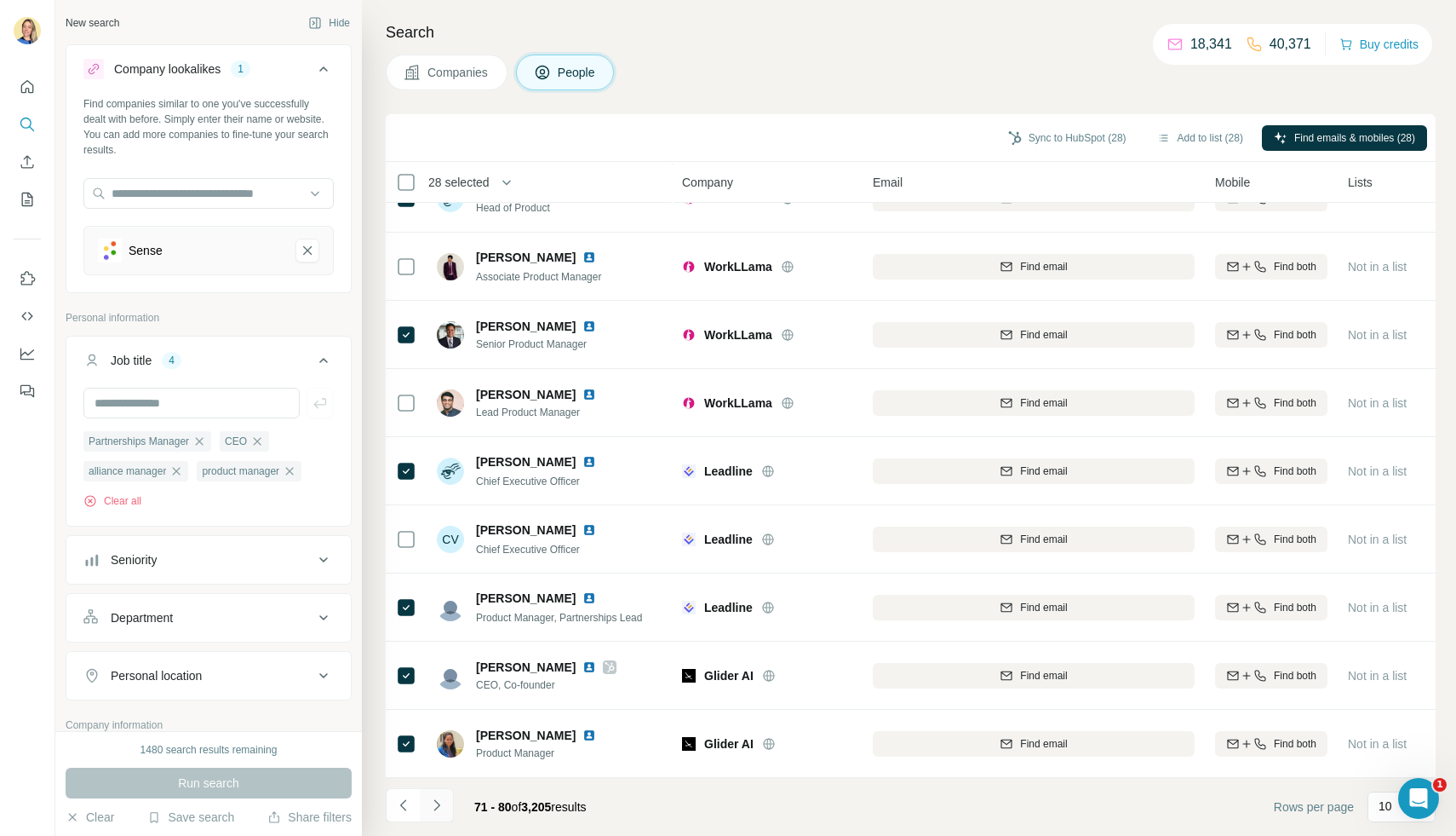
click at [438, 807] on icon "Navigate to next page" at bounding box center [436, 804] width 17 height 17
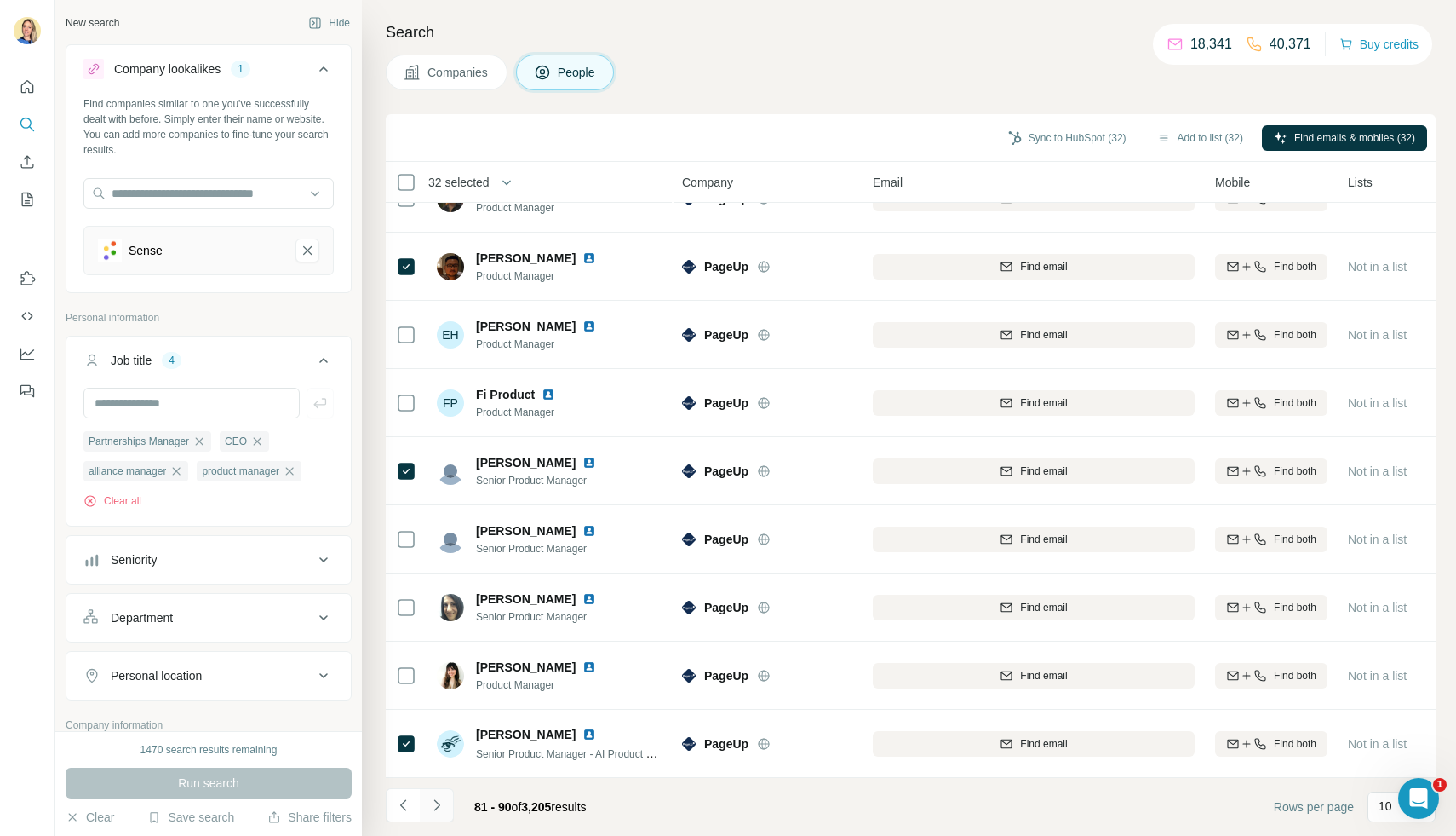
click at [429, 803] on icon "Navigate to next page" at bounding box center [436, 804] width 17 height 17
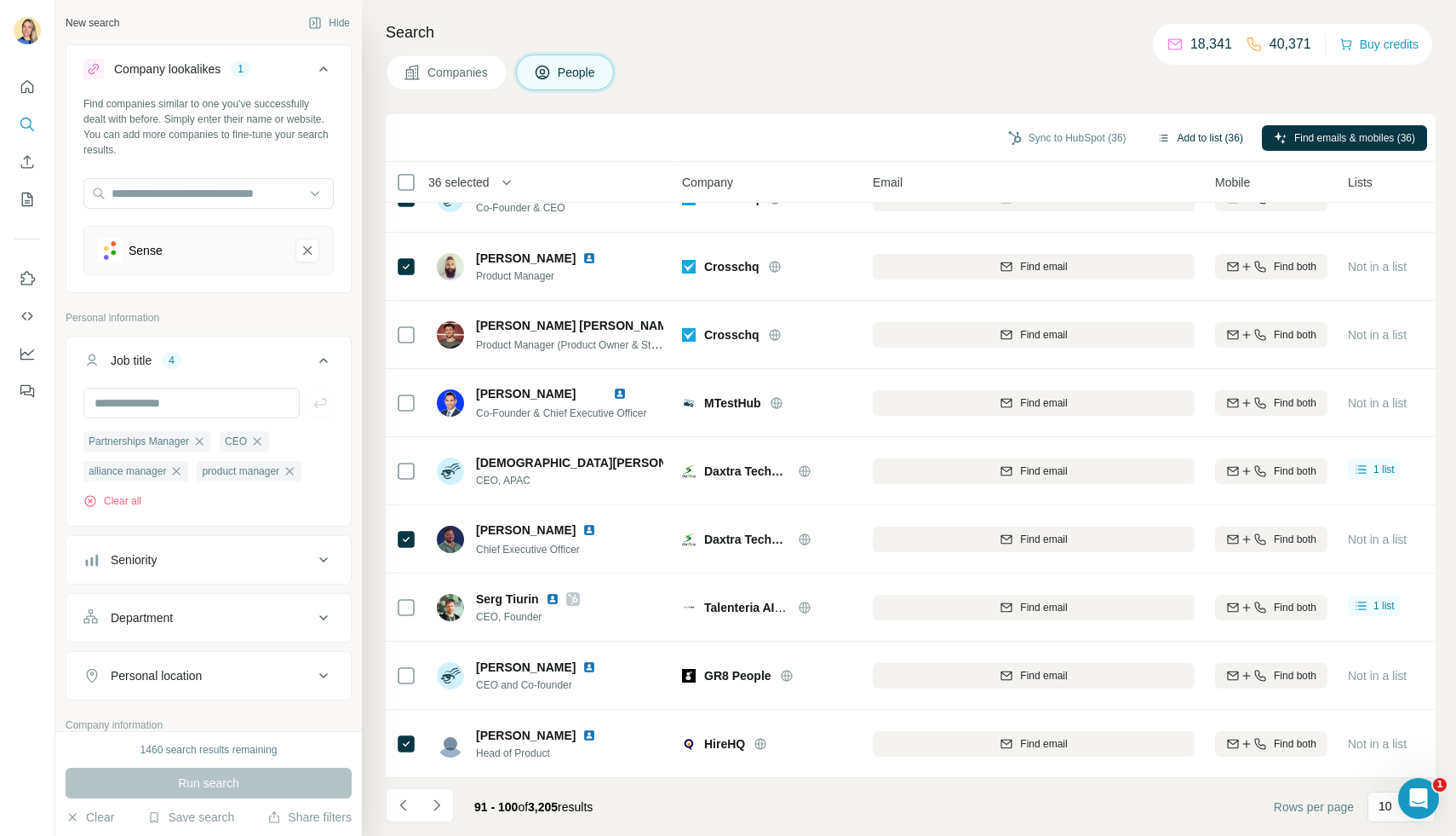
click at [1168, 139] on button "Add to list (36)" at bounding box center [1200, 138] width 109 height 26
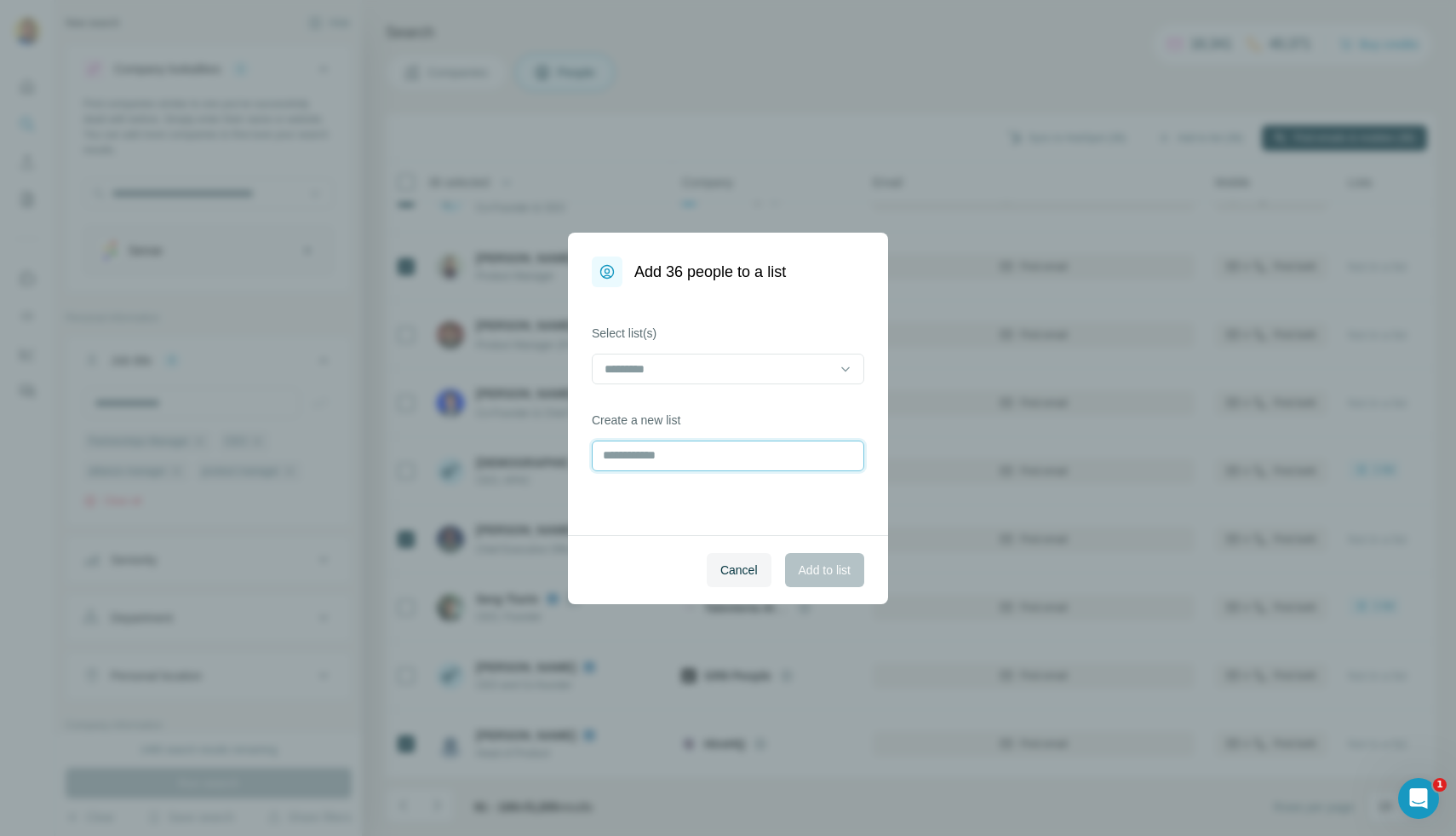
click at [726, 455] on input "text" at bounding box center [728, 455] width 272 height 31
click at [690, 376] on input at bounding box center [717, 368] width 230 height 19
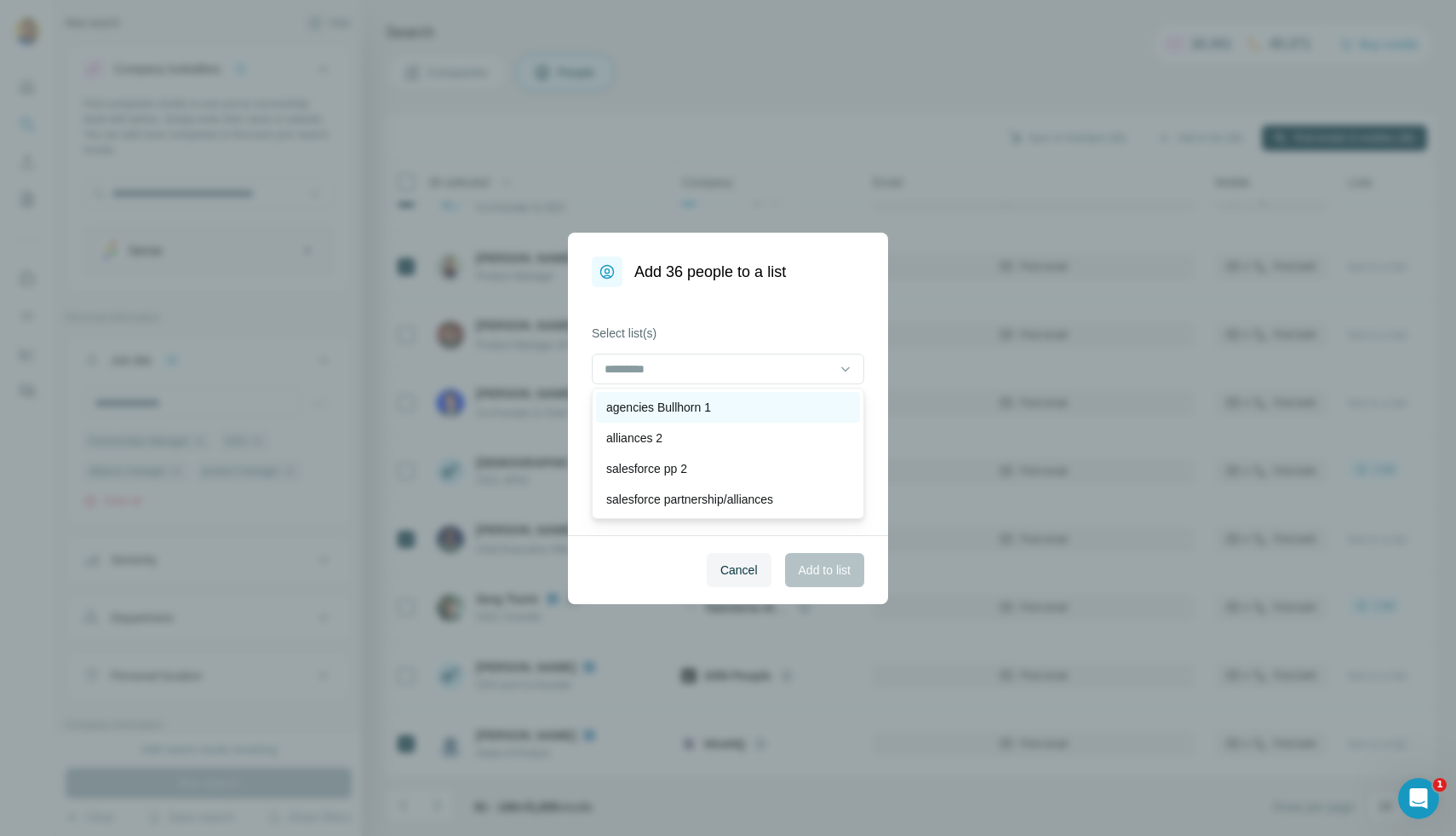
click at [710, 407] on p "agencies Bullhorn 1" at bounding box center [658, 407] width 105 height 17
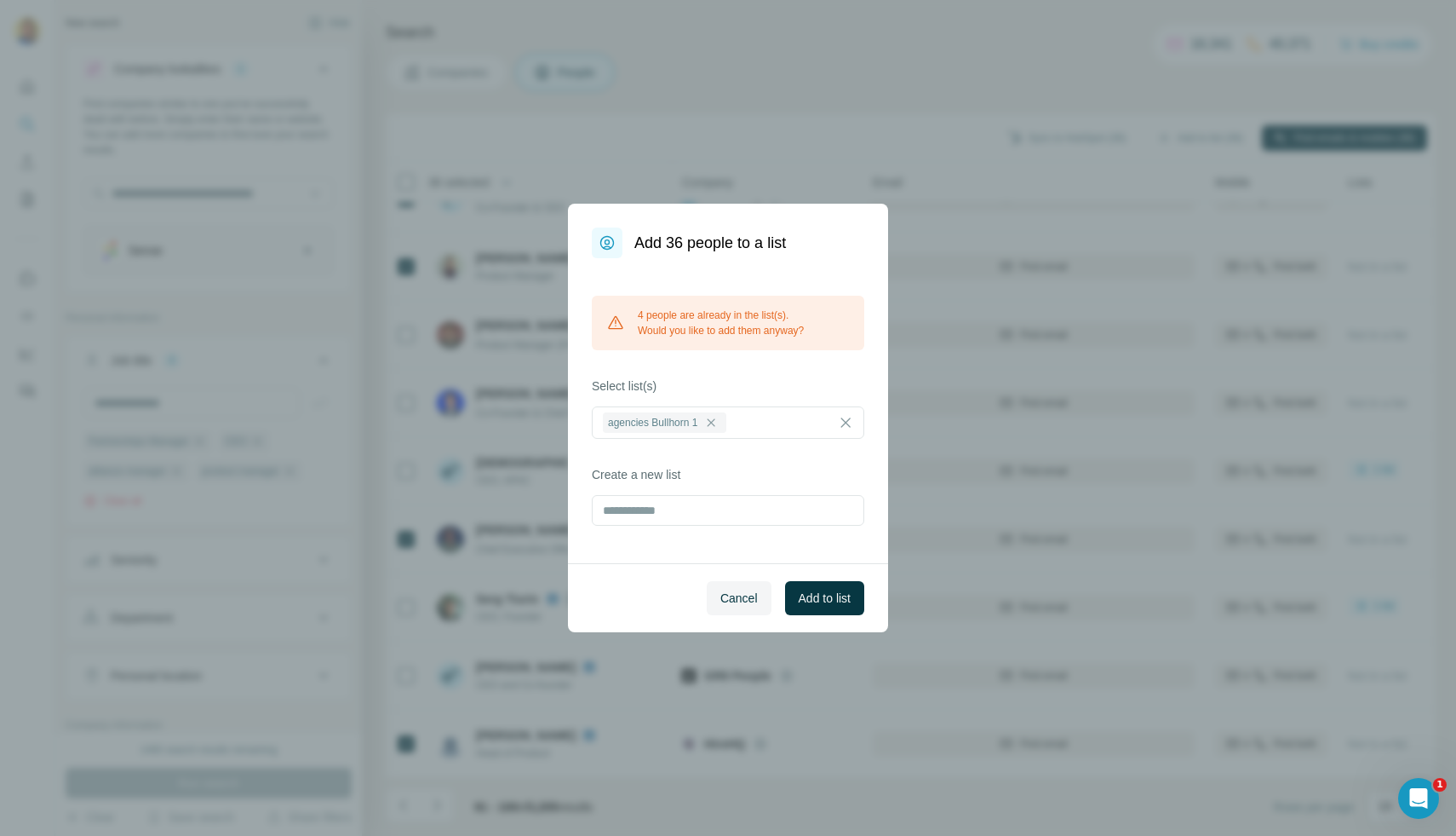
click at [806, 330] on div "4 people are already in the list(s). Would you like to add them anyway?" at bounding box center [728, 322] width 272 height 54
click at [766, 414] on input at bounding box center [781, 421] width 102 height 19
click at [824, 589] on span "Add to list" at bounding box center [825, 597] width 52 height 17
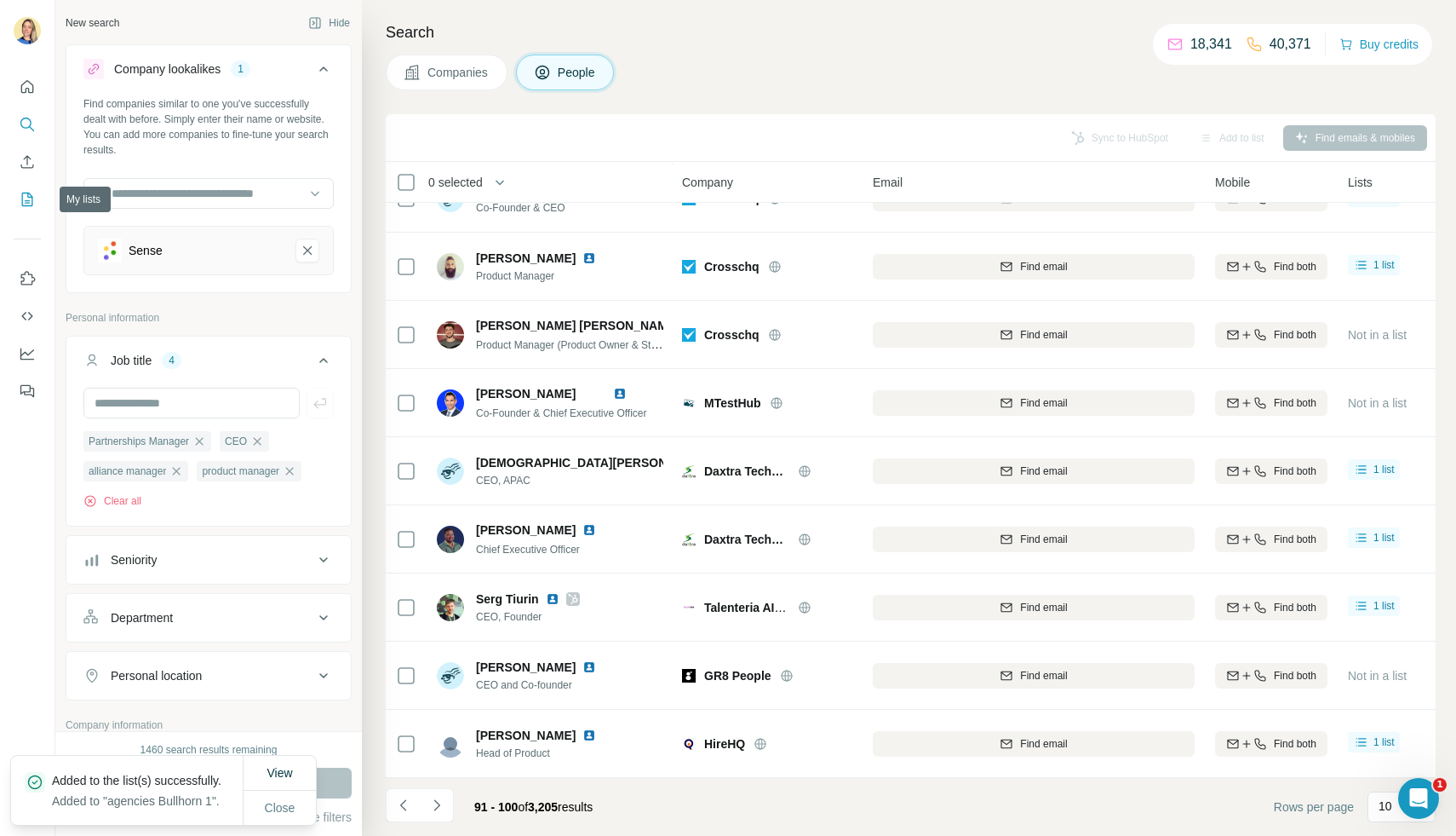
click at [29, 196] on icon "My lists" at bounding box center [29, 197] width 9 height 11
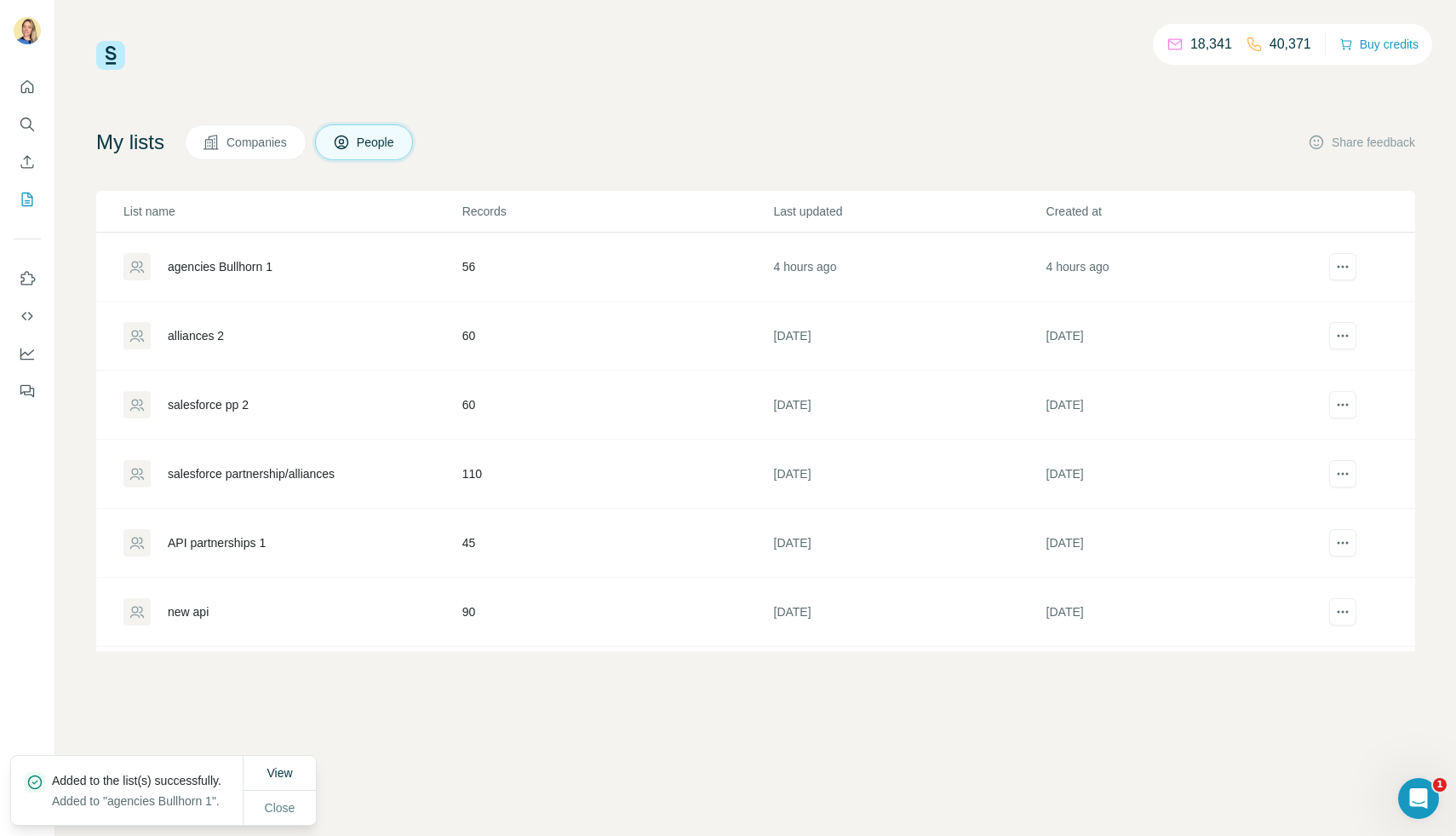
click at [256, 267] on div "agencies Bullhorn 1" at bounding box center [220, 266] width 105 height 17
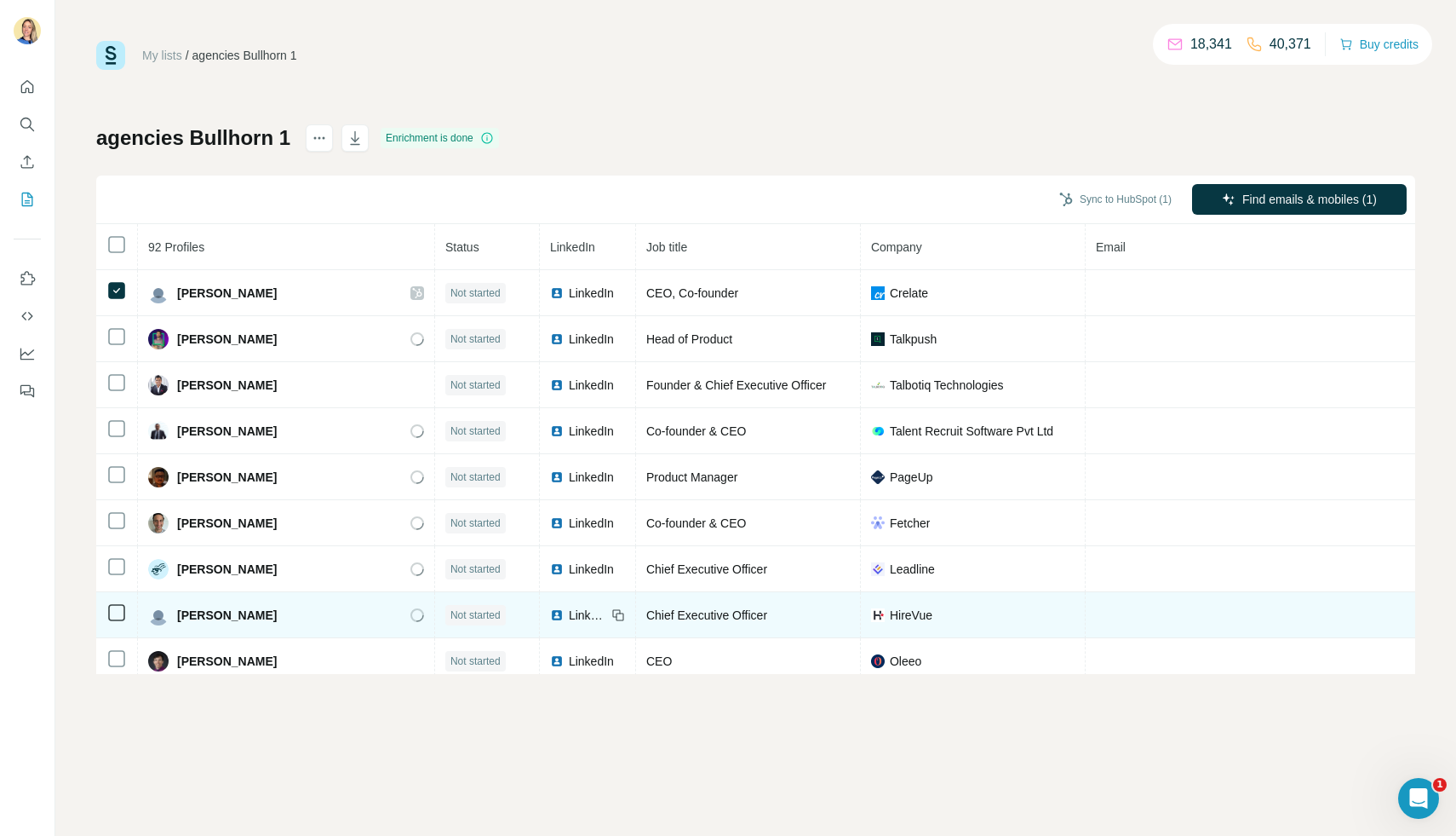
click at [121, 598] on td at bounding box center [117, 615] width 41 height 46
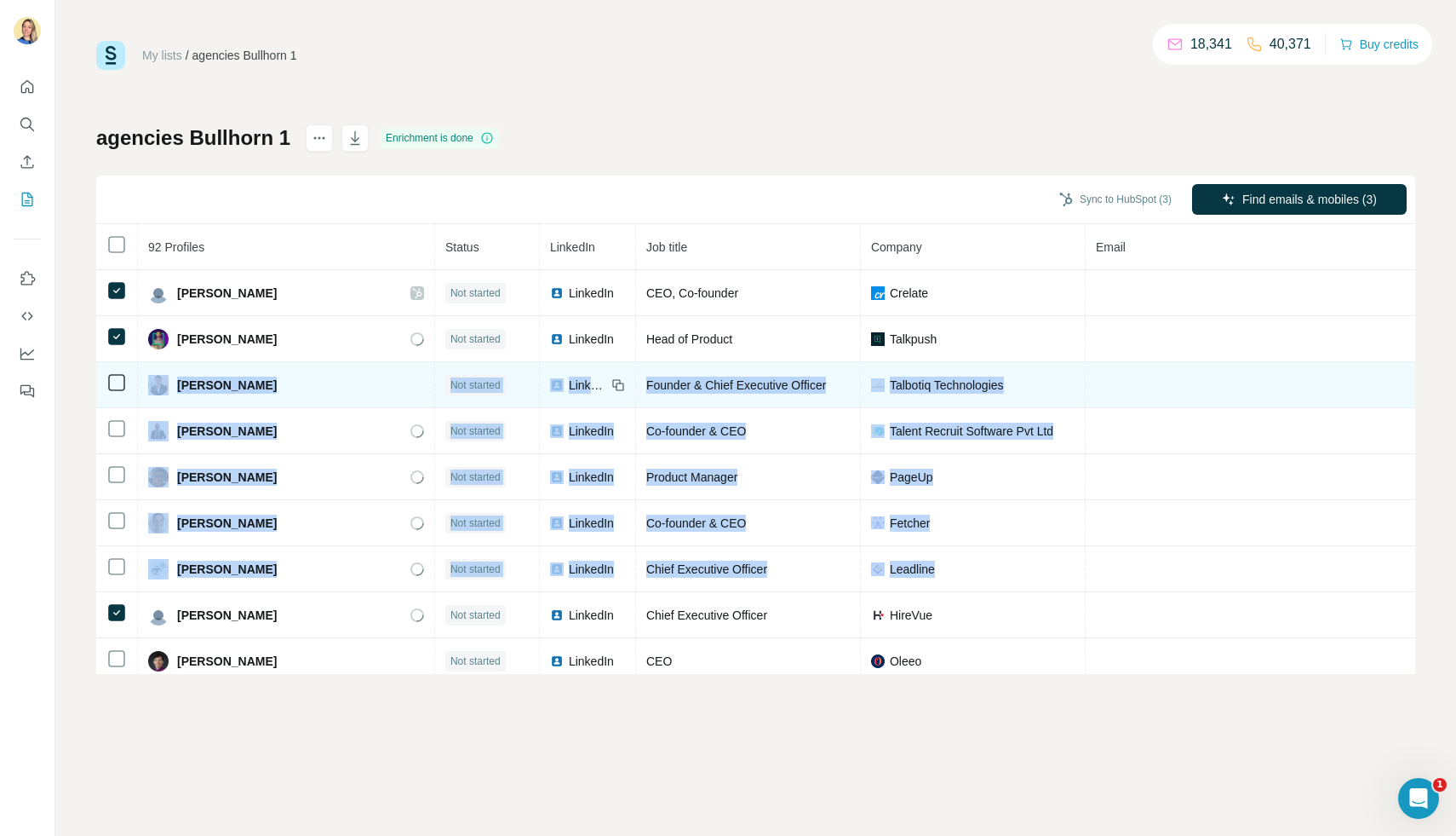
click at [121, 401] on td at bounding box center [117, 385] width 41 height 46
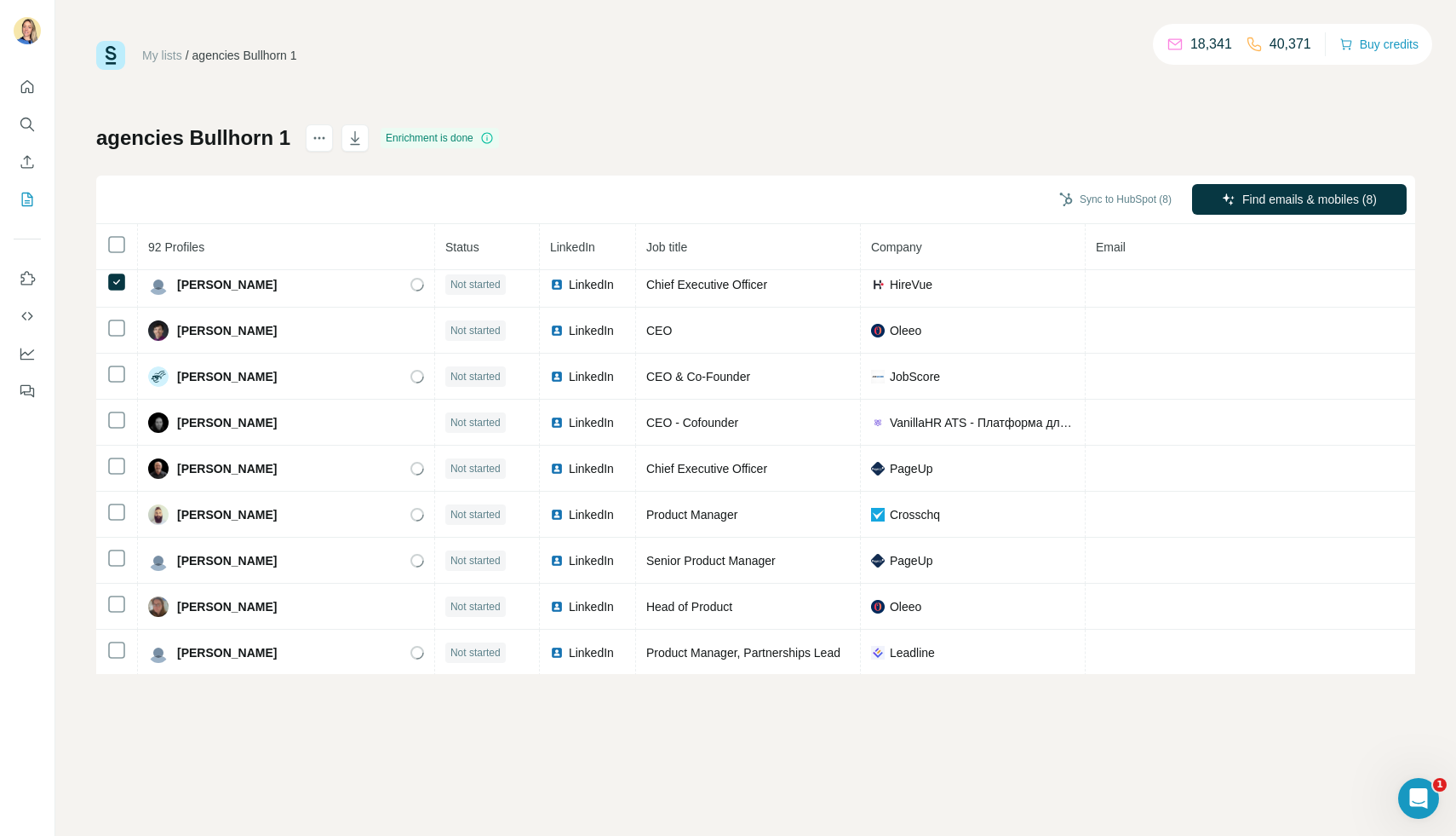
scroll to position [270, 0]
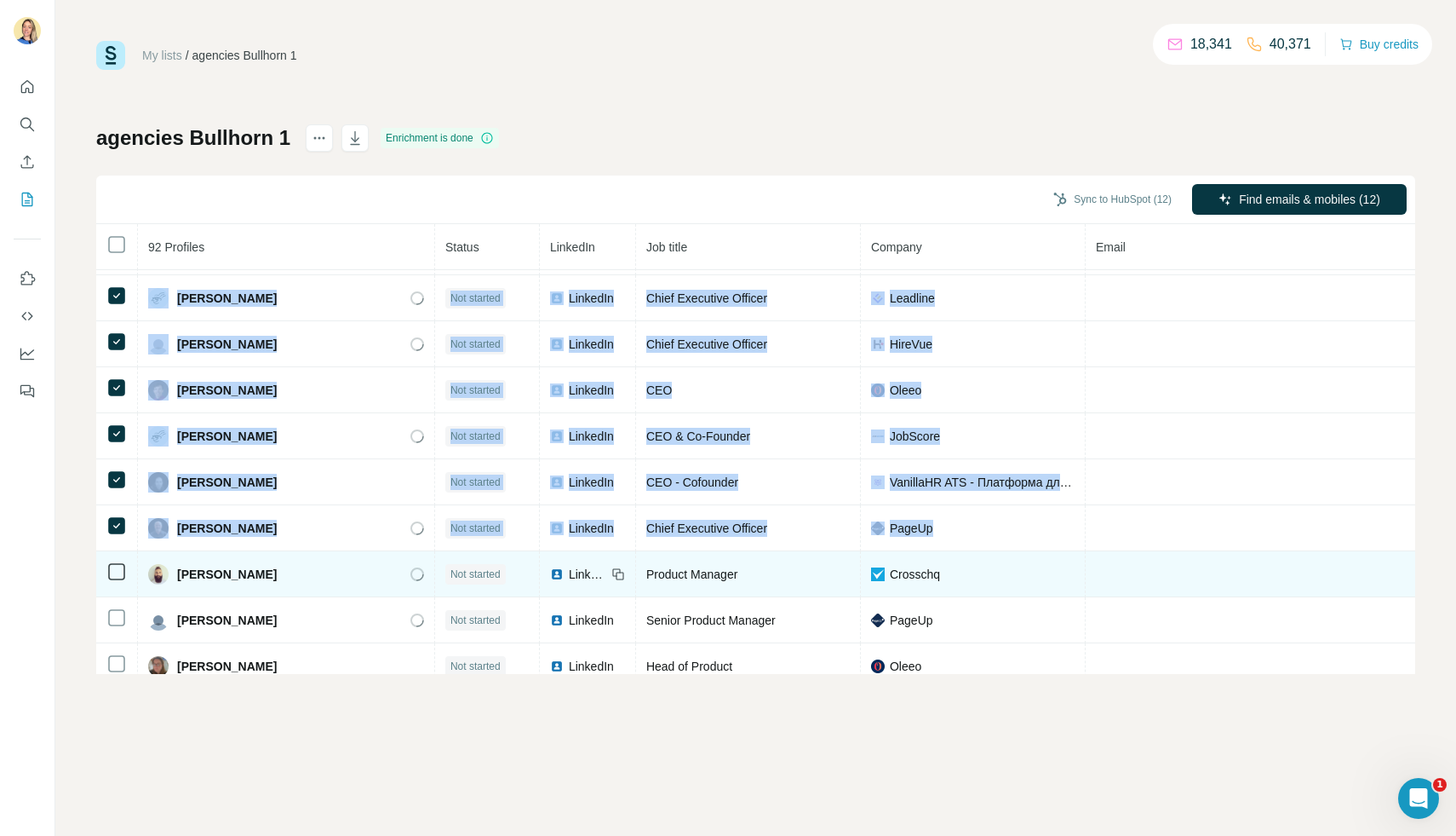
click at [118, 581] on td at bounding box center [117, 573] width 41 height 46
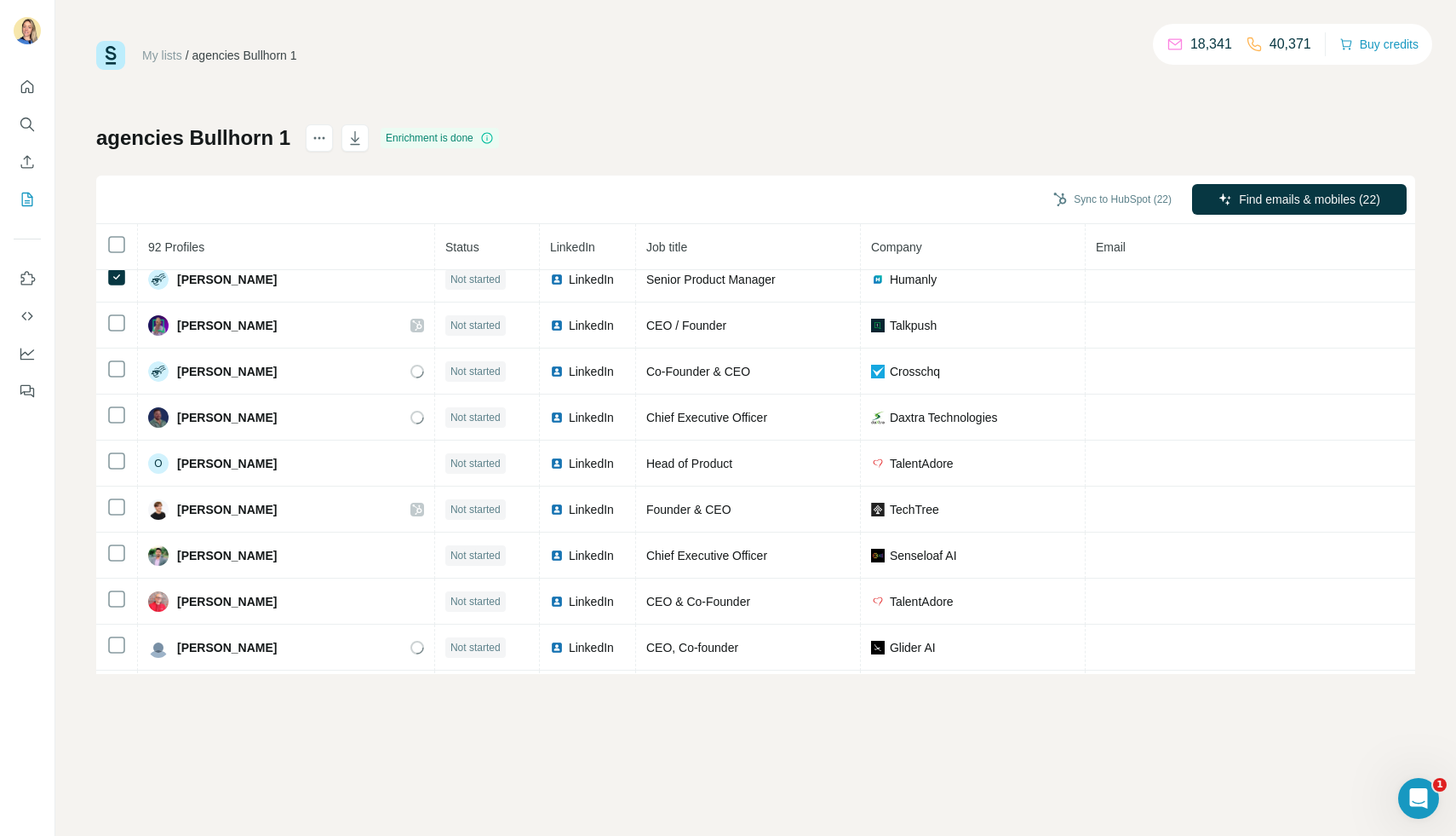
scroll to position [984, 0]
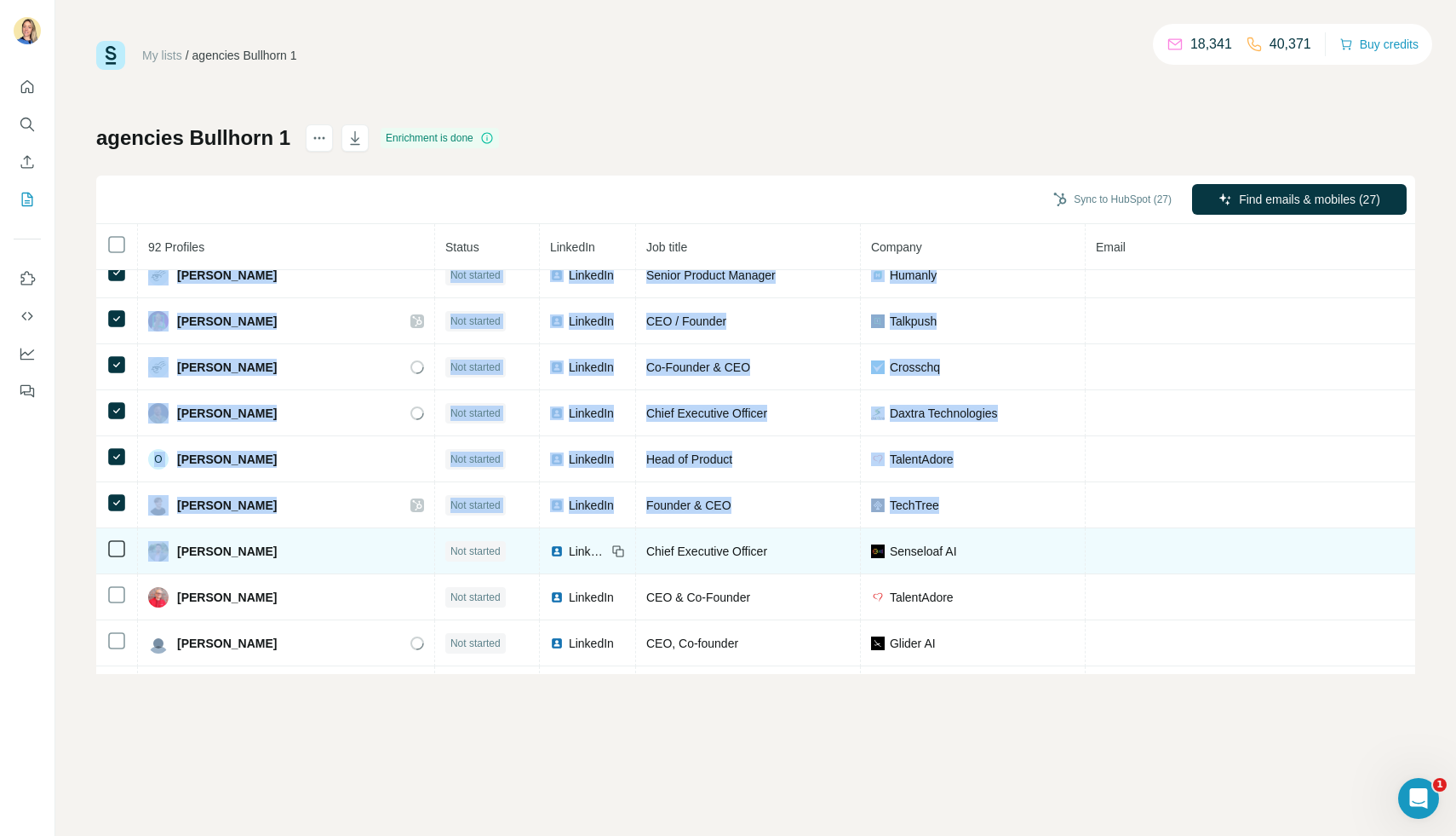
click at [116, 538] on icon at bounding box center [116, 548] width 21 height 21
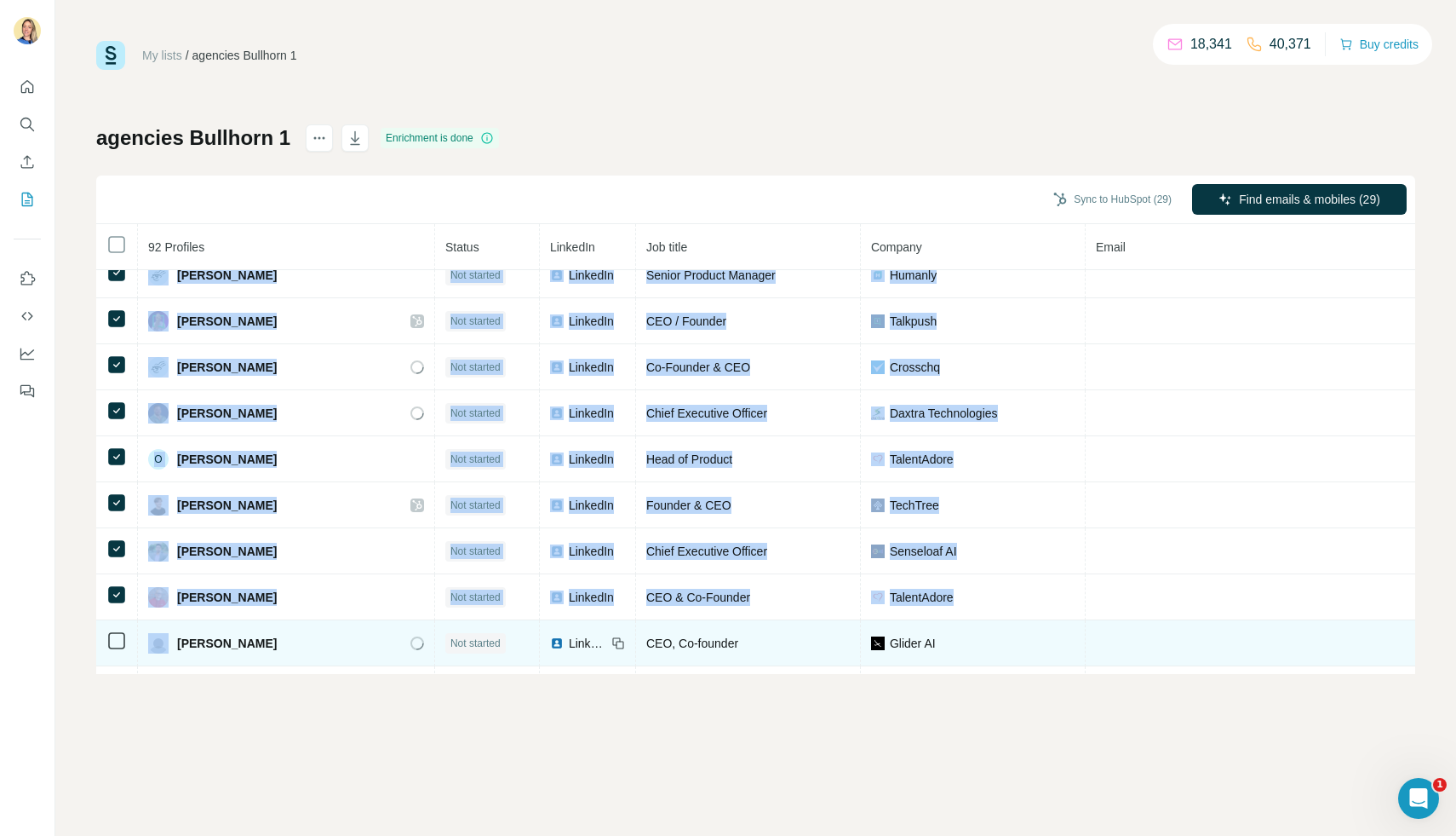
click at [120, 631] on icon at bounding box center [116, 641] width 21 height 21
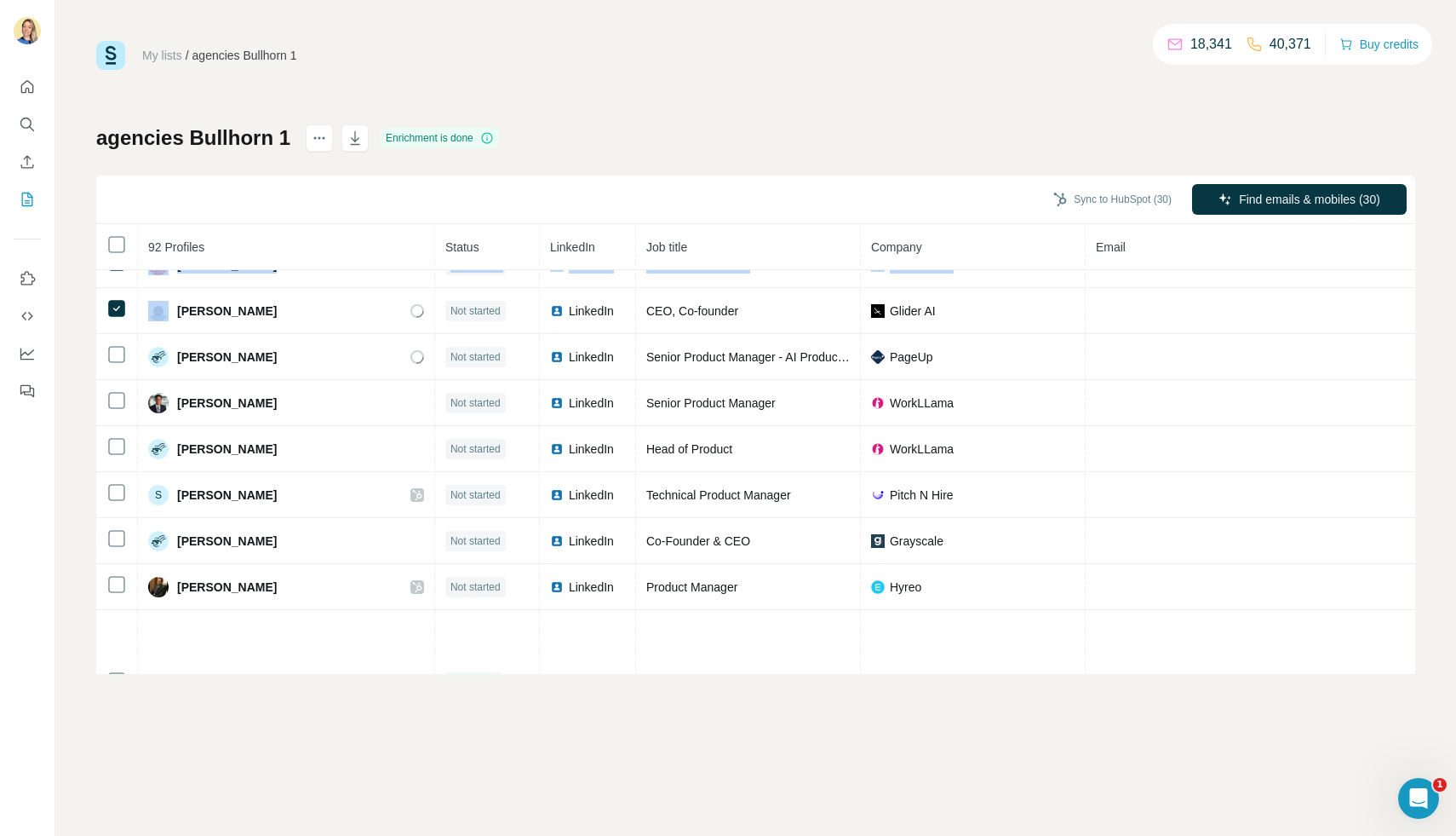
scroll to position [1329, 0]
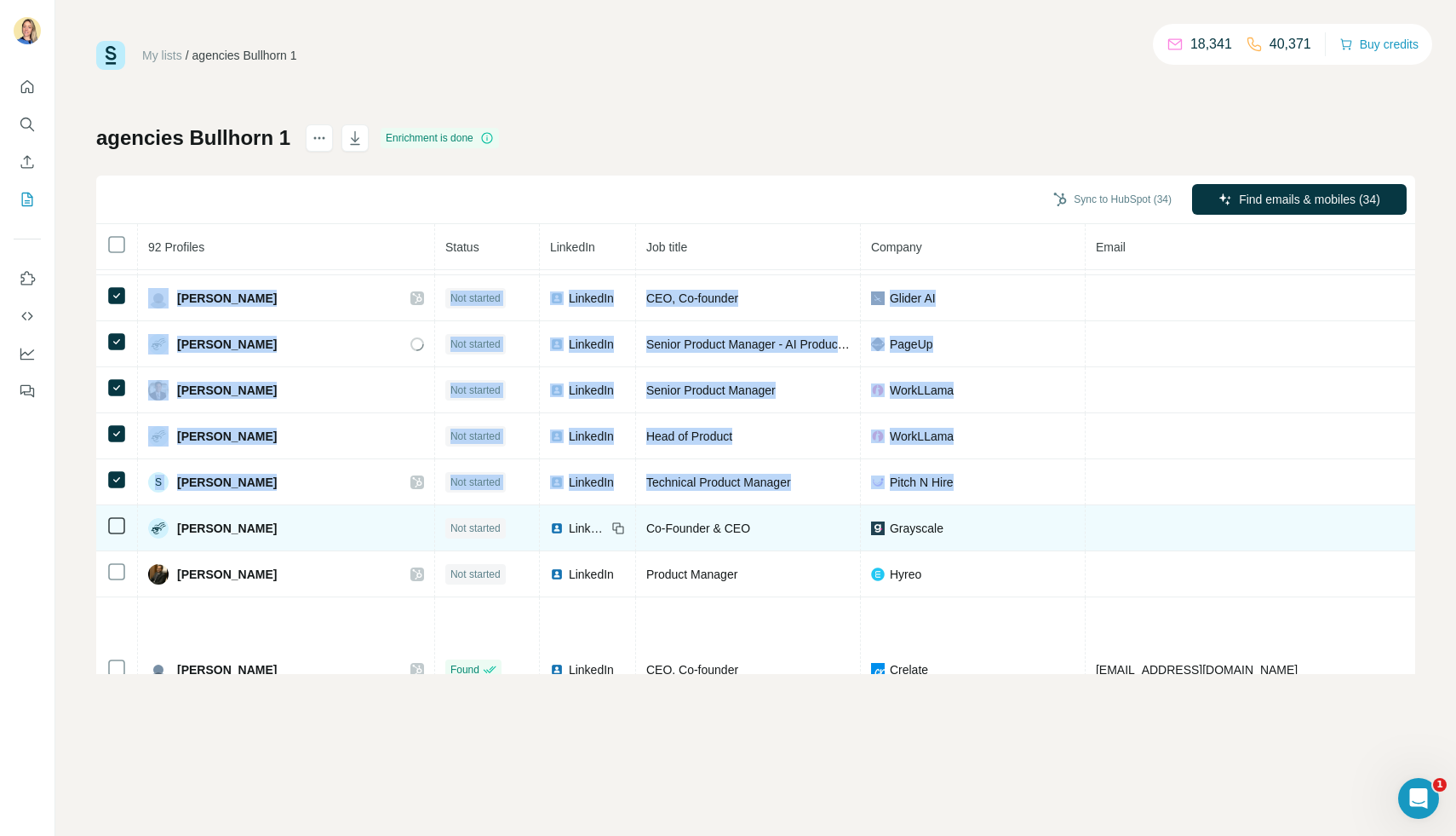
click at [123, 512] on td at bounding box center [117, 528] width 41 height 46
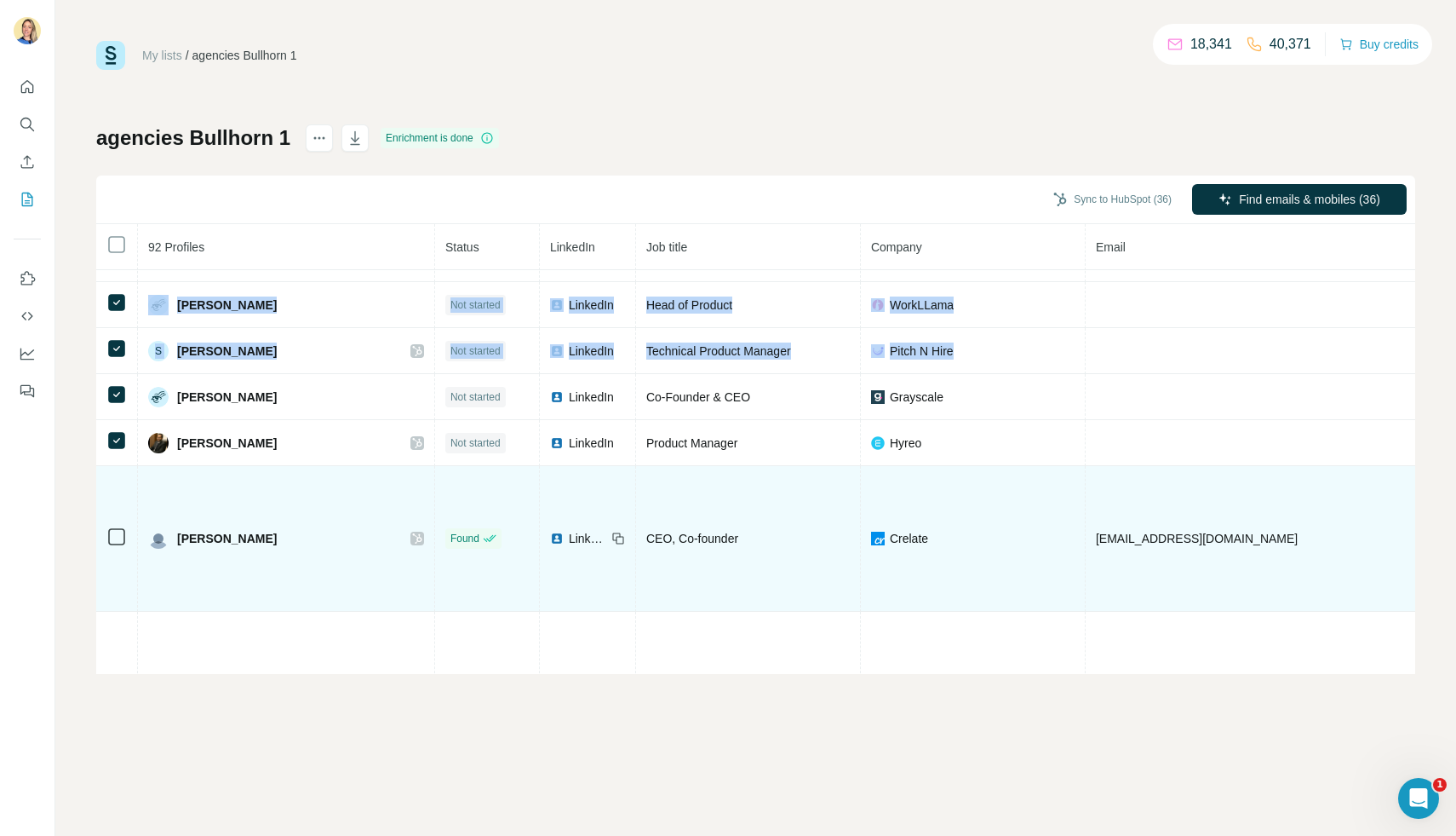
scroll to position [1521, 0]
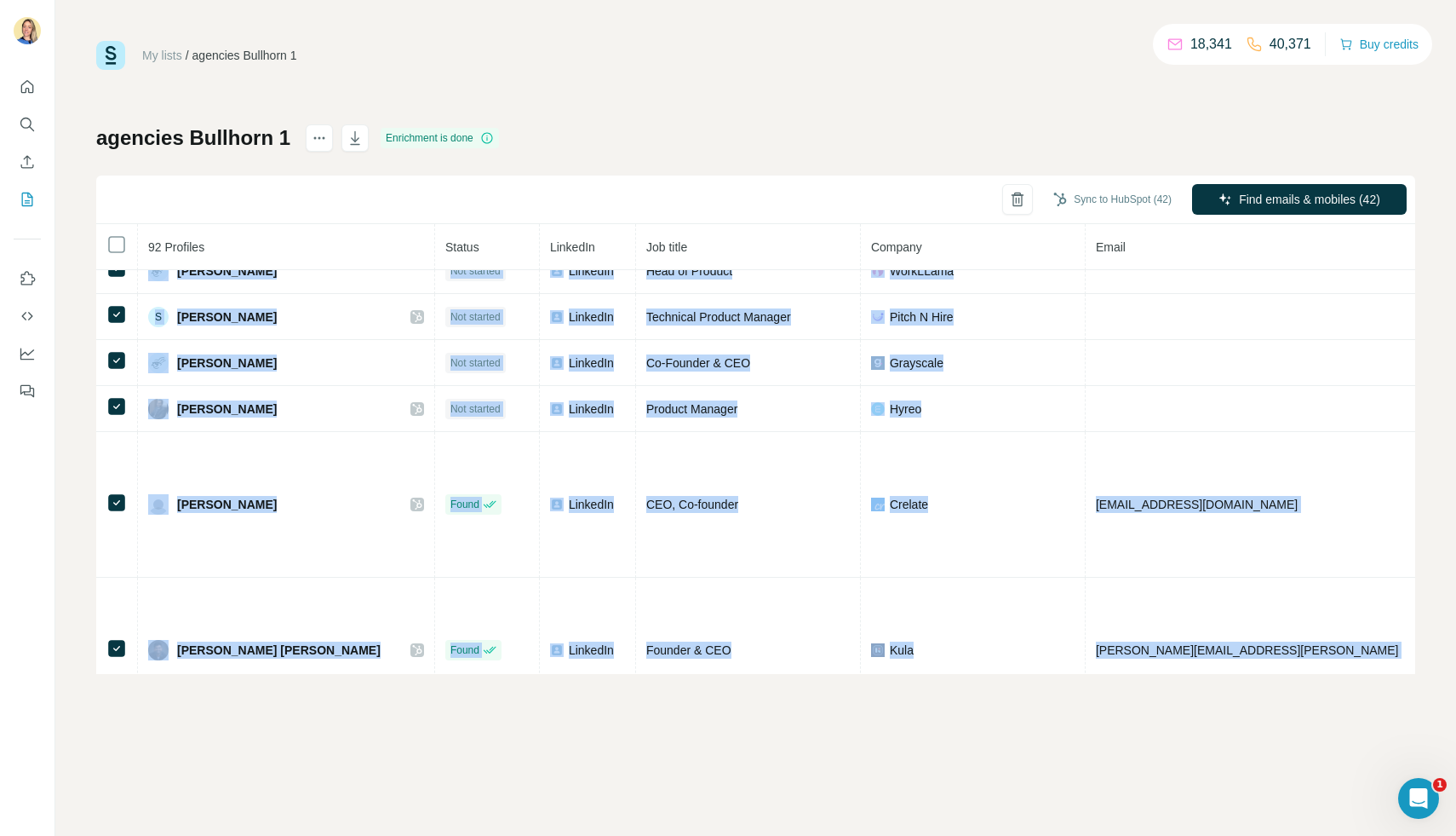
scroll to position [1499, 0]
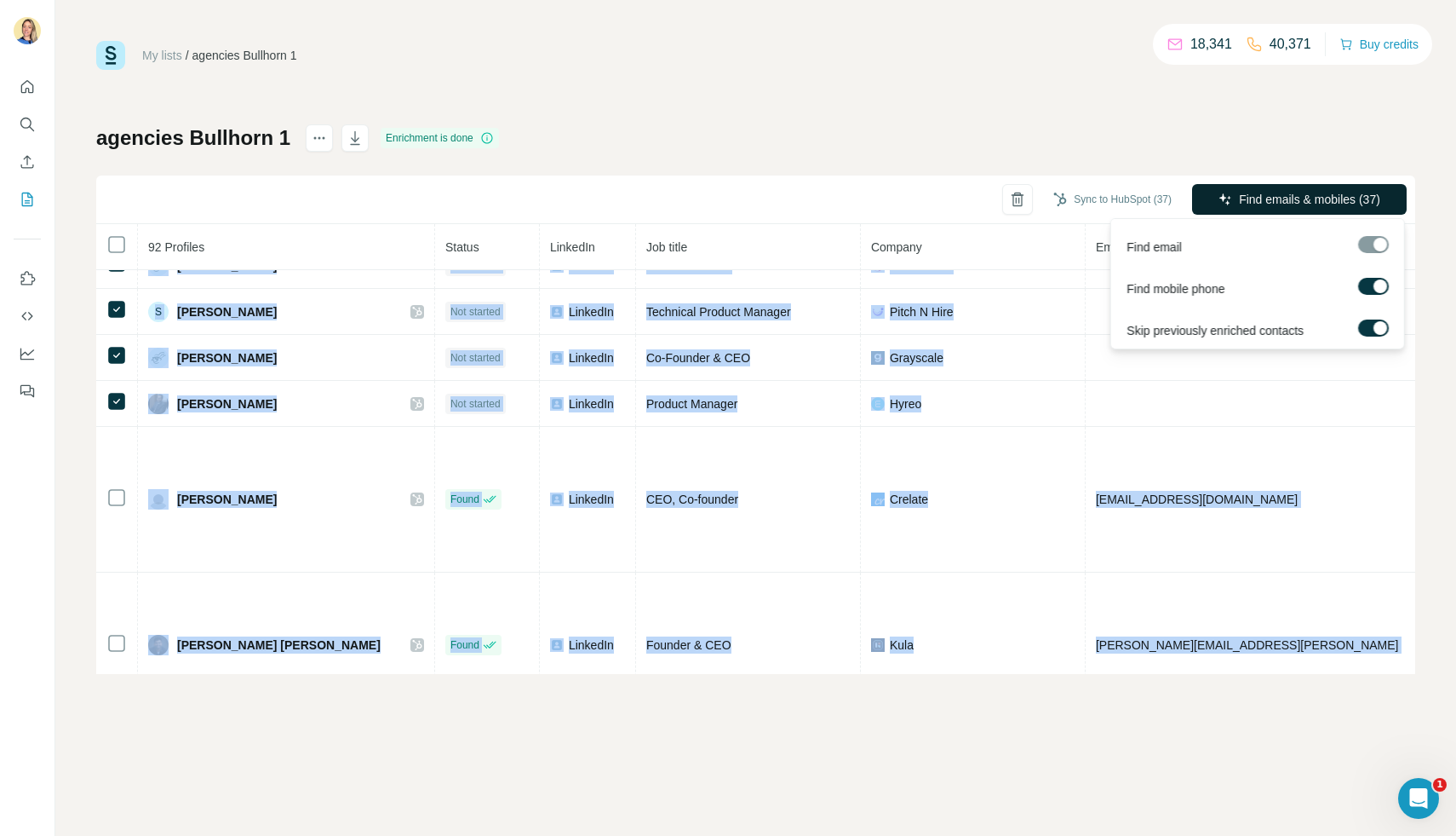
click at [1249, 203] on span "Find emails & mobiles (37)" at bounding box center [1309, 198] width 141 height 17
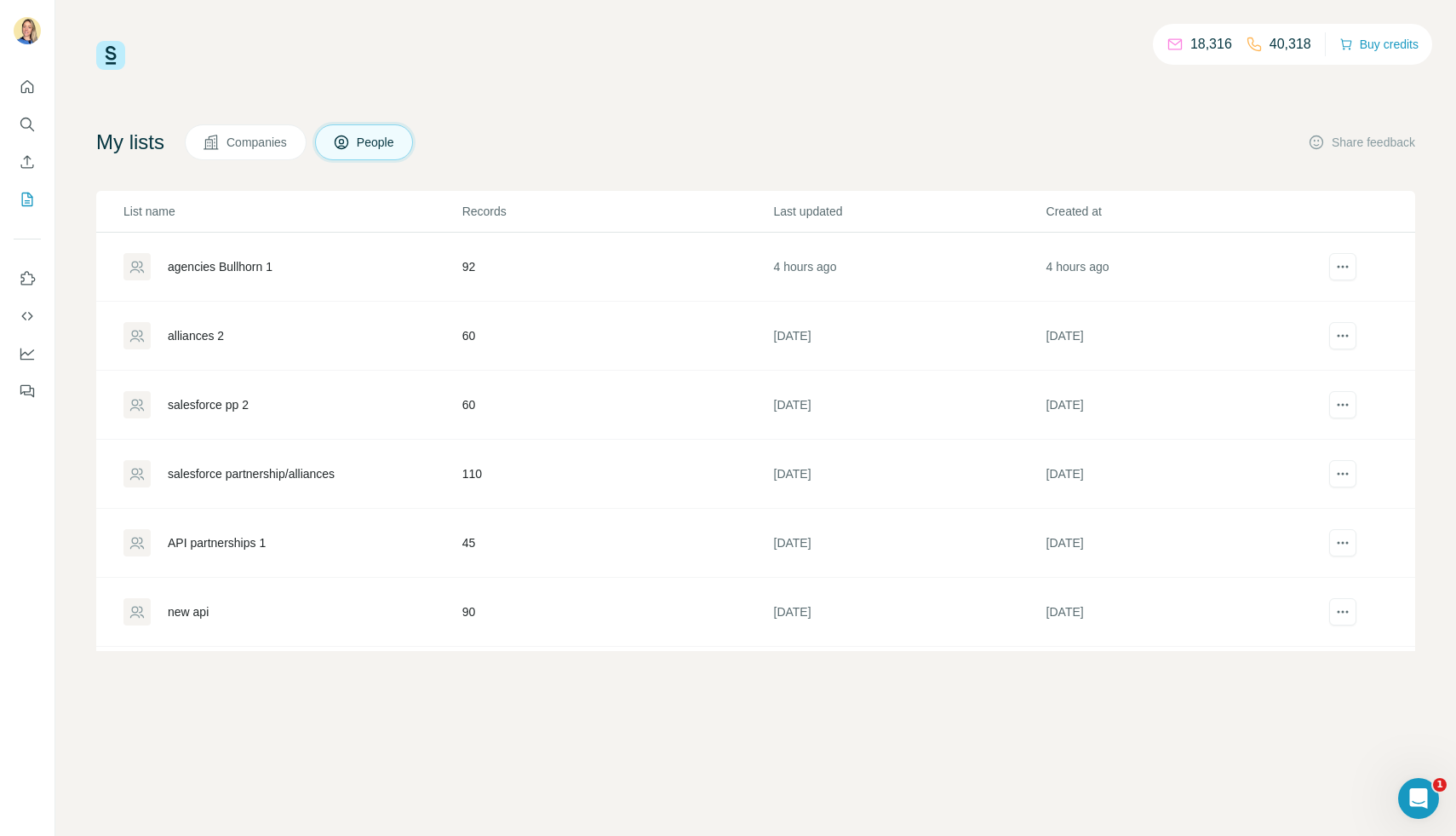
click at [255, 270] on div "agencies Bullhorn 1" at bounding box center [220, 266] width 105 height 17
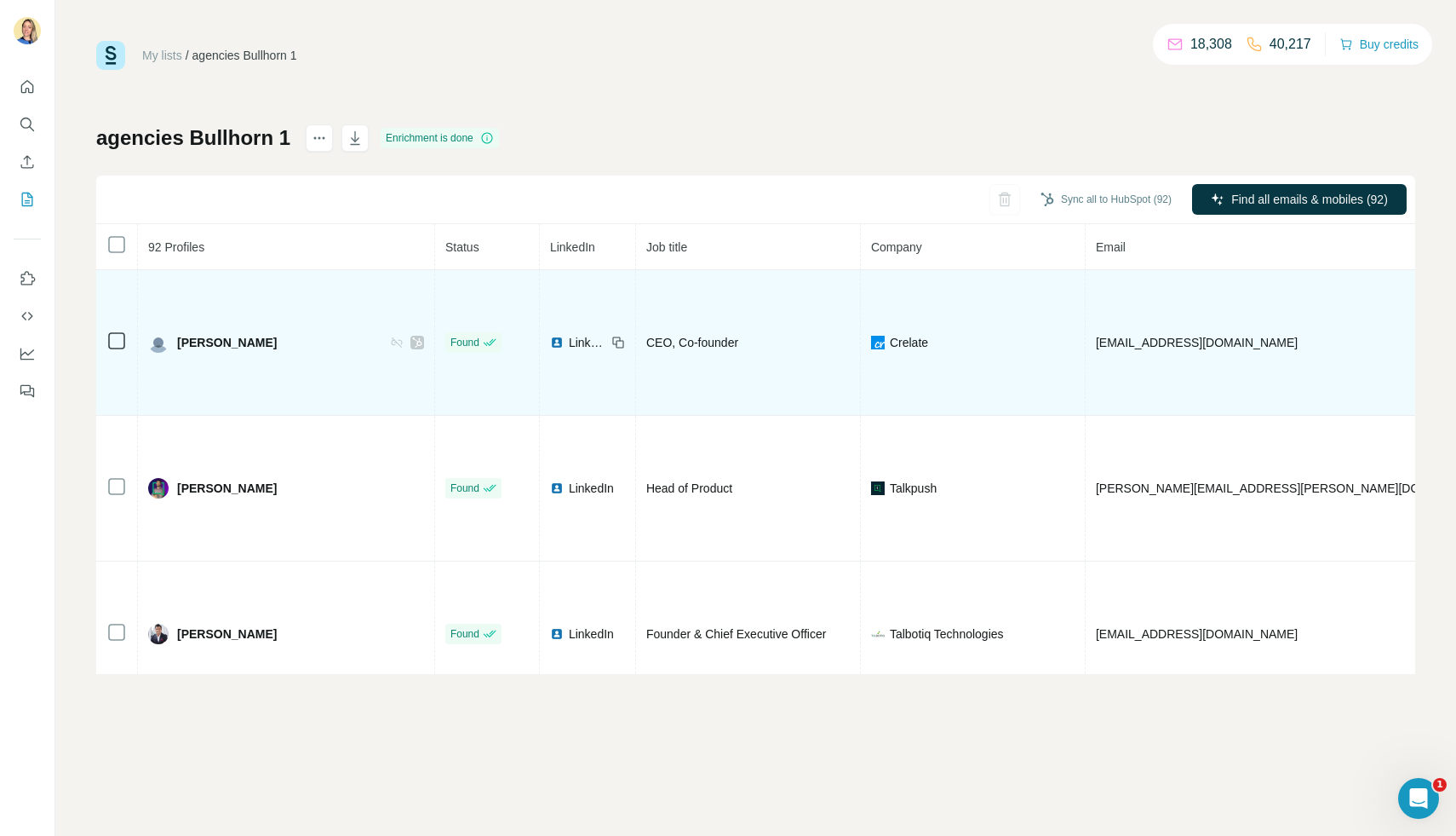
click at [117, 279] on td at bounding box center [117, 343] width 41 height 146
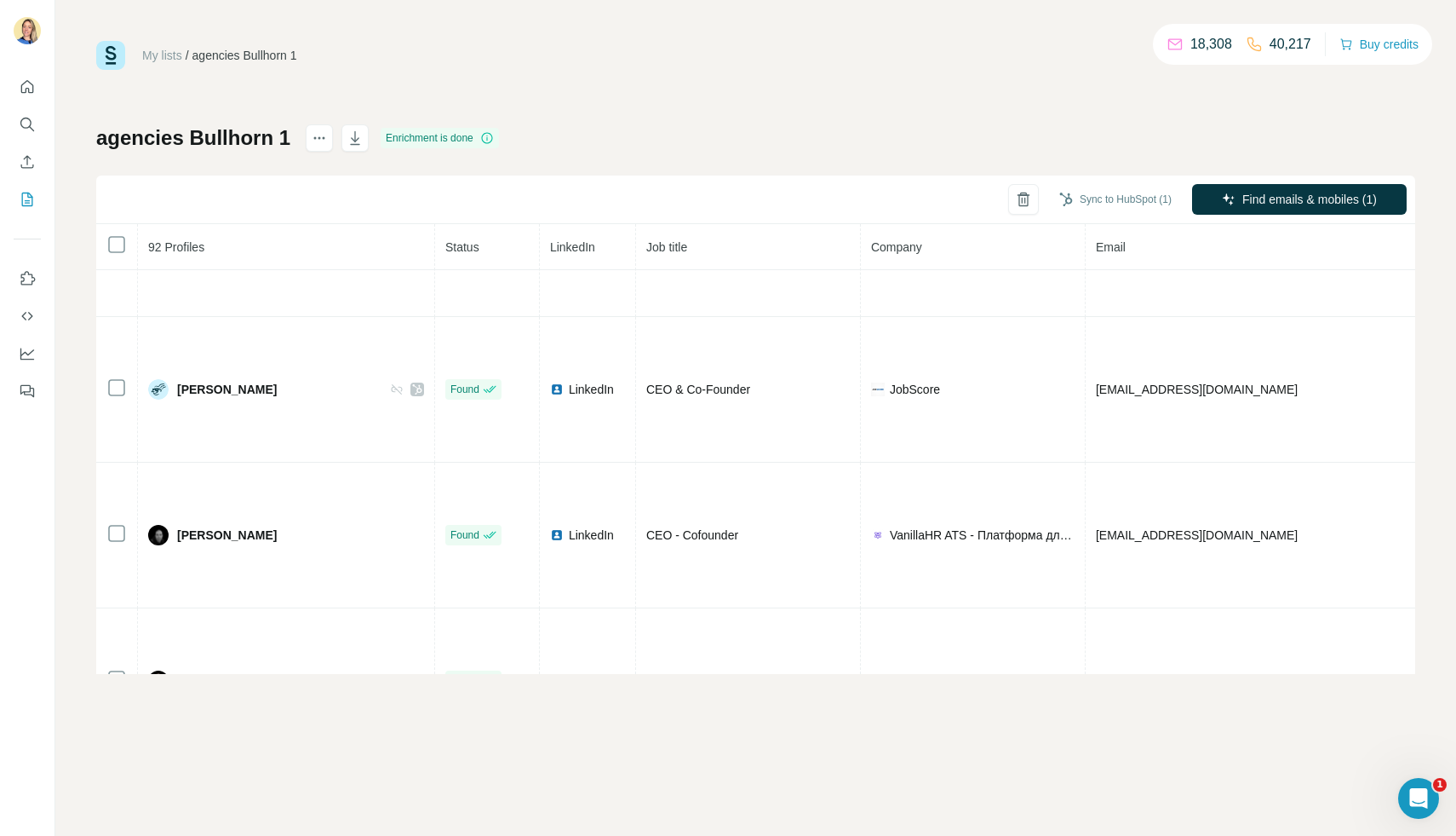
scroll to position [1283, 0]
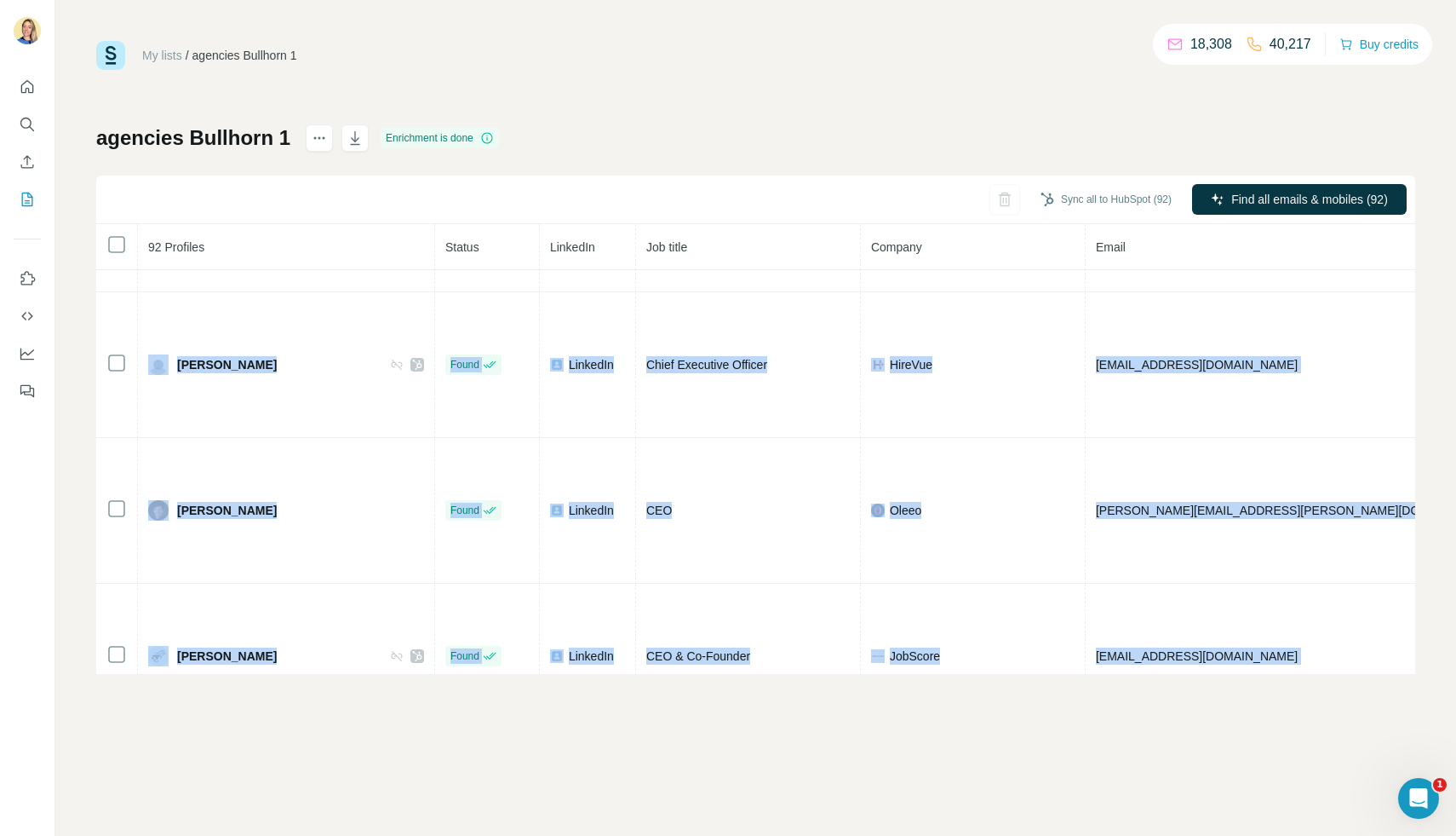
scroll to position [0, 0]
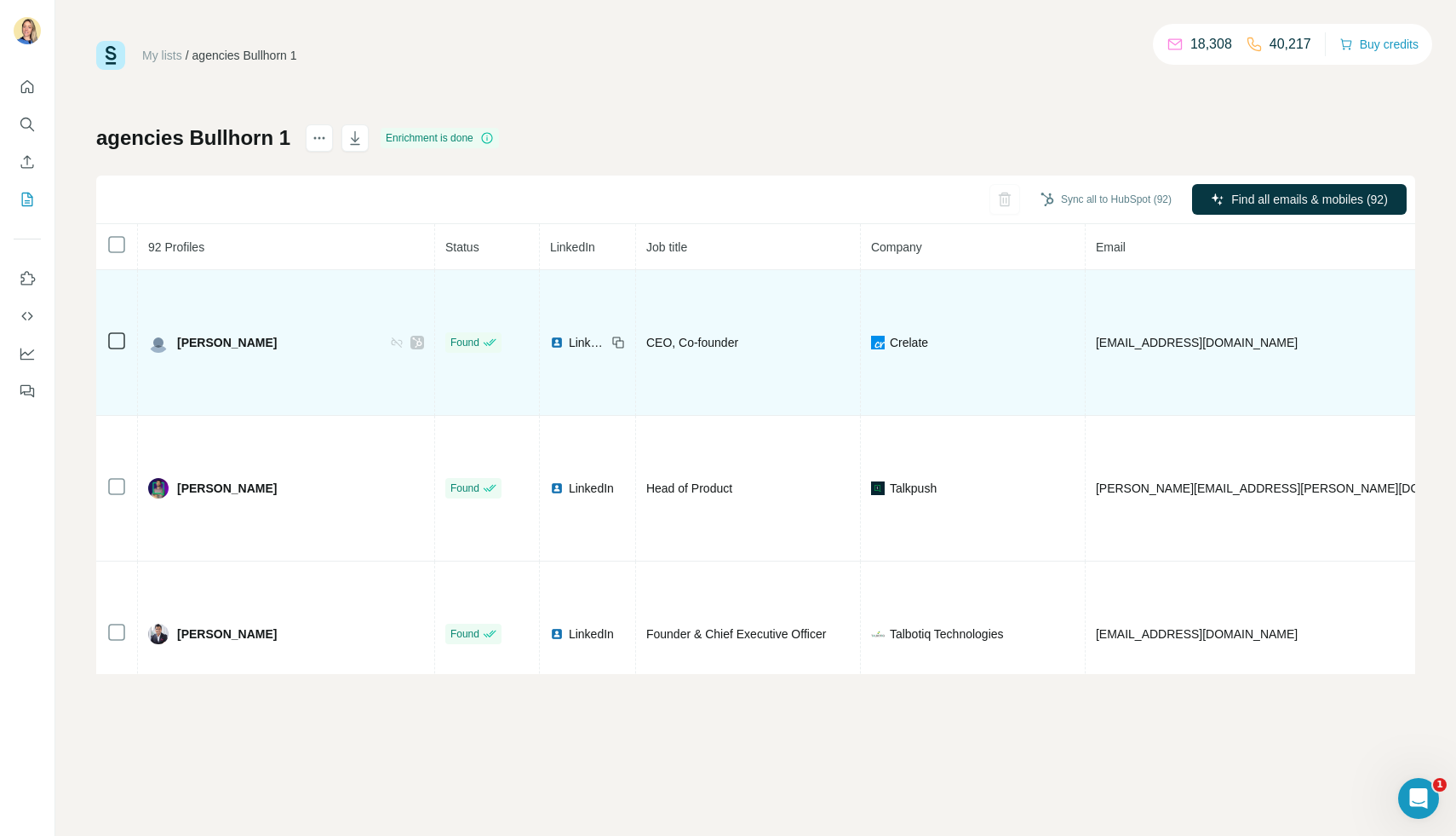
click at [654, 334] on div "CEO, Co-founder" at bounding box center [748, 342] width 203 height 17
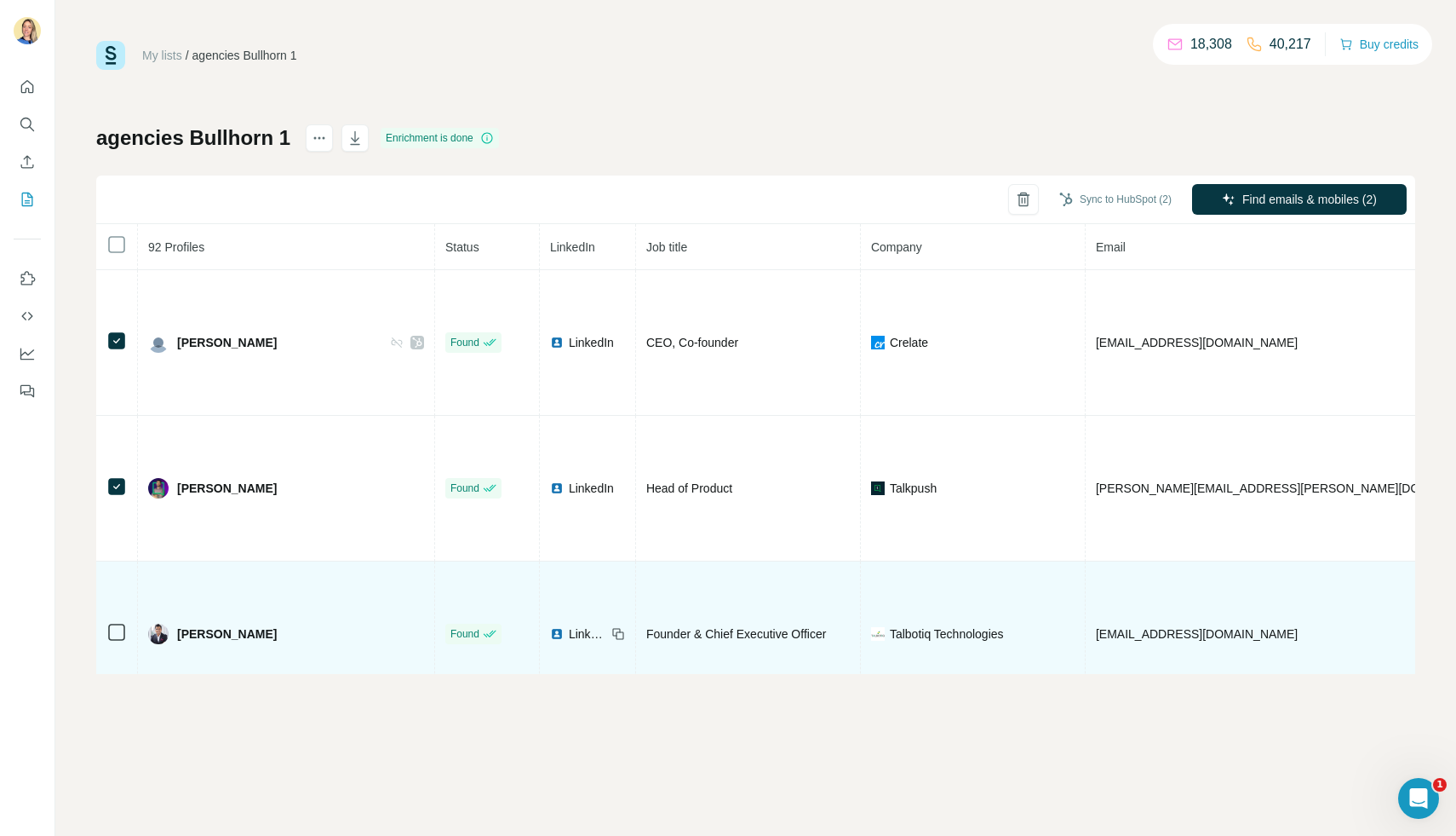
click at [110, 622] on icon at bounding box center [116, 632] width 21 height 21
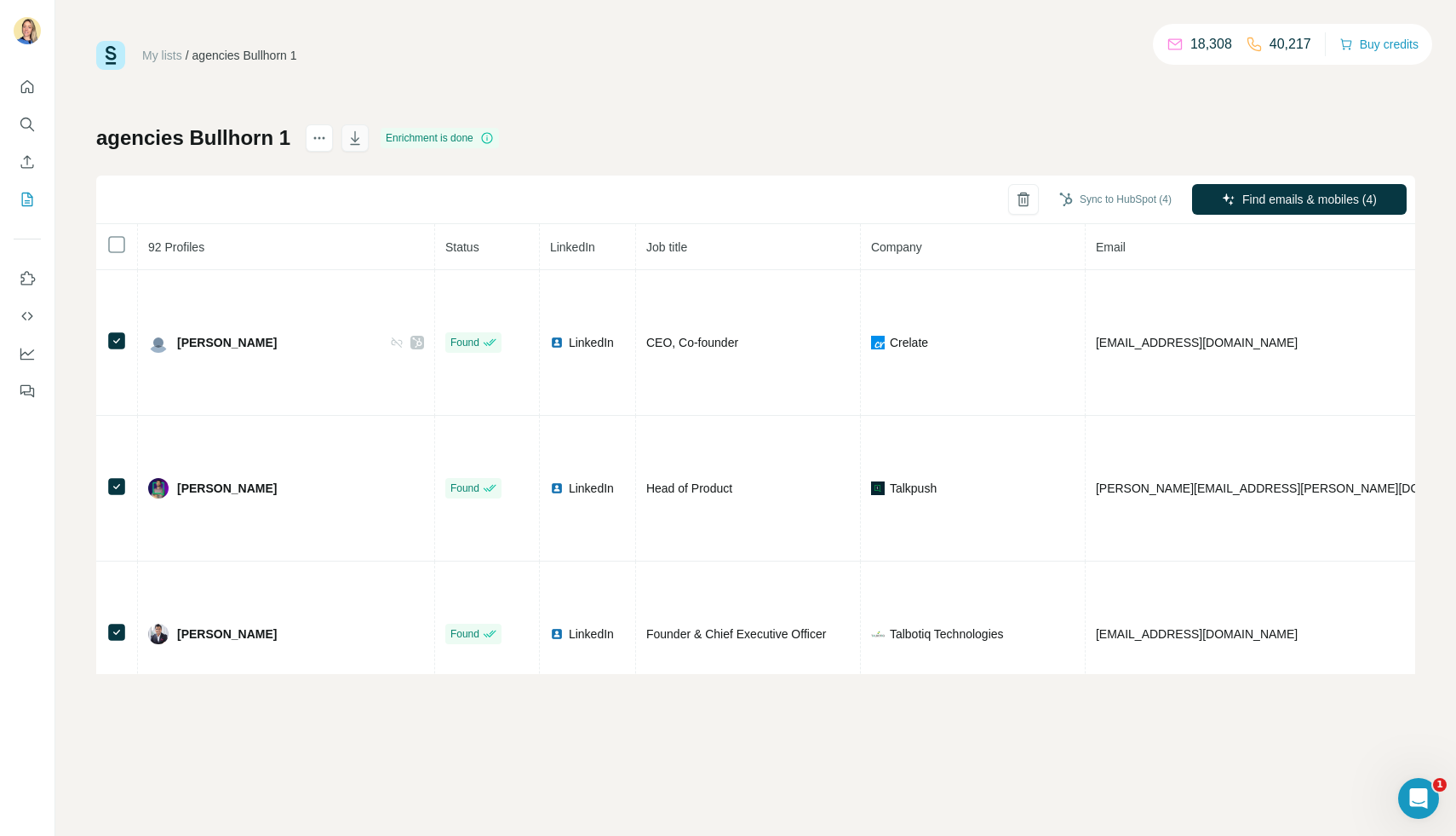
click at [346, 143] on icon "button" at bounding box center [354, 137] width 17 height 17
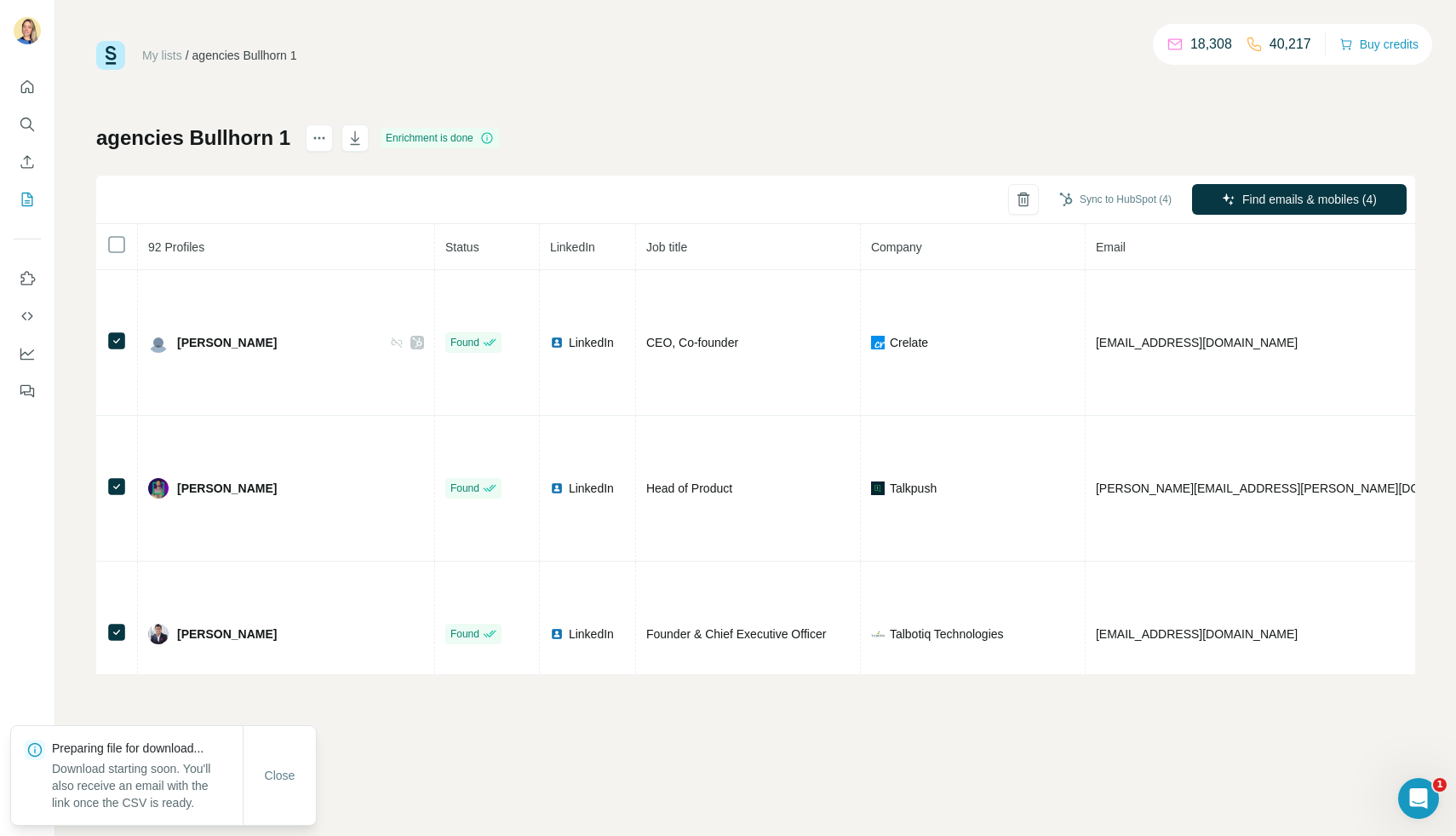
click at [779, 71] on div "My lists / agencies Bullhorn 1 18,308 40,217 Buy credits agencies Bullhorn 1 En…" at bounding box center [756, 356] width 1319 height 633
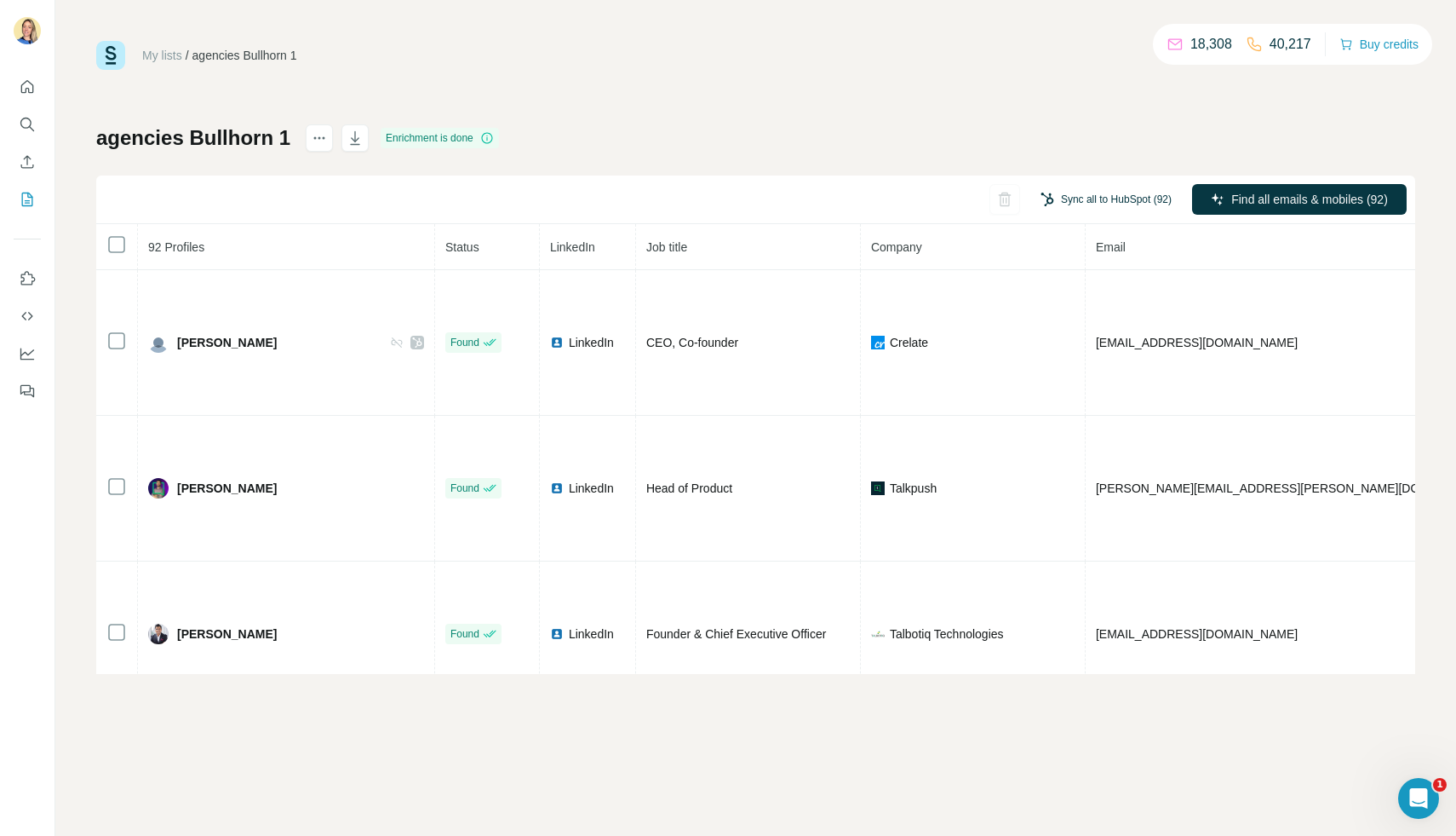
click at [1078, 210] on button "Sync all to HubSpot (92)" at bounding box center [1106, 199] width 155 height 26
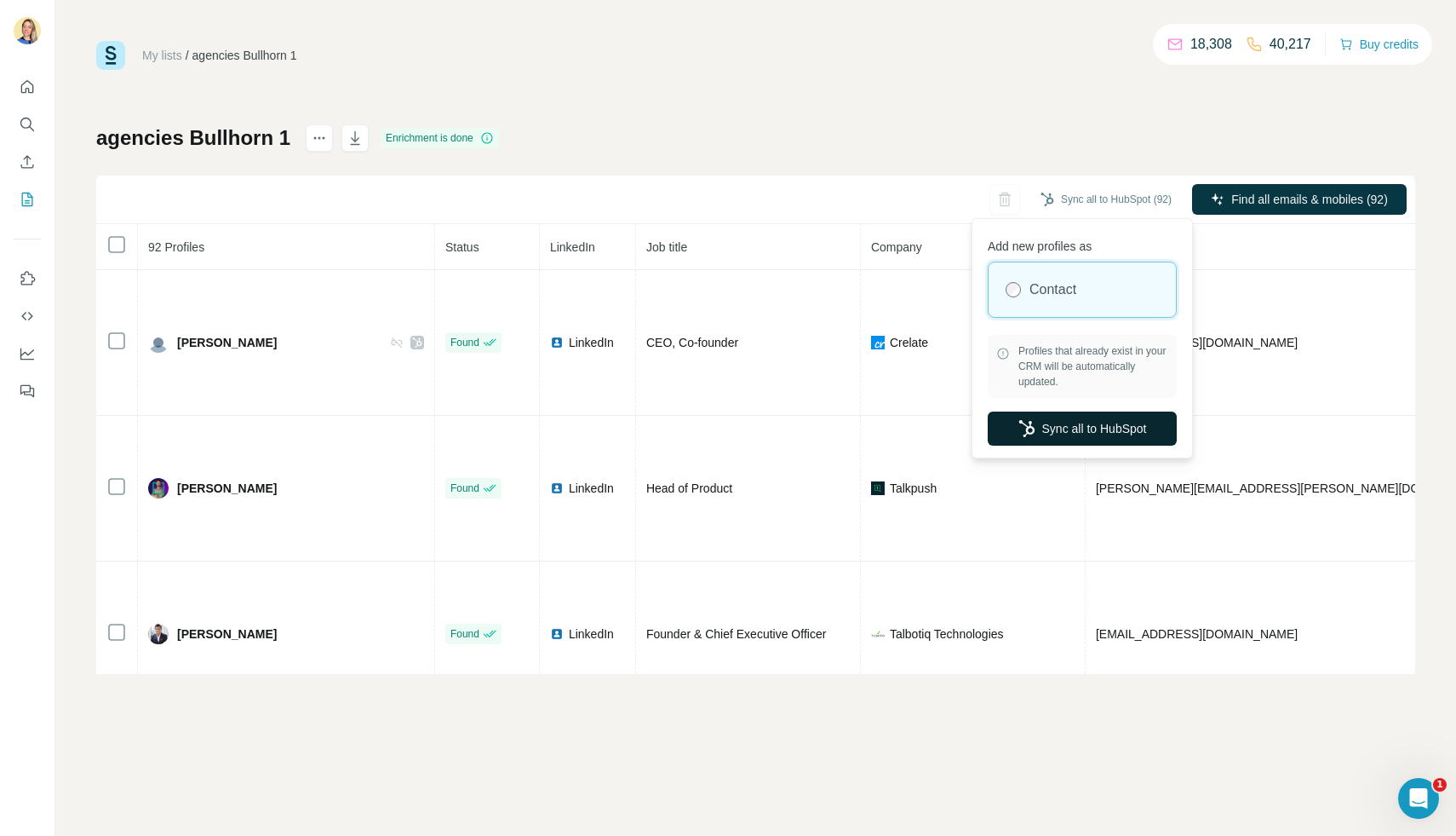
click at [1066, 418] on button "Sync all to HubSpot" at bounding box center [1082, 428] width 189 height 35
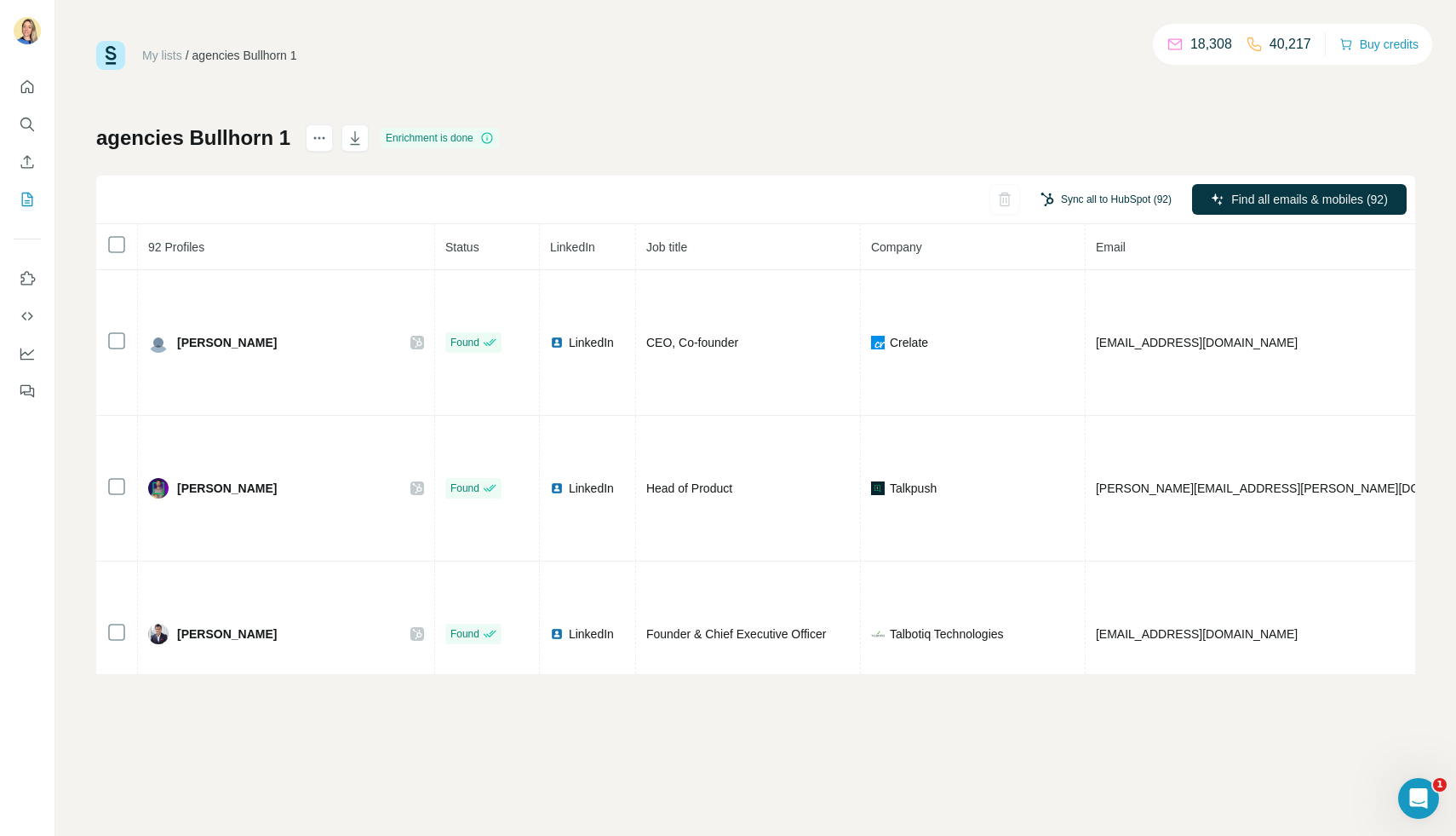
click at [1099, 198] on button "Sync all to HubSpot (92)" at bounding box center [1106, 199] width 155 height 26
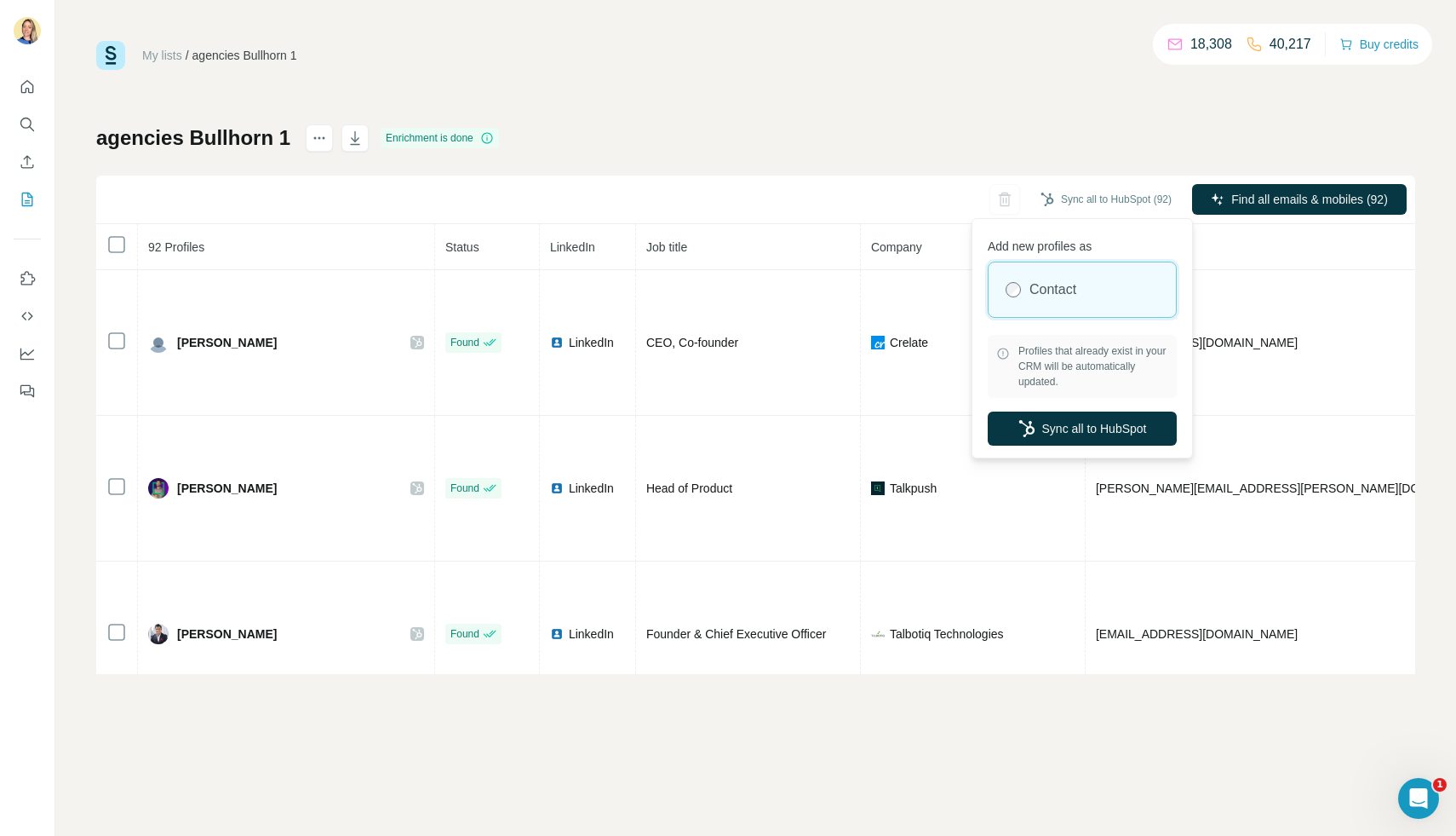
click at [983, 129] on div "agencies Bullhorn 1 Enrichment is done Sync all to HubSpot (92) Find all emails…" at bounding box center [756, 399] width 1319 height 550
